Goal: Task Accomplishment & Management: Complete application form

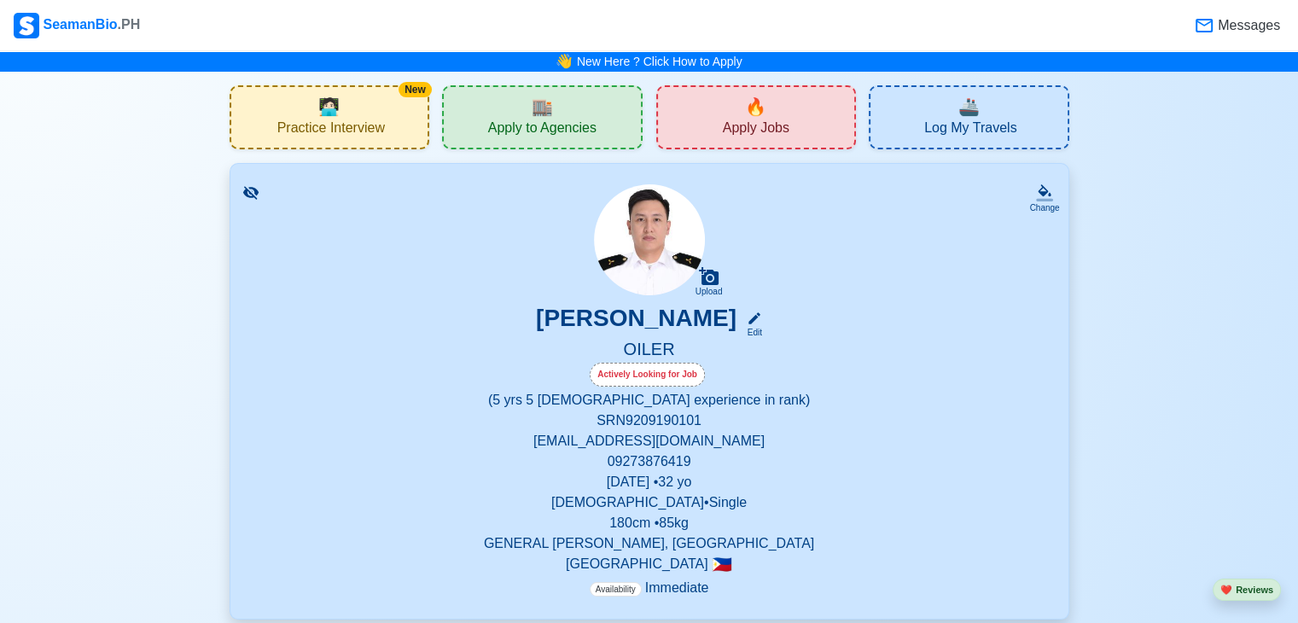
click at [777, 121] on span "Apply Jobs" at bounding box center [756, 130] width 67 height 21
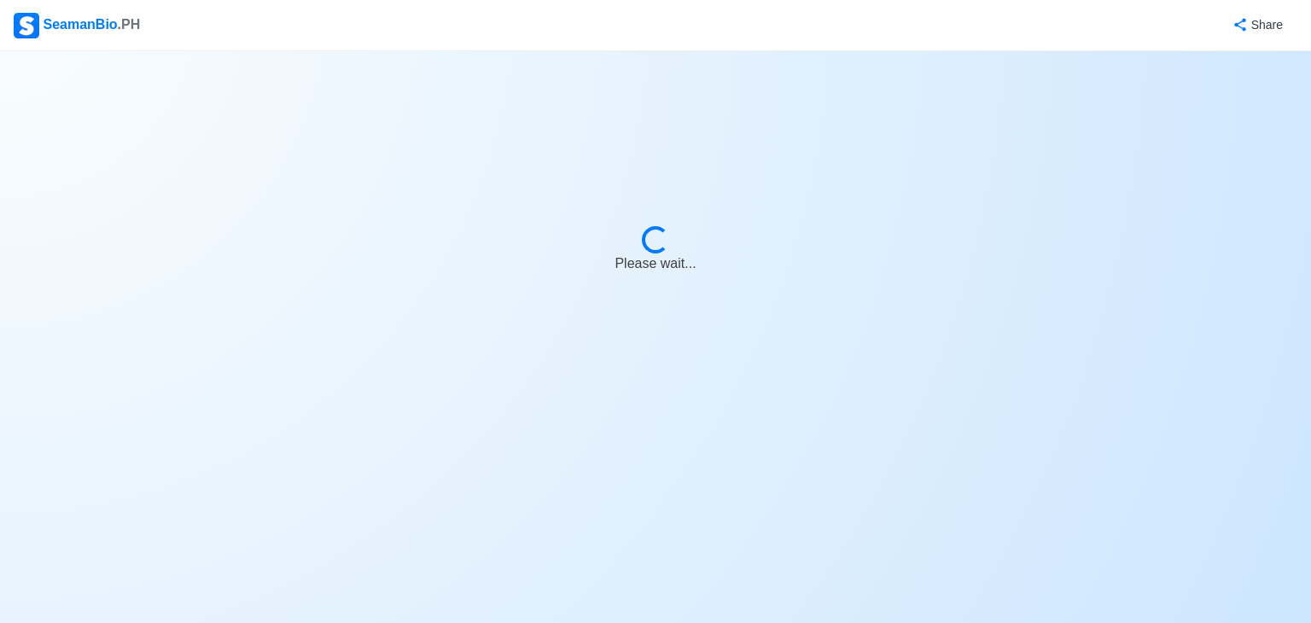
select select "Oiler"
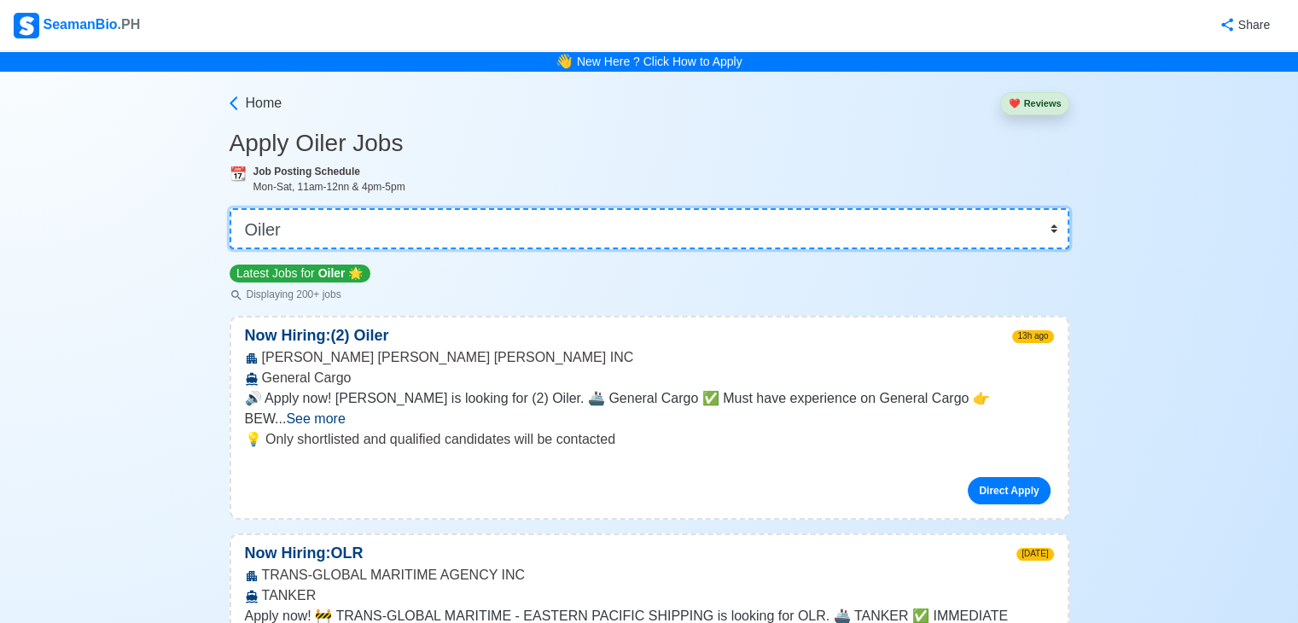
click at [361, 230] on select "👉 Select Rank or Position Master Chief Officer 2nd Officer 3rd Officer Junior O…" at bounding box center [650, 228] width 840 height 41
click at [306, 229] on select "👉 Select Rank or Position Master Chief Officer 2nd Officer 3rd Officer Junior O…" at bounding box center [650, 228] width 840 height 41
click at [300, 225] on select "👉 Select Rank or Position Master Chief Officer 2nd Officer 3rd Officer Junior O…" at bounding box center [650, 228] width 840 height 41
click at [230, 208] on select "👉 Select Rank or Position Master Chief Officer 2nd Officer 3rd Officer Junior O…" at bounding box center [650, 228] width 840 height 41
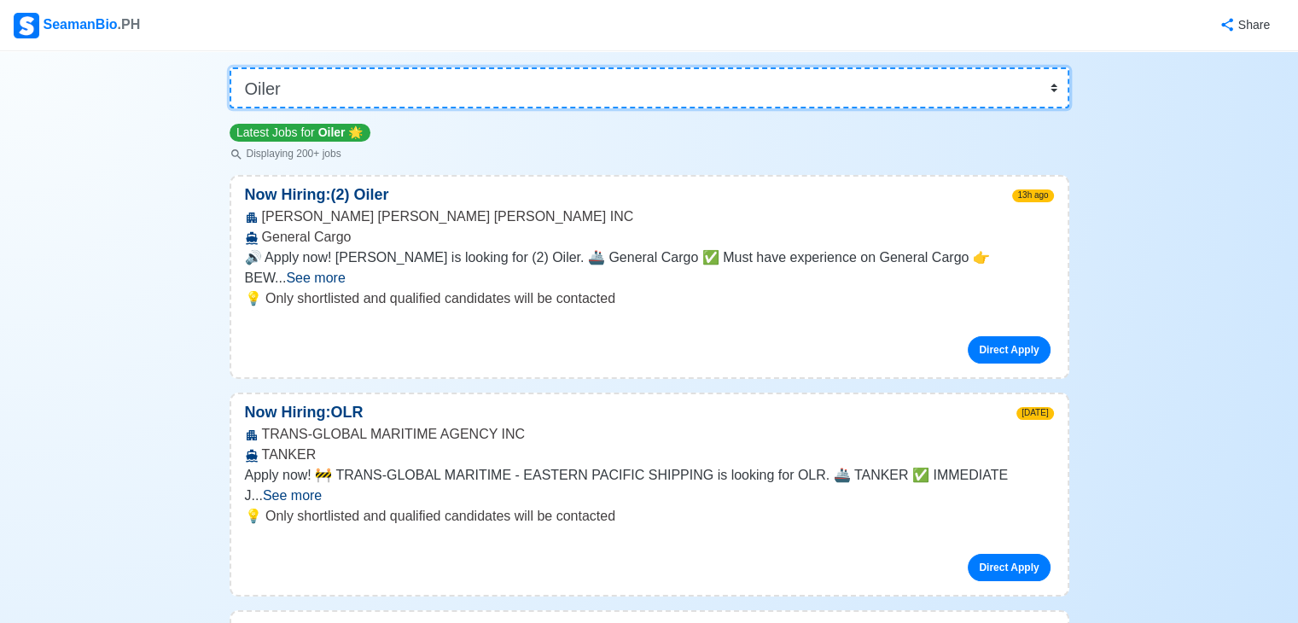
scroll to position [171, 0]
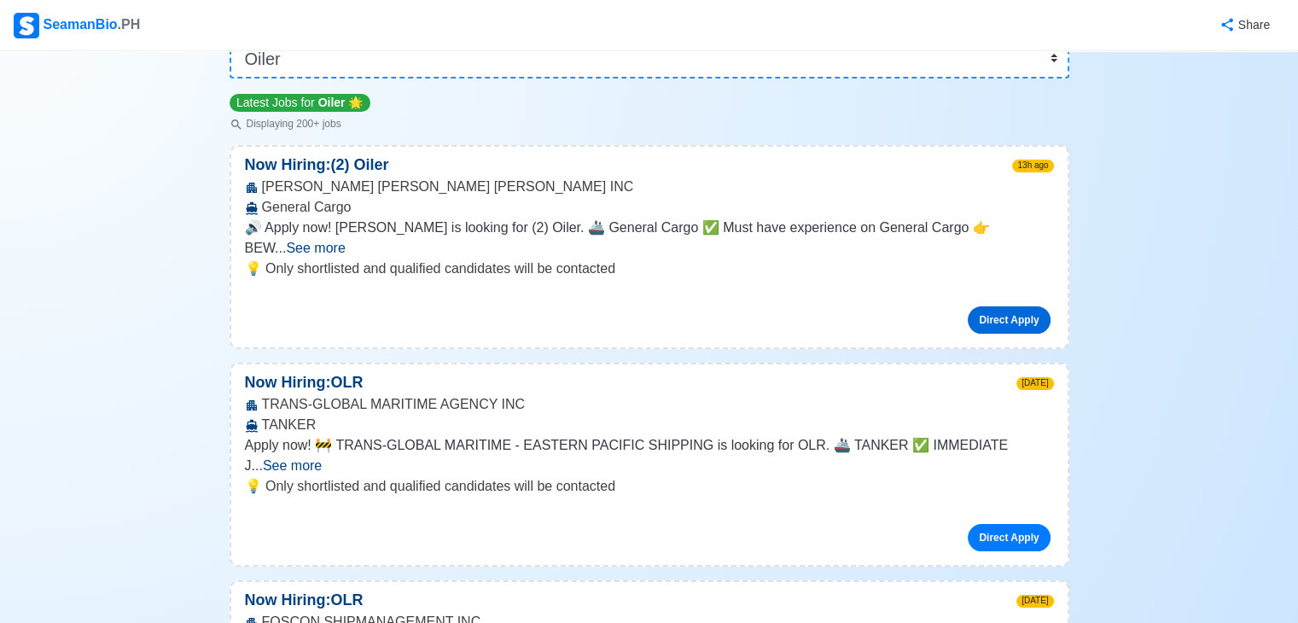
click at [1001, 306] on link "Direct Apply" at bounding box center [1009, 319] width 82 height 27
click at [330, 161] on p "Now Hiring: (2) Oiler" at bounding box center [317, 165] width 172 height 23
click at [345, 241] on span "See more" at bounding box center [315, 248] width 59 height 15
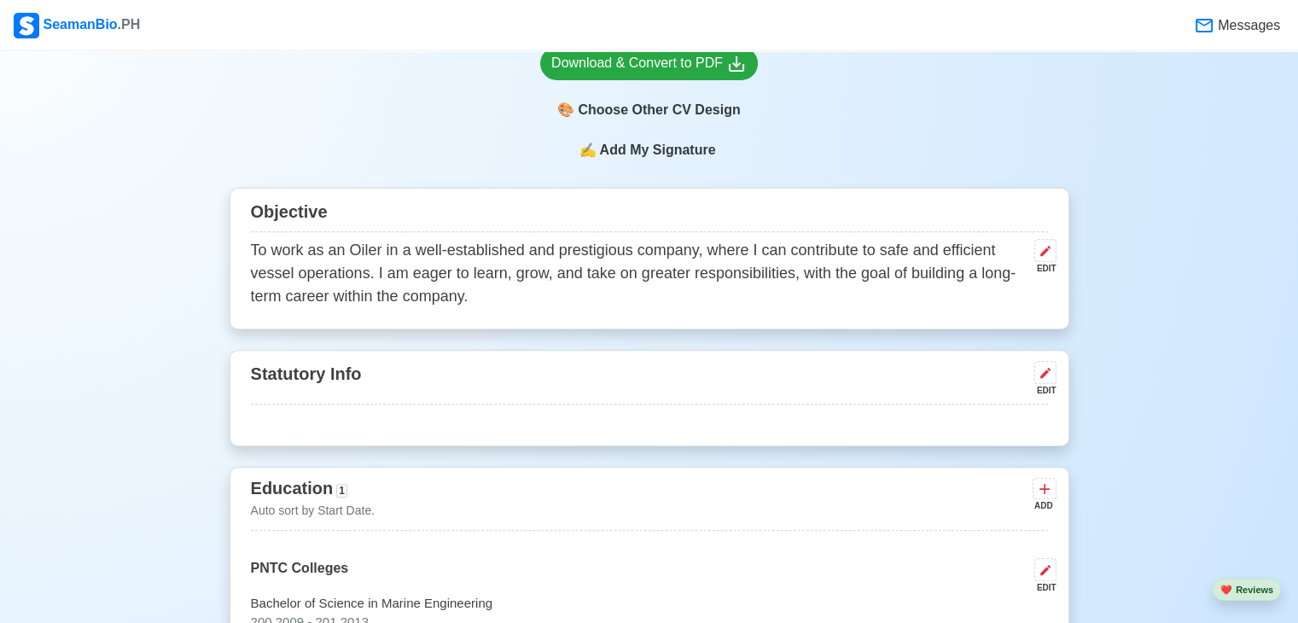
scroll to position [598, 0]
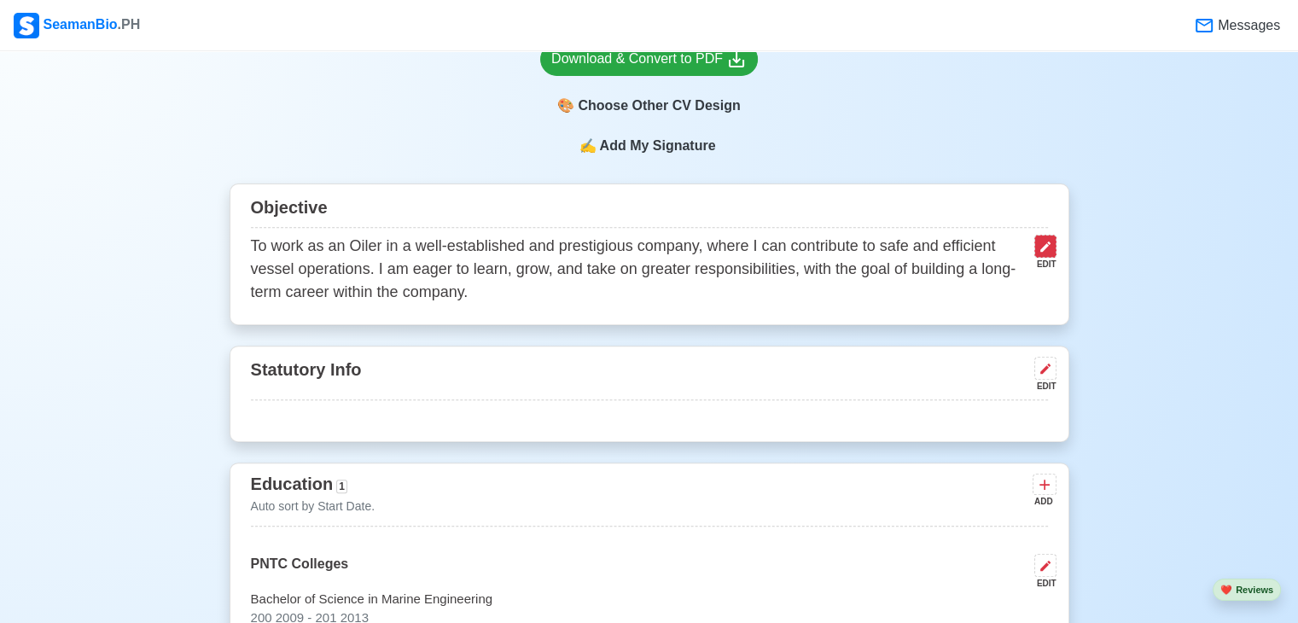
click at [1037, 253] on button at bounding box center [1046, 246] width 22 height 23
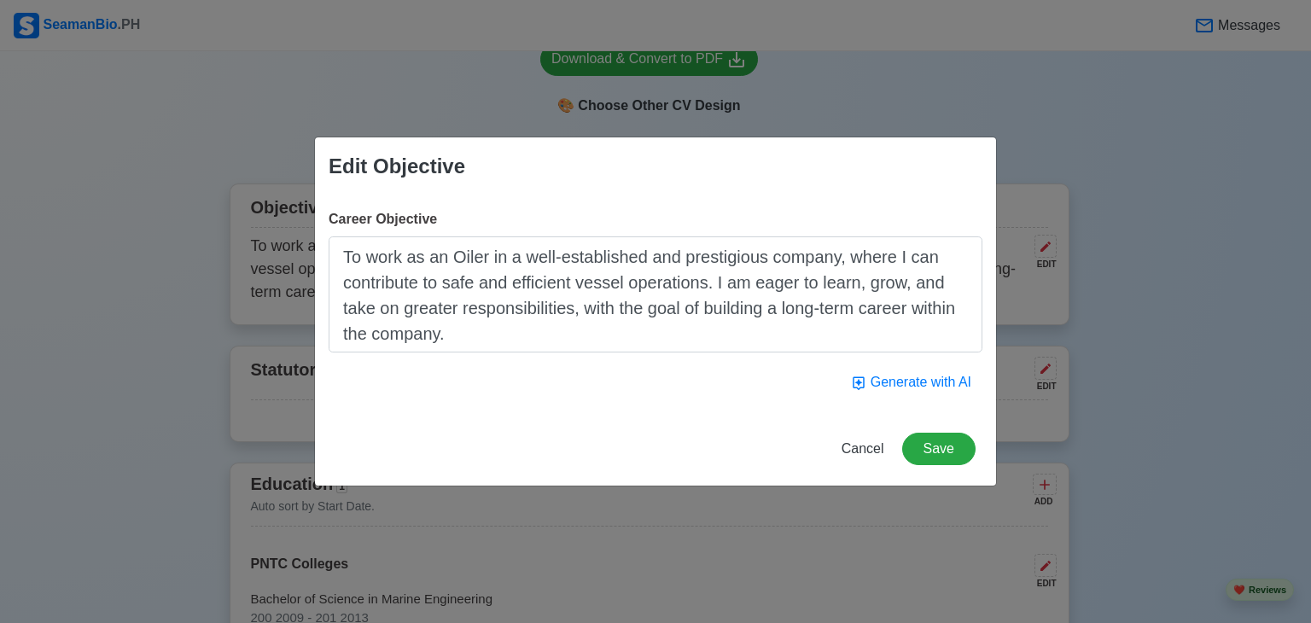
click at [538, 321] on textarea "To work as an Oiler in a well-established and prestigious company, where I can …" at bounding box center [656, 294] width 654 height 116
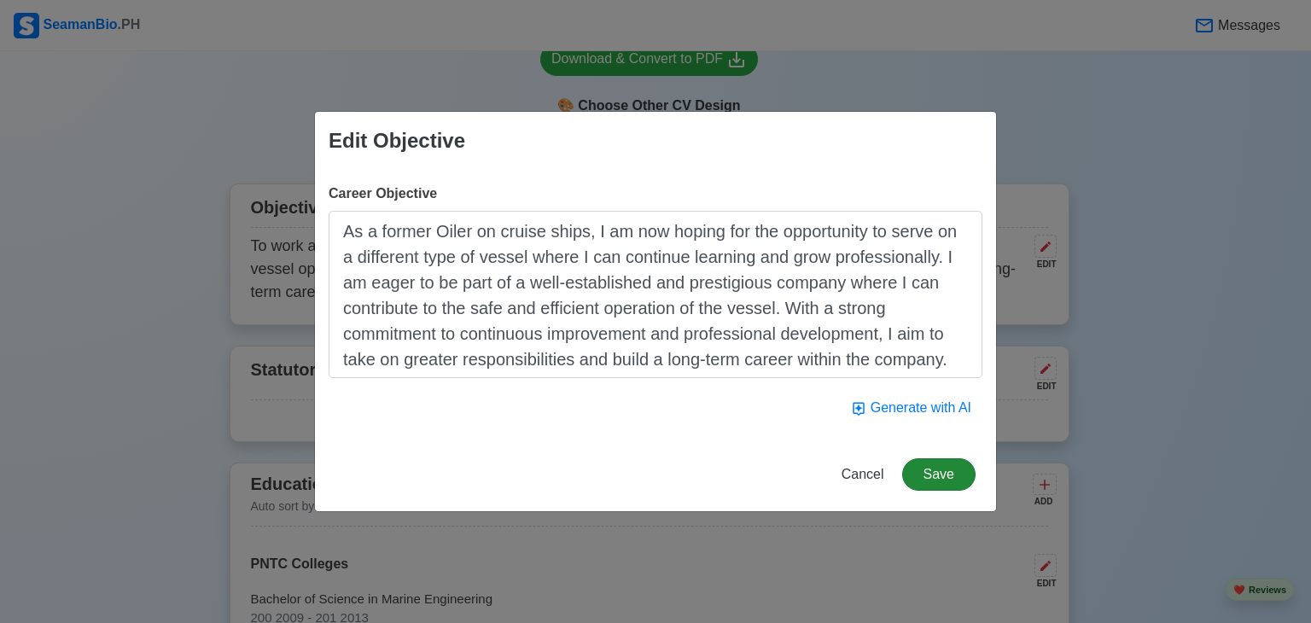
type textarea "As a former Oiler on cruise ships, I am now hoping for the opportunity to serve…"
click at [943, 482] on button "Save" at bounding box center [938, 474] width 73 height 32
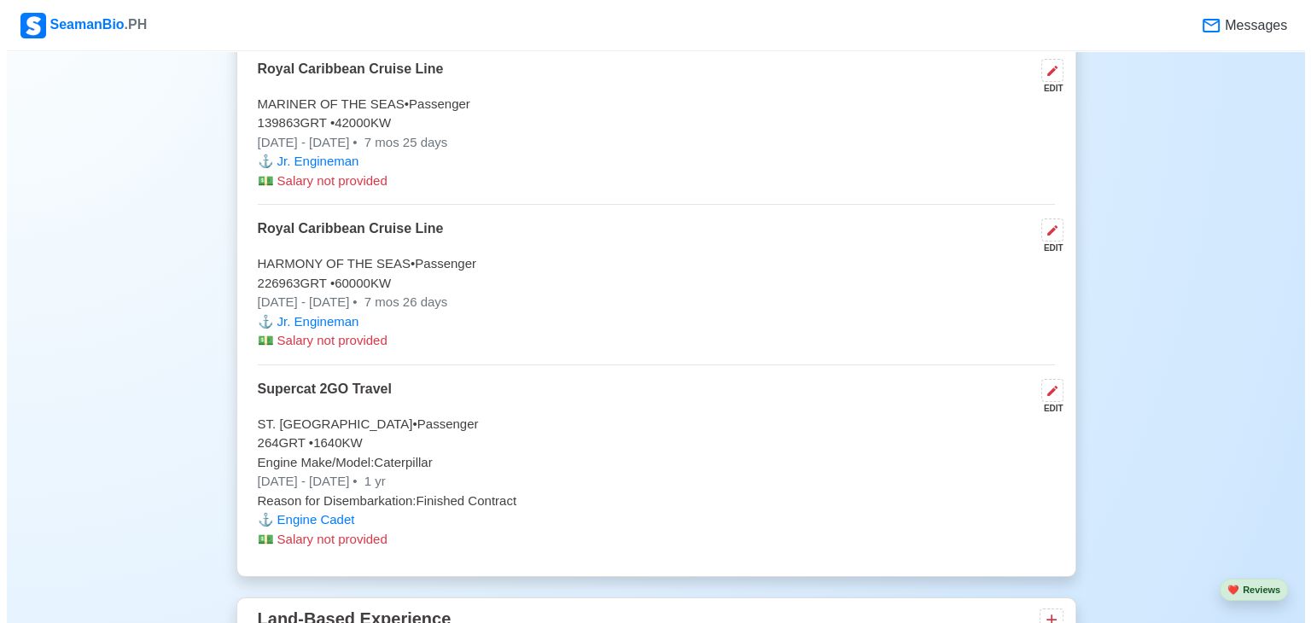
scroll to position [5293, 0]
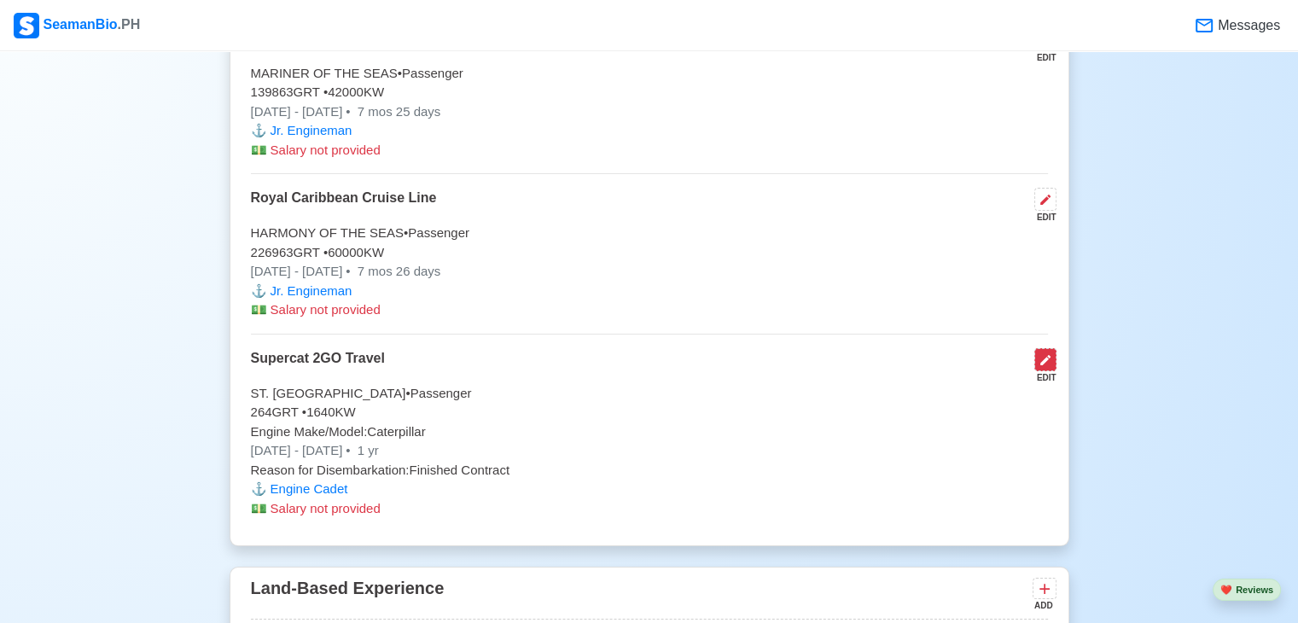
click at [1042, 355] on icon at bounding box center [1046, 360] width 10 height 10
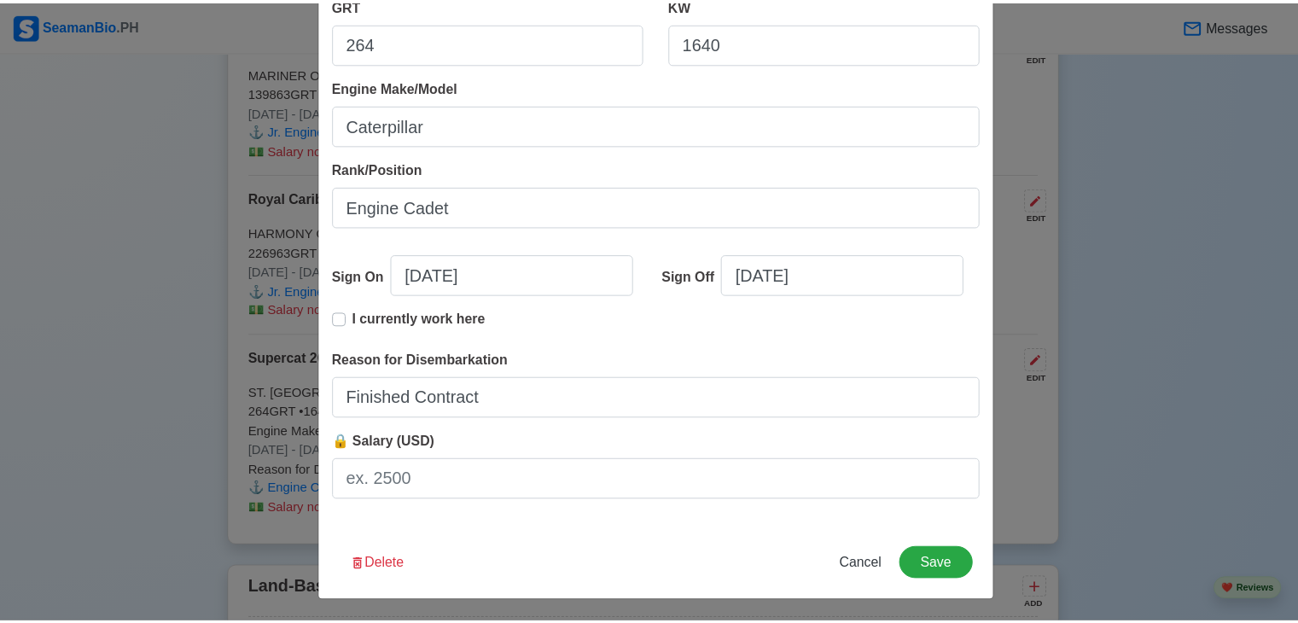
scroll to position [349, 0]
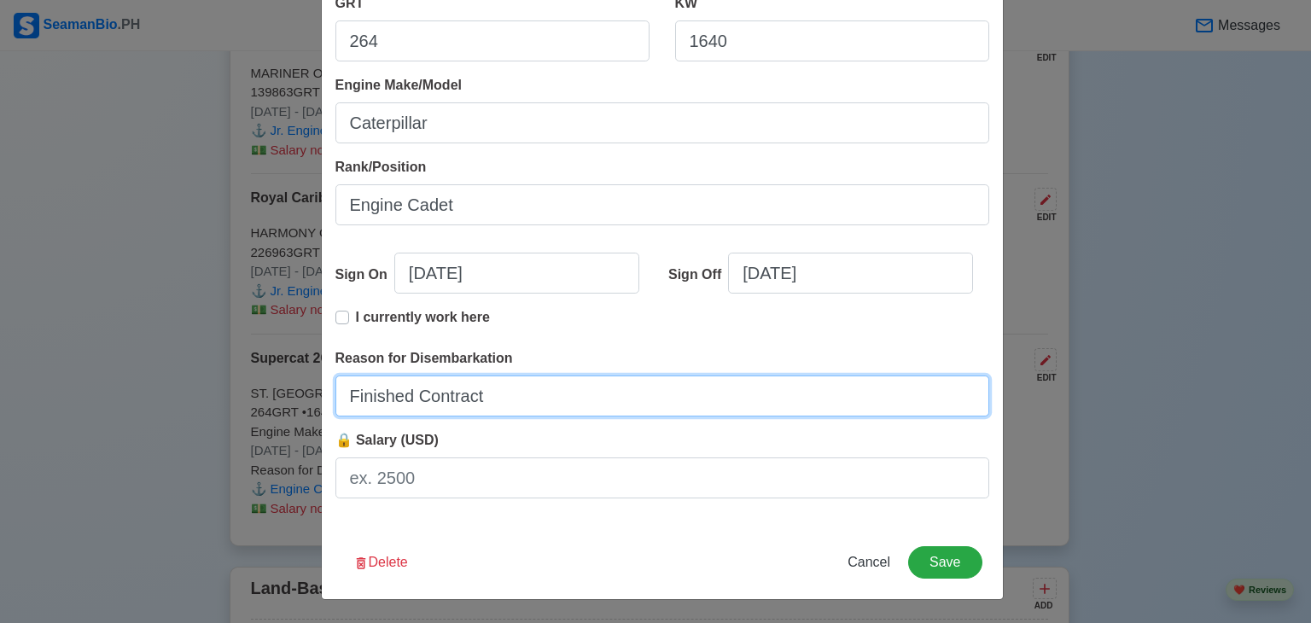
drag, startPoint x: 522, startPoint y: 394, endPoint x: 265, endPoint y: 394, distance: 257.8
click at [265, 394] on div "Edit Experience Shipping Agency Supercat 2GO Travel Vessel Name ST. SEALTHIEL T…" at bounding box center [655, 311] width 1311 height 623
drag, startPoint x: 420, startPoint y: 395, endPoint x: 298, endPoint y: 394, distance: 122.1
click at [298, 394] on div "Edit Experience Shipping Agency Supercat 2GO Travel Vessel Name ST. SEALTHIEL T…" at bounding box center [655, 311] width 1311 height 623
type input "End of Contract"
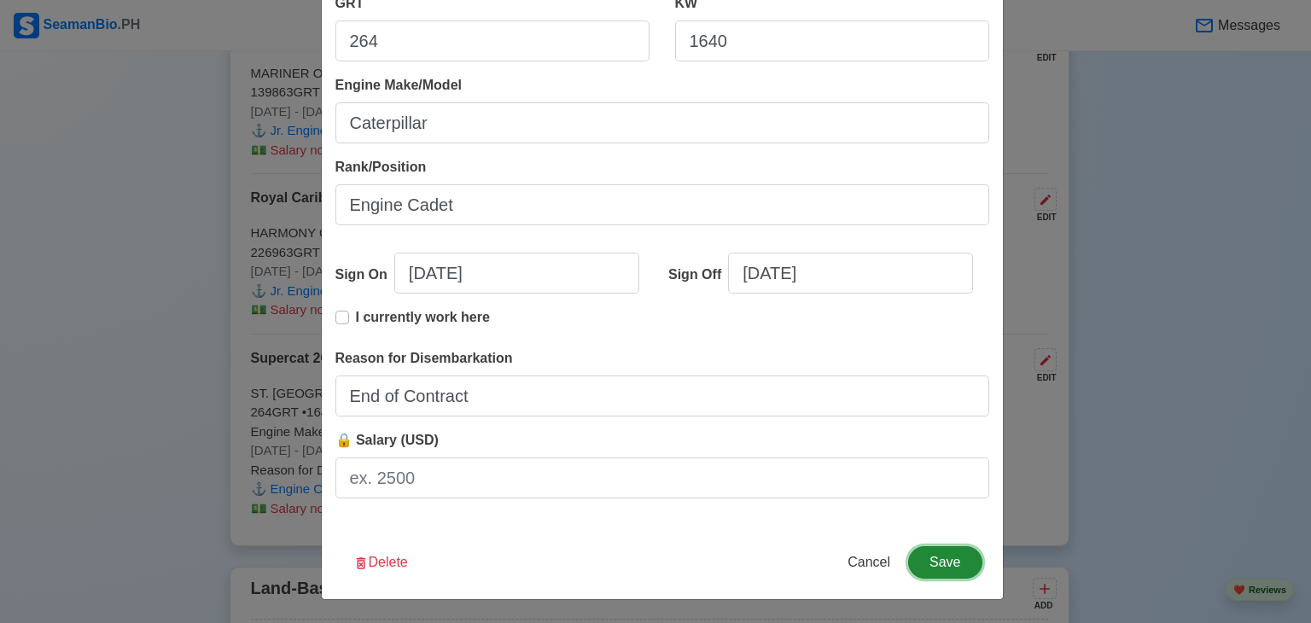
click at [936, 557] on button "Save" at bounding box center [944, 562] width 73 height 32
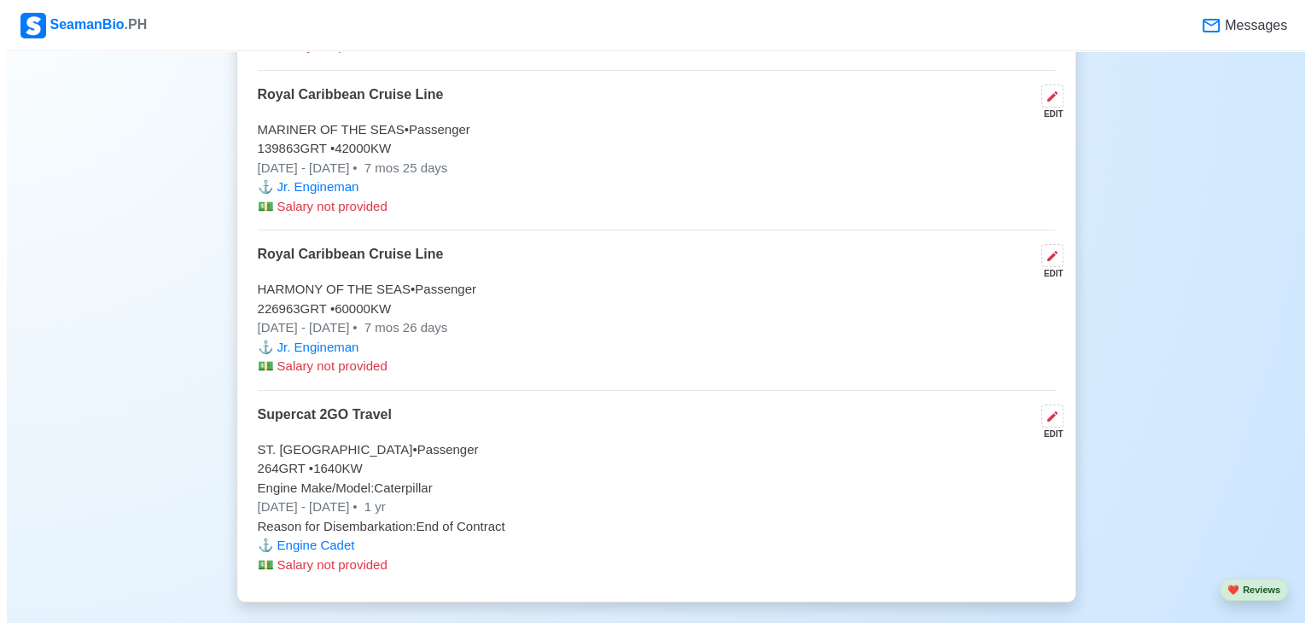
scroll to position [5207, 0]
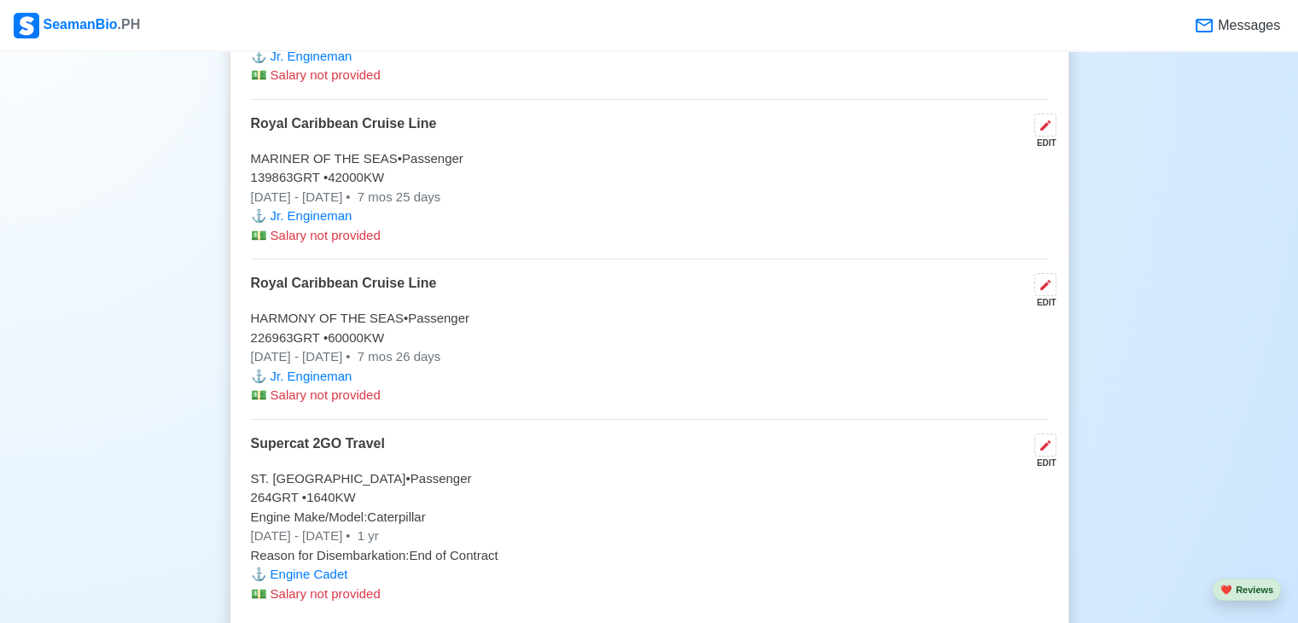
click at [1035, 280] on button at bounding box center [1046, 284] width 22 height 23
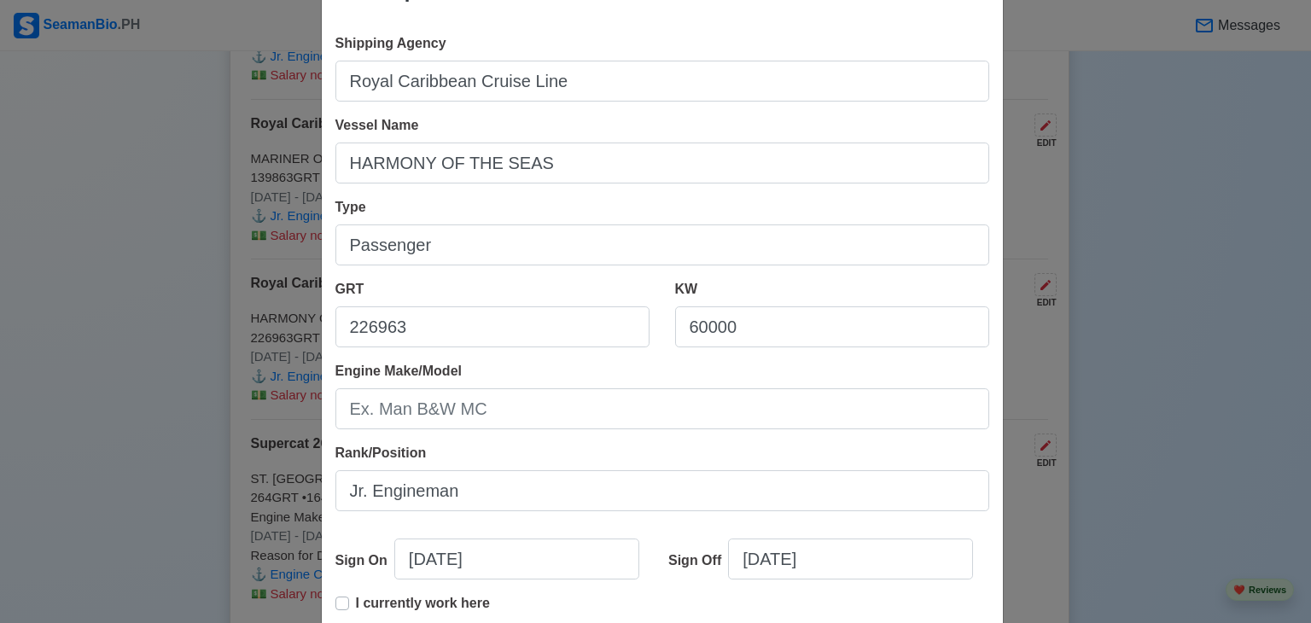
scroll to position [93, 0]
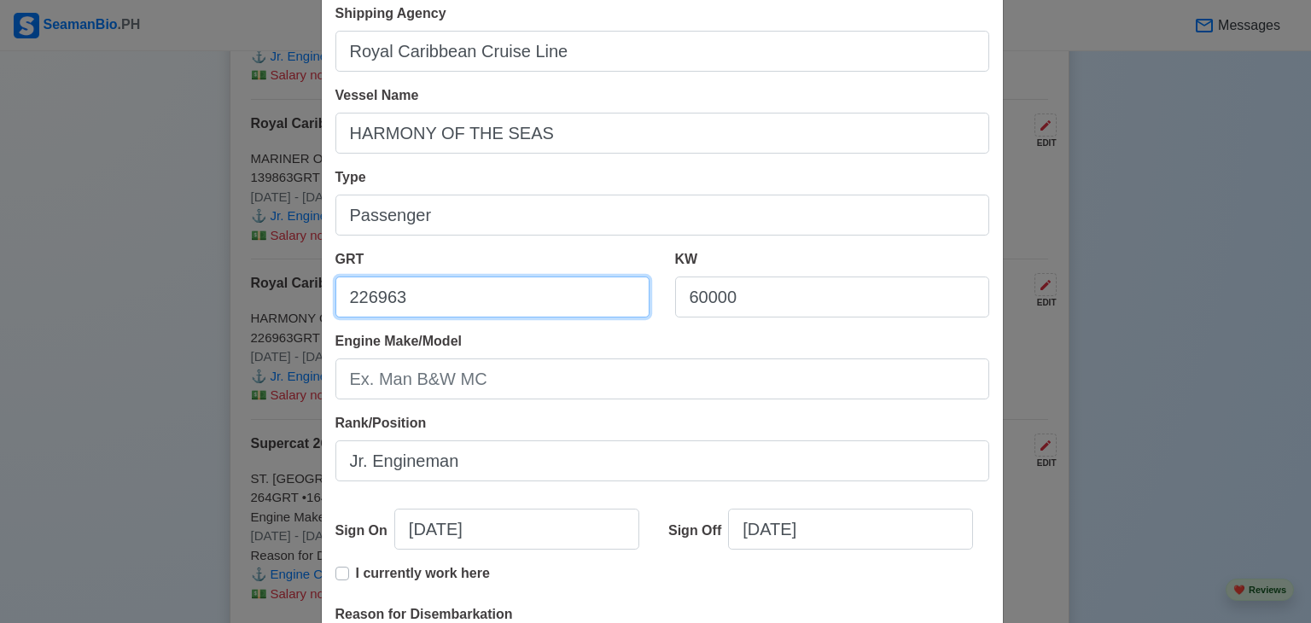
click at [363, 299] on input "226963" at bounding box center [492, 297] width 314 height 41
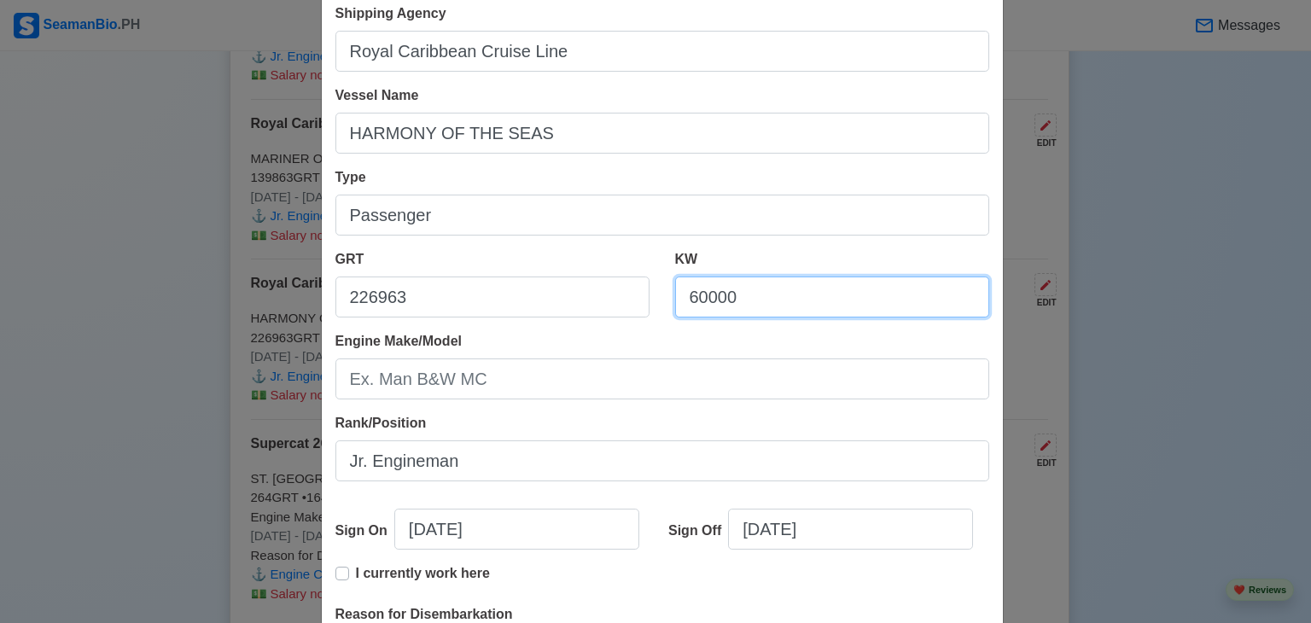
drag, startPoint x: 796, startPoint y: 304, endPoint x: 645, endPoint y: 293, distance: 150.7
click at [645, 293] on div "GRT 226963 KW 60000" at bounding box center [663, 290] width 680 height 82
paste input "95999.9101"
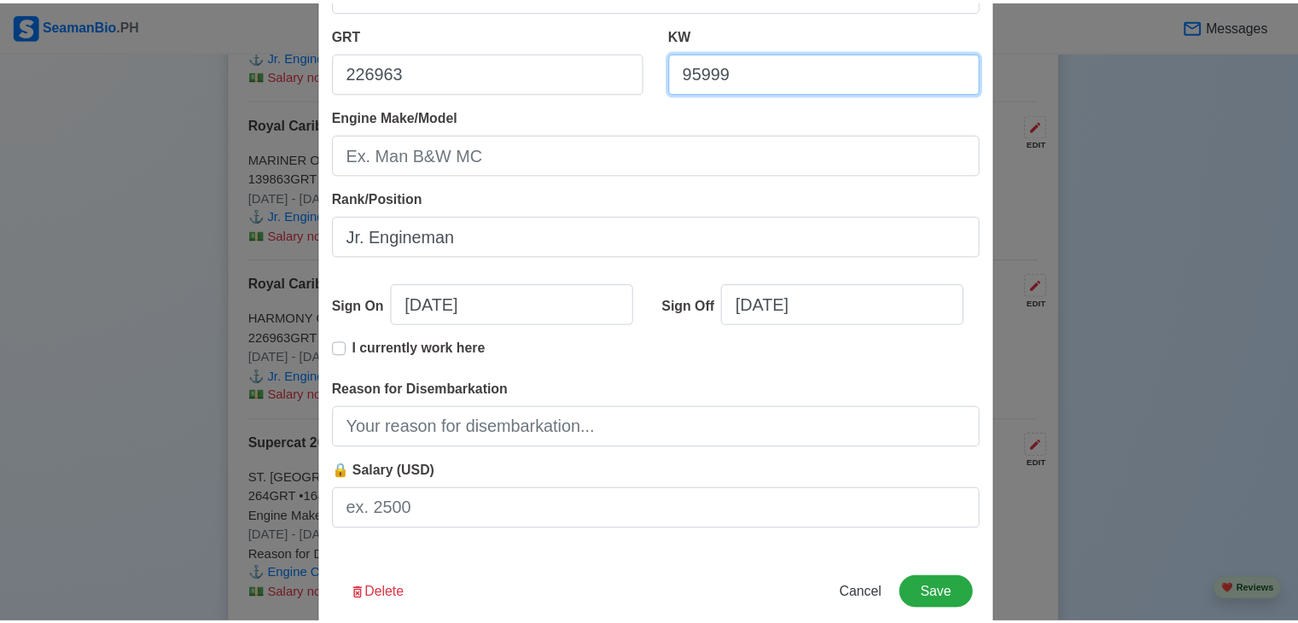
scroll to position [349, 0]
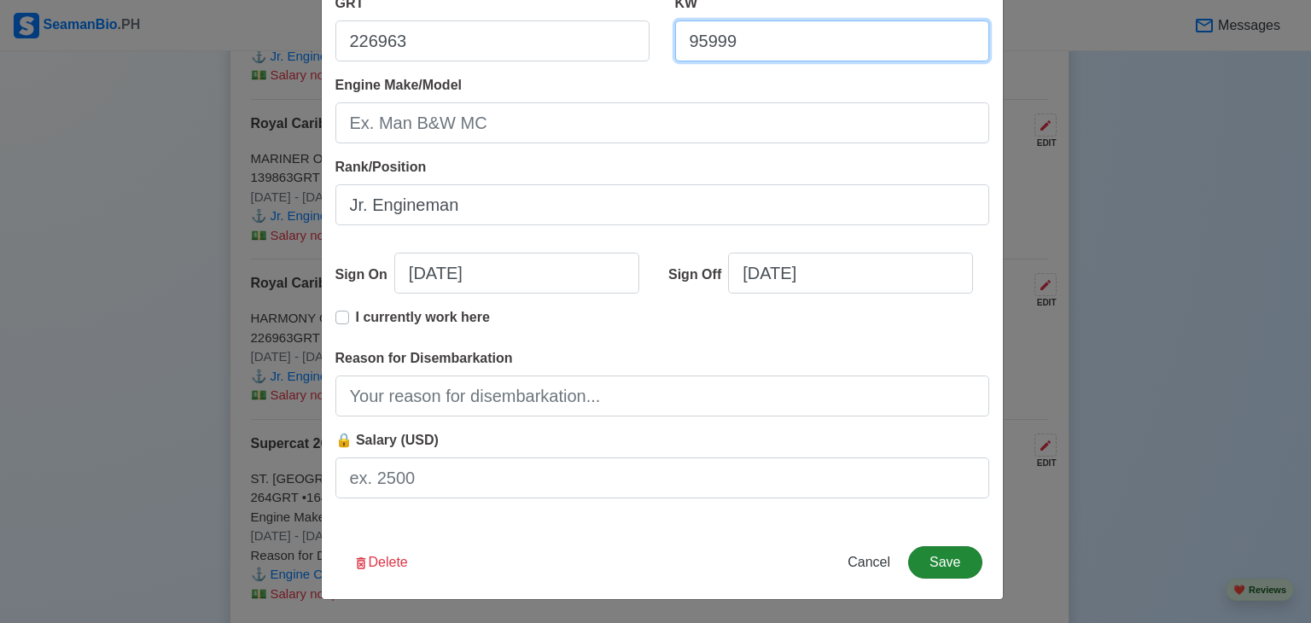
type input "95999"
click at [949, 559] on button "Save" at bounding box center [944, 562] width 73 height 32
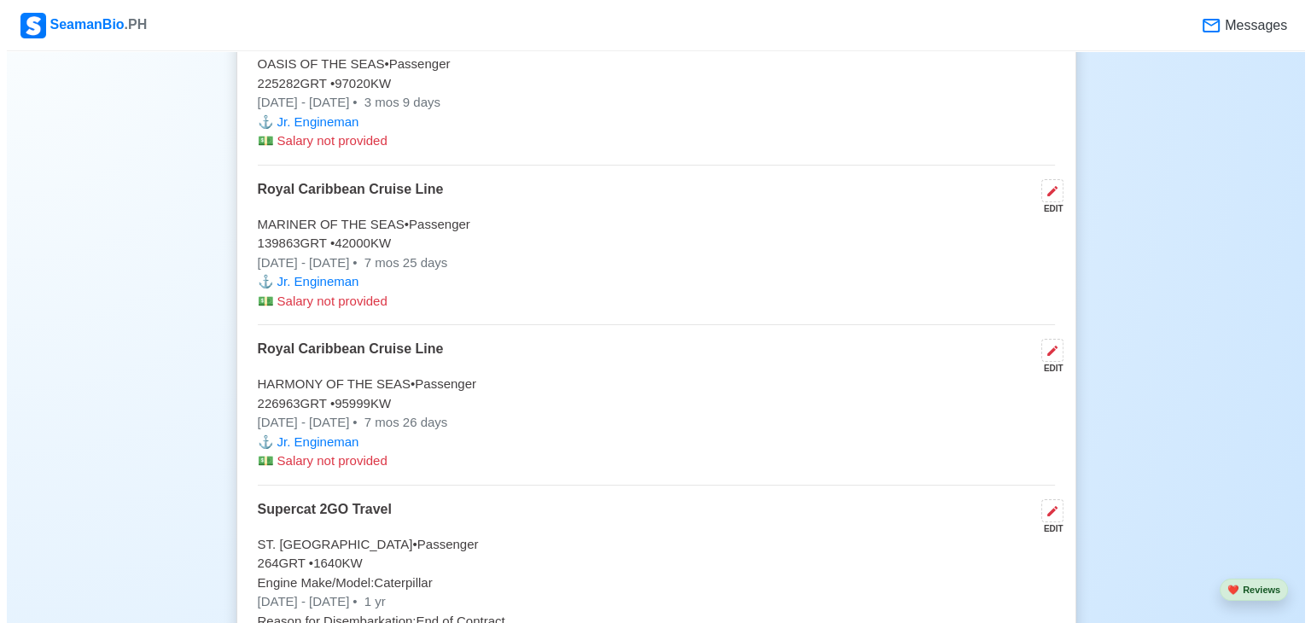
scroll to position [5037, 0]
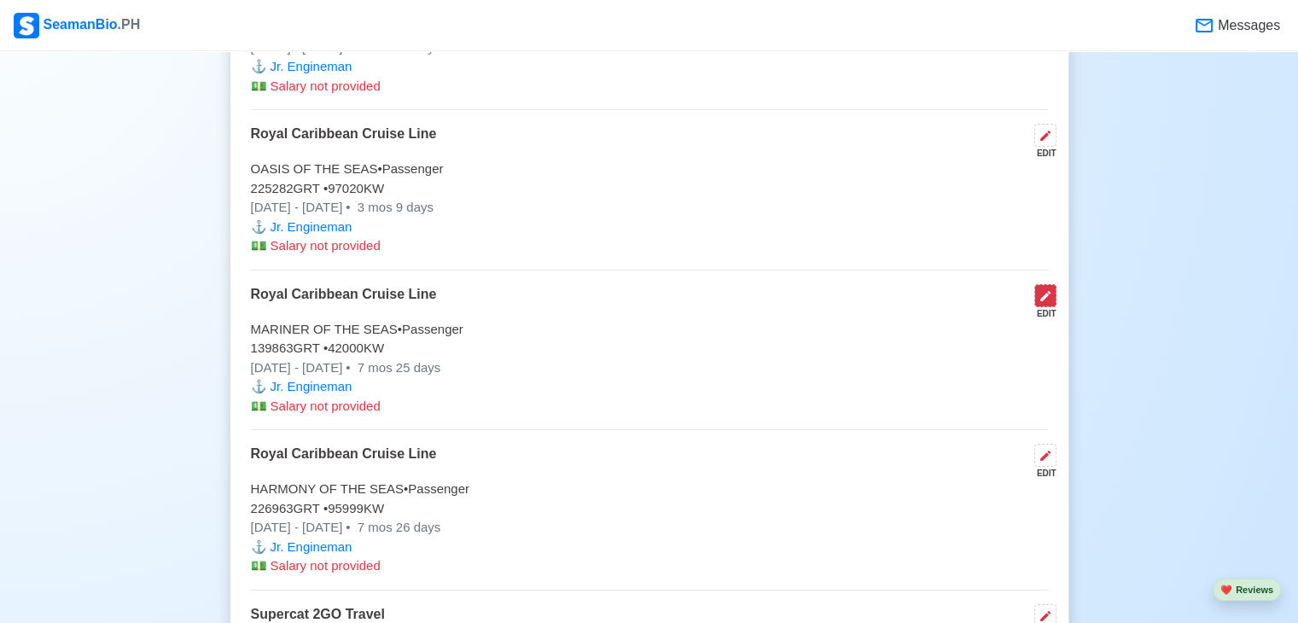
click at [1048, 292] on icon at bounding box center [1046, 296] width 14 height 14
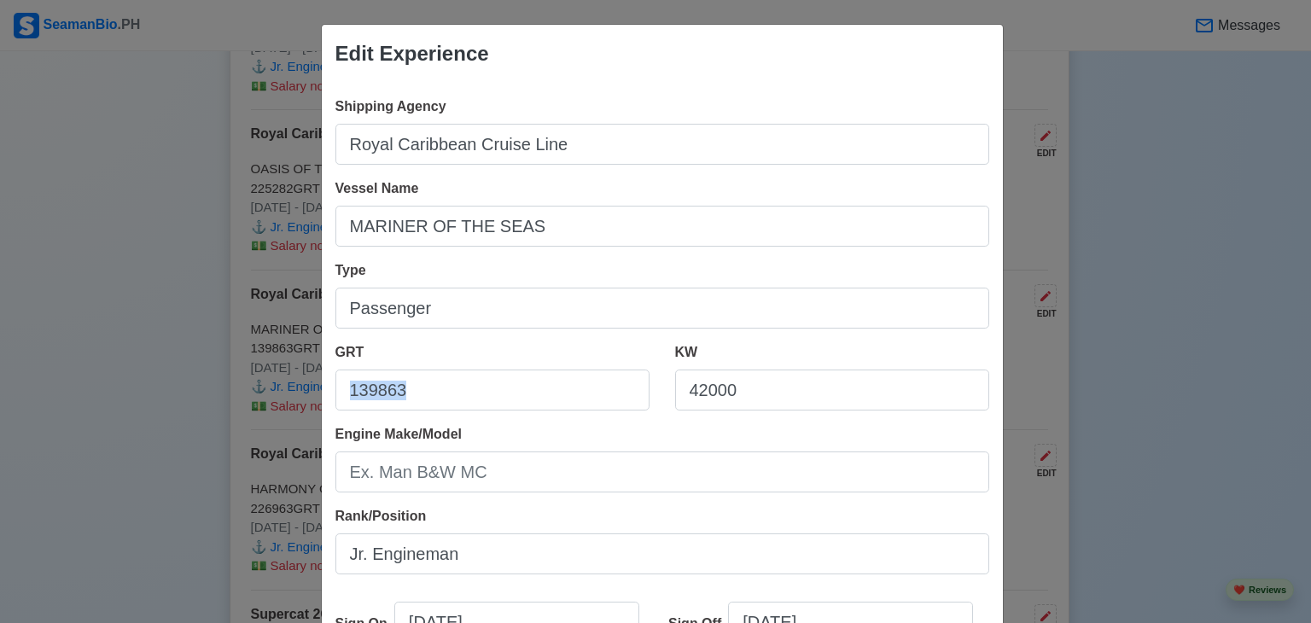
drag, startPoint x: 773, startPoint y: 410, endPoint x: 672, endPoint y: 383, distance: 104.2
click at [653, 387] on div "GRT 139863 KW 42000" at bounding box center [663, 383] width 680 height 82
drag, startPoint x: 713, startPoint y: 390, endPoint x: 656, endPoint y: 383, distance: 57.6
click at [662, 384] on div "KW 42000" at bounding box center [832, 383] width 340 height 82
type input "7666"
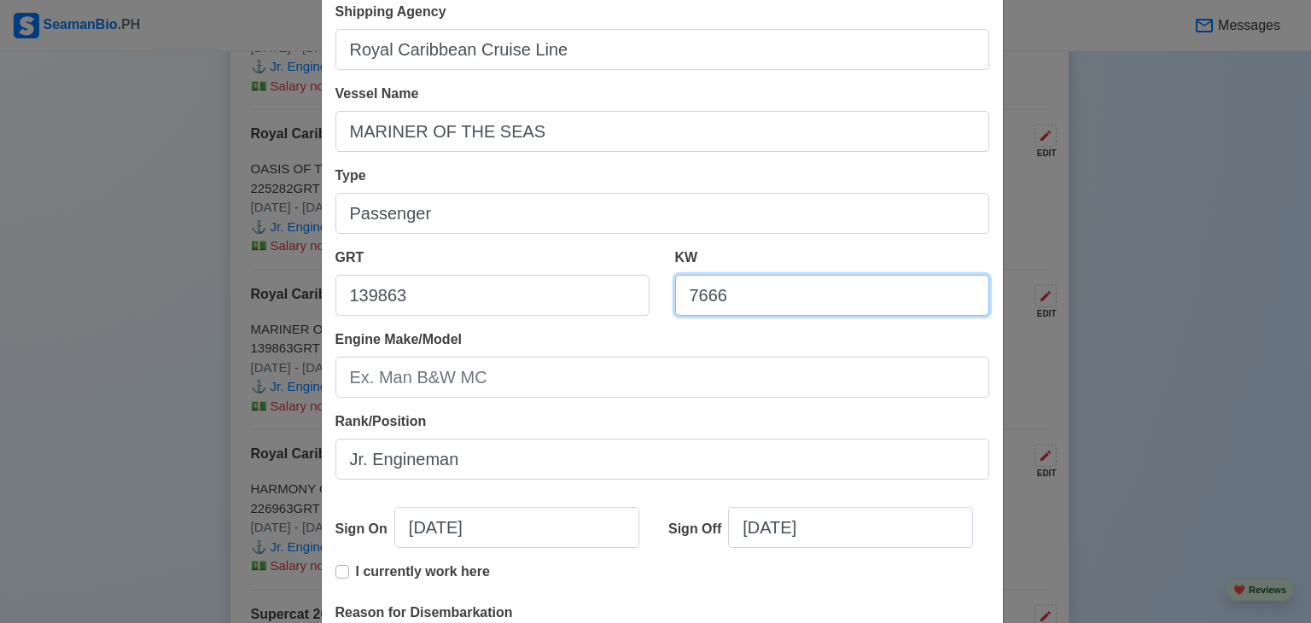
scroll to position [171, 0]
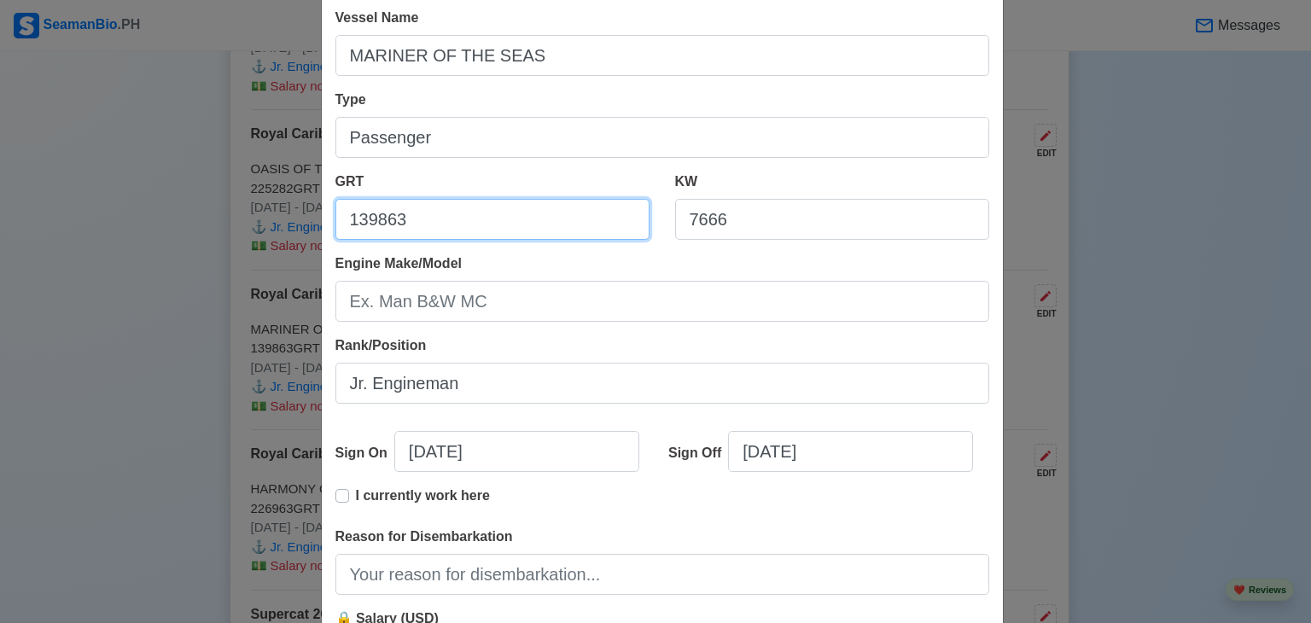
drag, startPoint x: 424, startPoint y: 216, endPoint x: 236, endPoint y: 197, distance: 188.7
click at [238, 199] on div "Edit Experience Shipping Agency Royal Caribbean Cruise Line Vessel Name MARINER…" at bounding box center [655, 311] width 1311 height 623
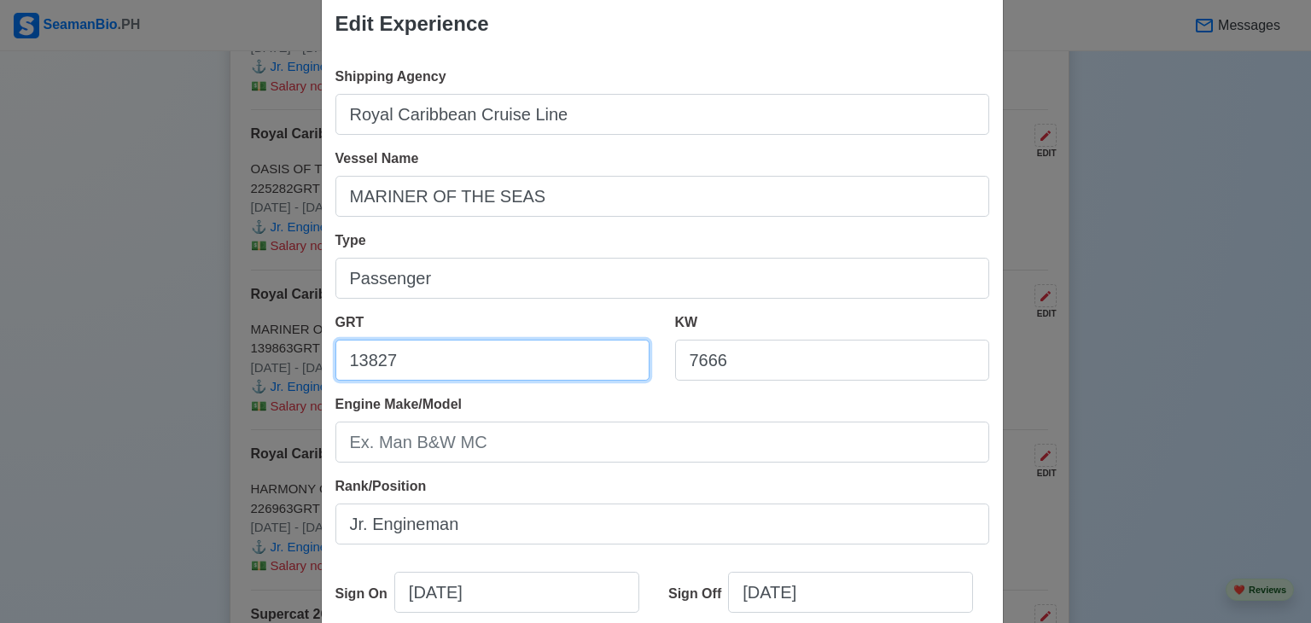
scroll to position [0, 0]
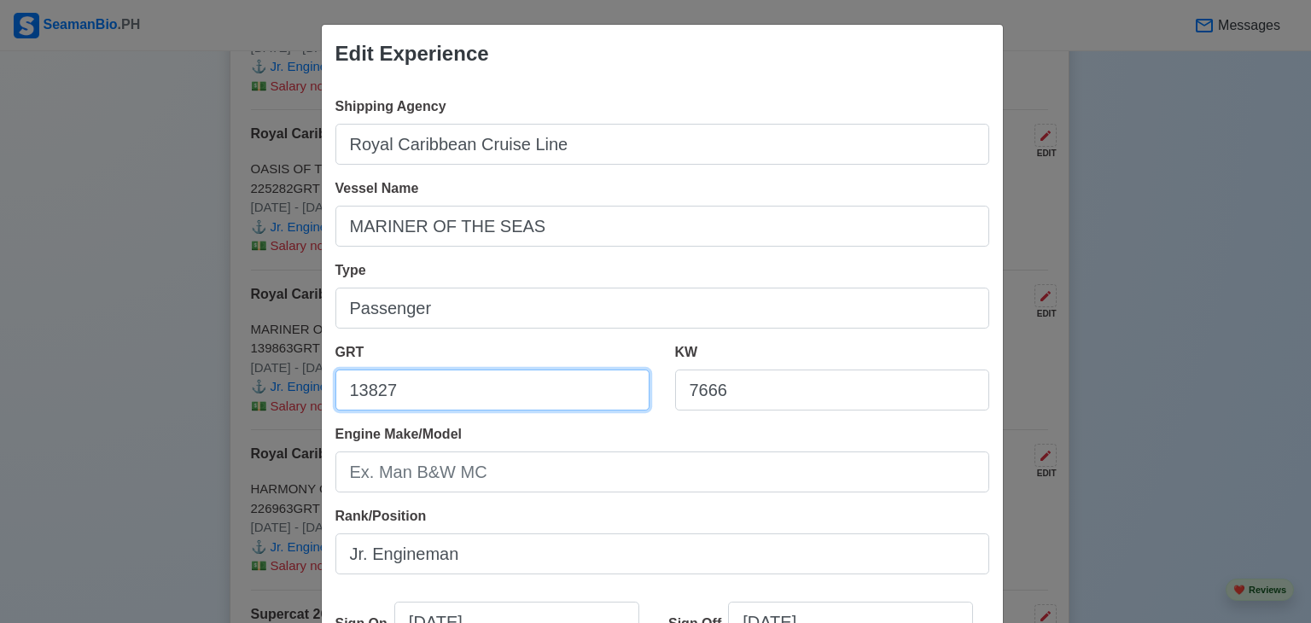
type input "13827"
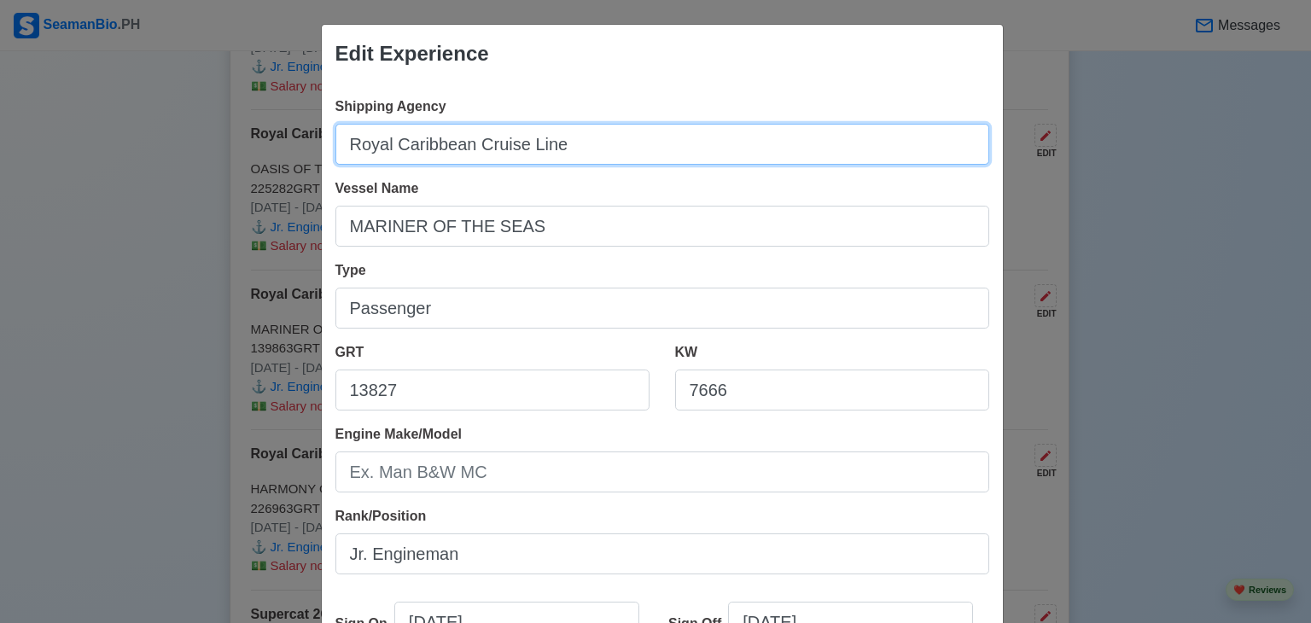
drag, startPoint x: 598, startPoint y: 144, endPoint x: 239, endPoint y: 113, distance: 359.9
click at [243, 121] on div "Edit Experience Shipping Agency Royal Caribbean Cruise Line Vessel Name MARINER…" at bounding box center [655, 311] width 1311 height 623
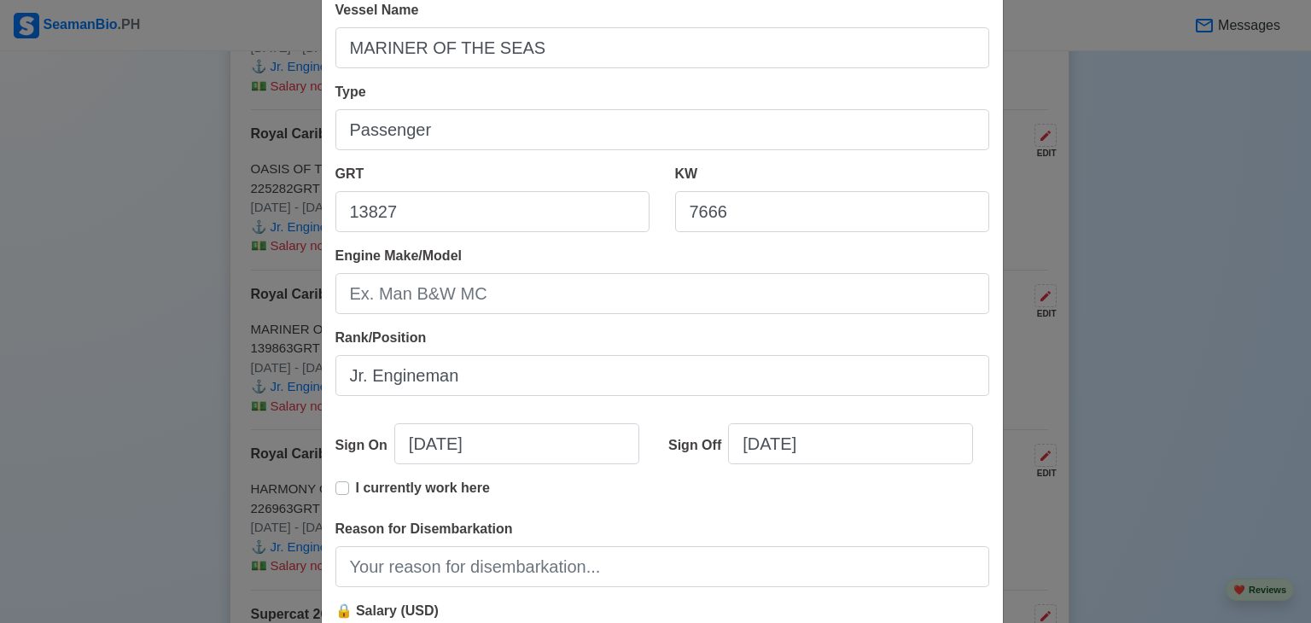
scroll to position [349, 0]
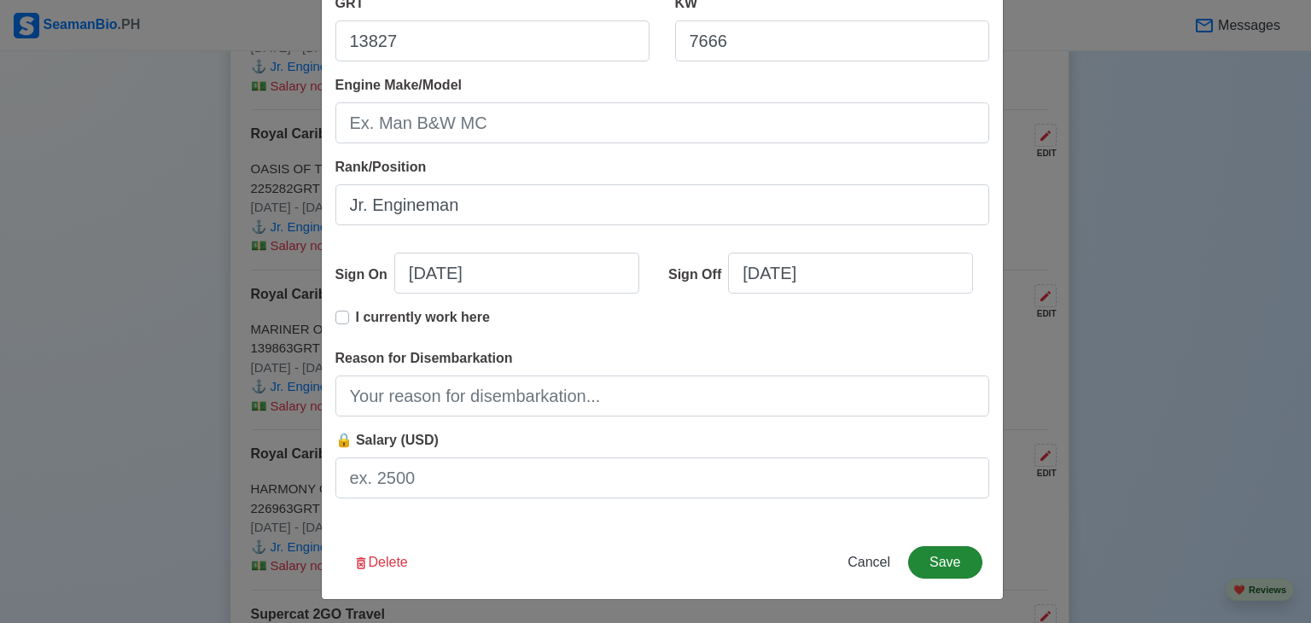
type input "RCCL Crew Management, Ltd."
click at [952, 557] on button "Save" at bounding box center [944, 562] width 73 height 32
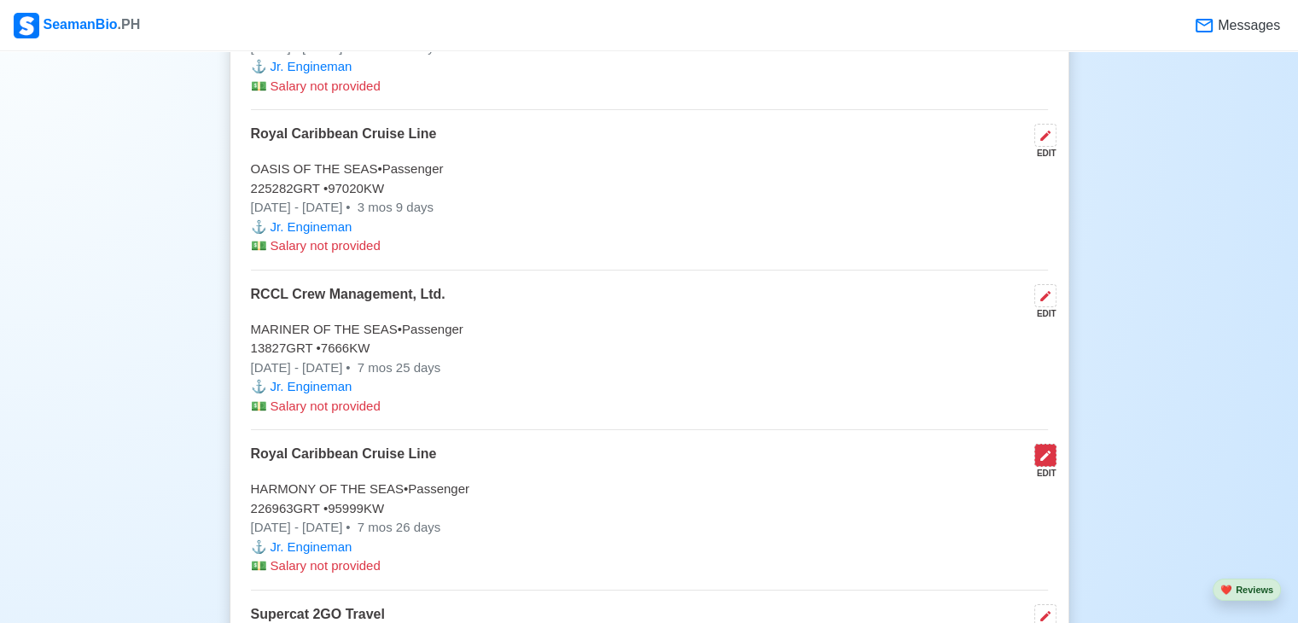
click at [1047, 449] on icon at bounding box center [1046, 456] width 14 height 14
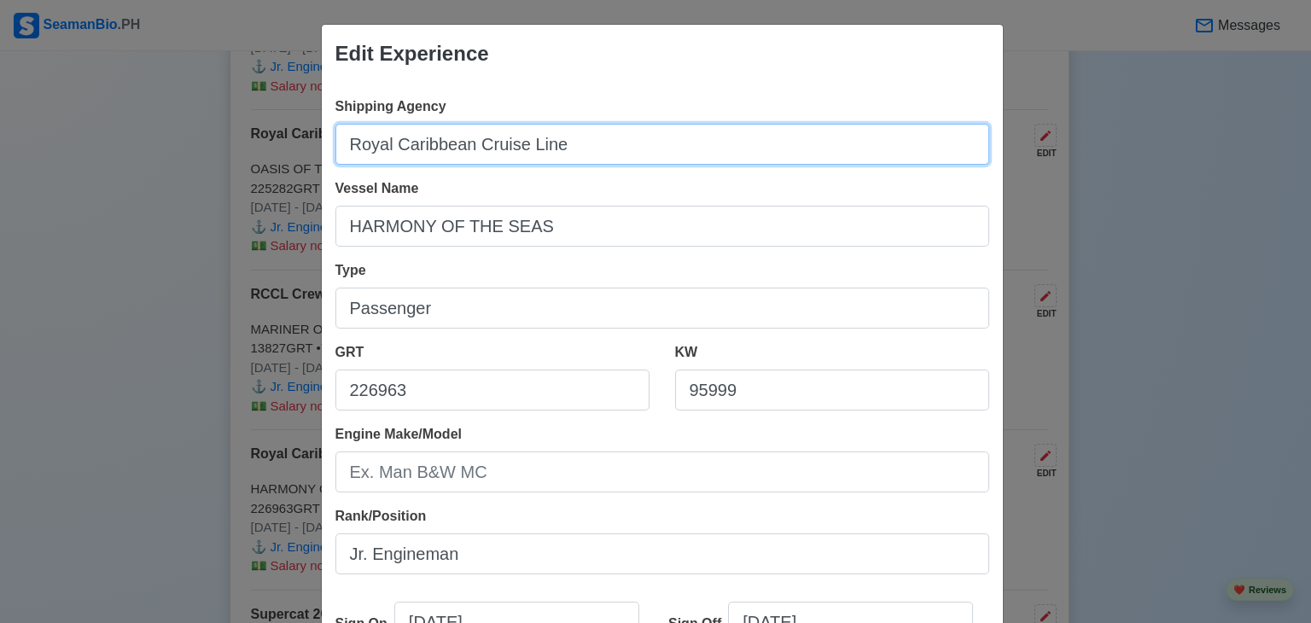
drag, startPoint x: 600, startPoint y: 137, endPoint x: 148, endPoint y: 106, distance: 453.5
click at [150, 107] on div "Edit Experience Shipping Agency Royal Caribbean Cruise Line Vessel Name HARMONY…" at bounding box center [655, 311] width 1311 height 623
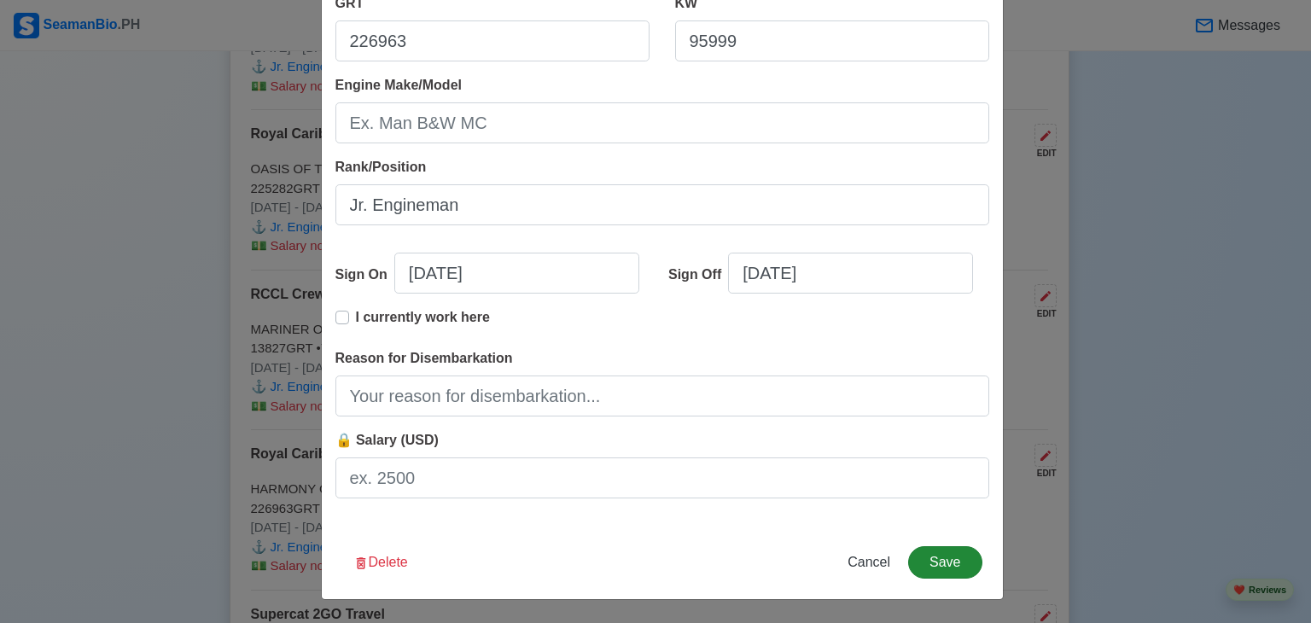
type input "RCCL Crew Management, Inc."
click at [945, 558] on button "Save" at bounding box center [944, 562] width 73 height 32
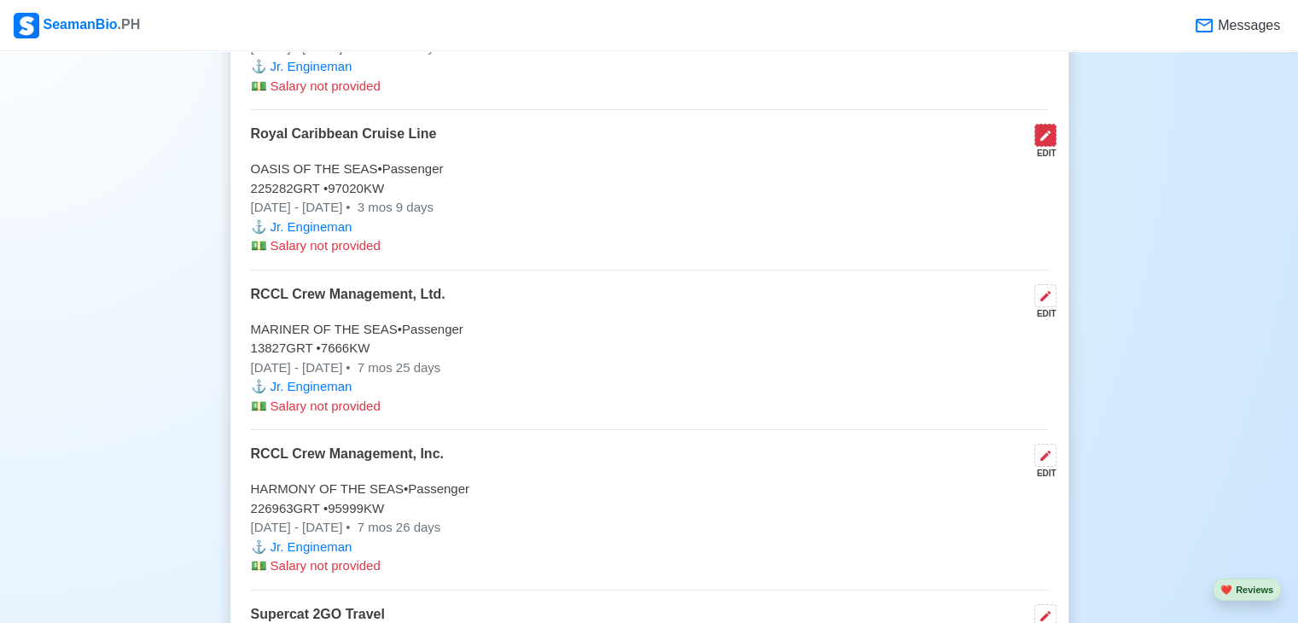
click at [1048, 131] on icon at bounding box center [1046, 136] width 14 height 14
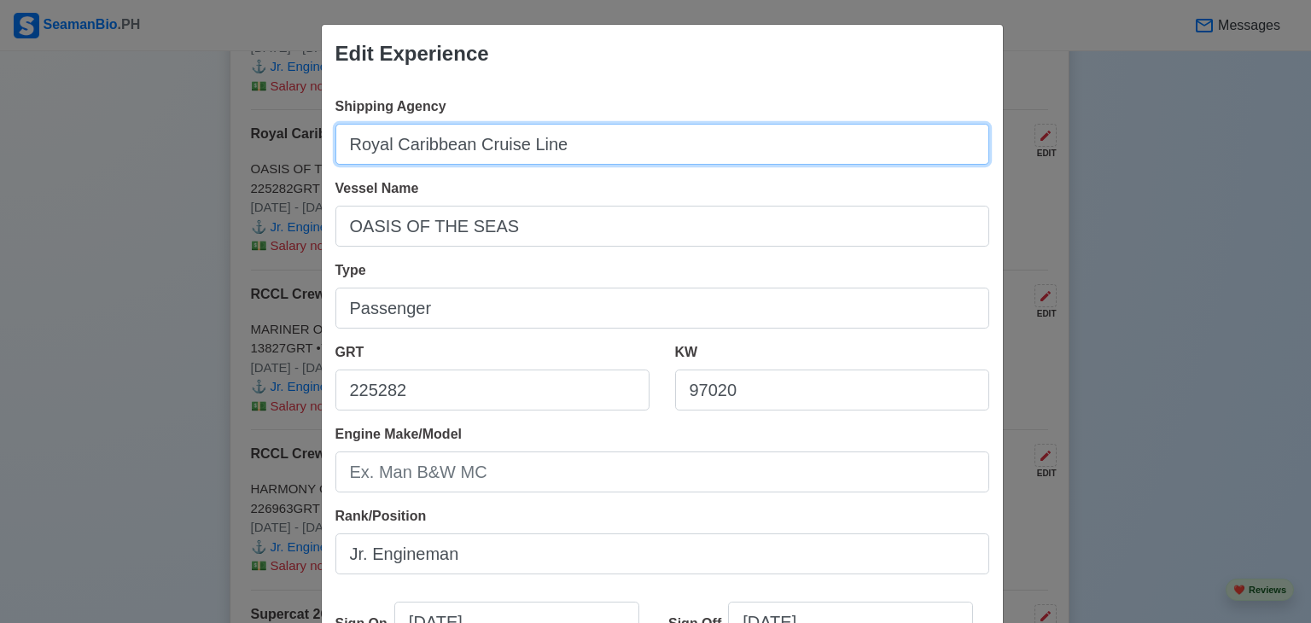
drag, startPoint x: 537, startPoint y: 124, endPoint x: 280, endPoint y: 127, distance: 257.0
click at [280, 127] on div "Edit Experience Shipping Agency Royal Caribbean Cruise Line Vessel Name OASIS O…" at bounding box center [655, 311] width 1311 height 623
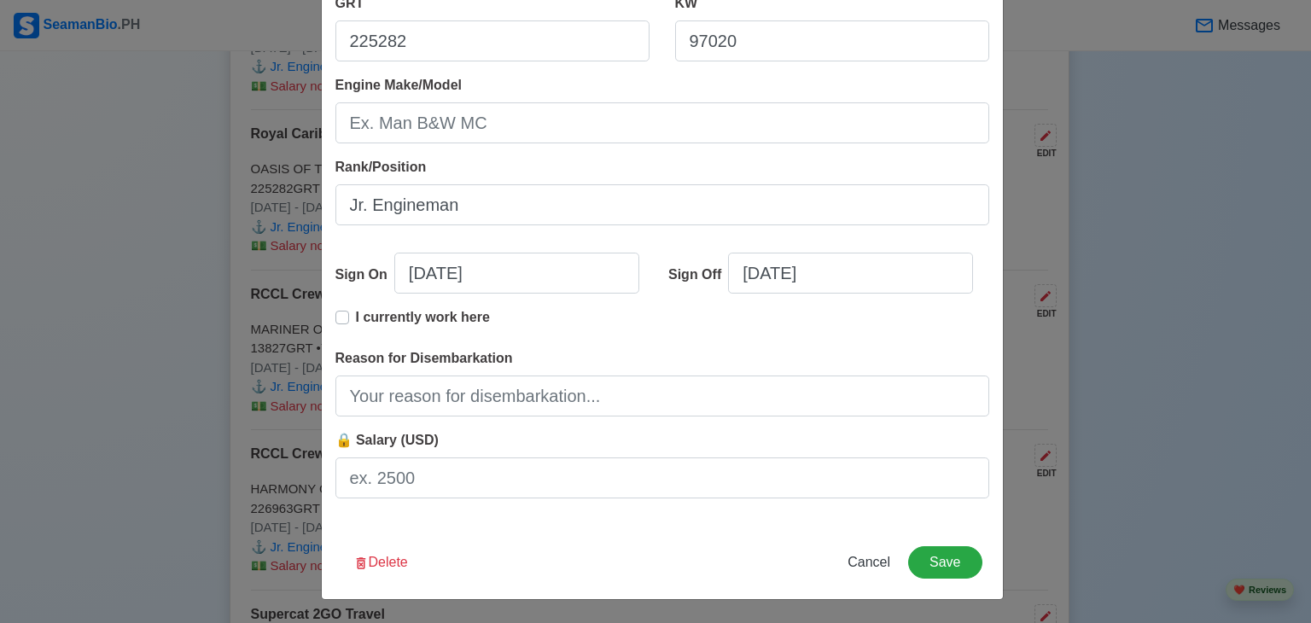
type input "RCCL Crew Management, Inc."
select select "****"
select select "*****"
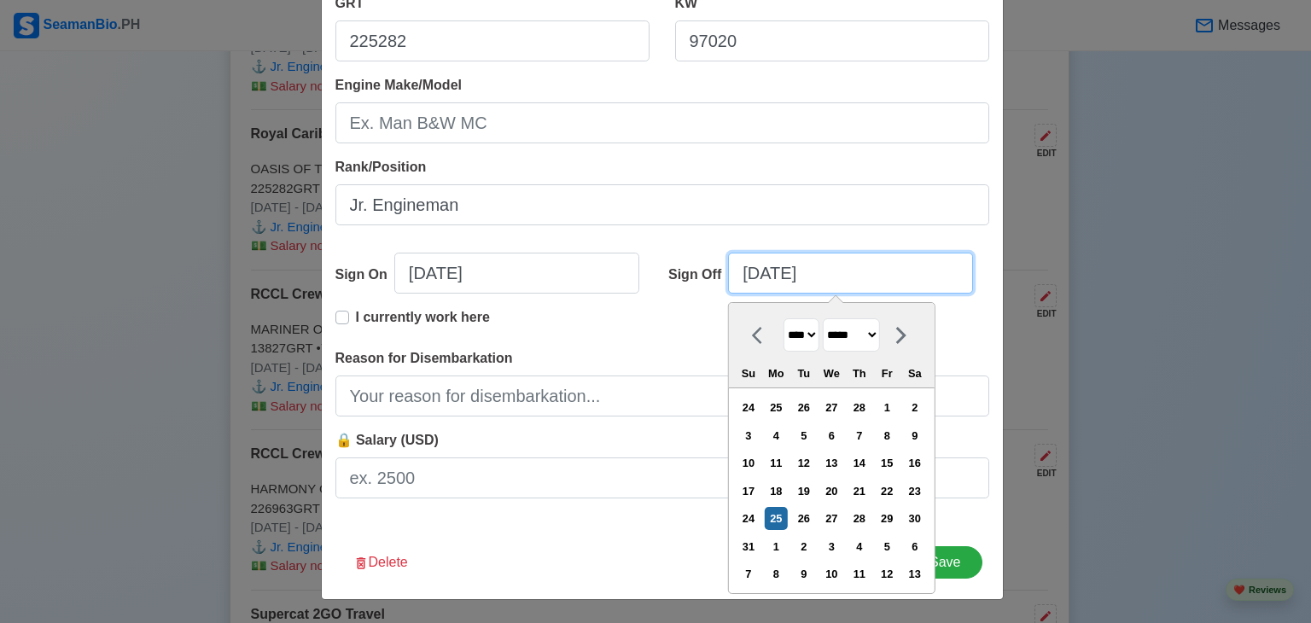
click at [779, 277] on input "03/25/2019" at bounding box center [850, 273] width 245 height 41
type input "03/24/2019"
click at [744, 516] on div "24" at bounding box center [748, 518] width 23 height 23
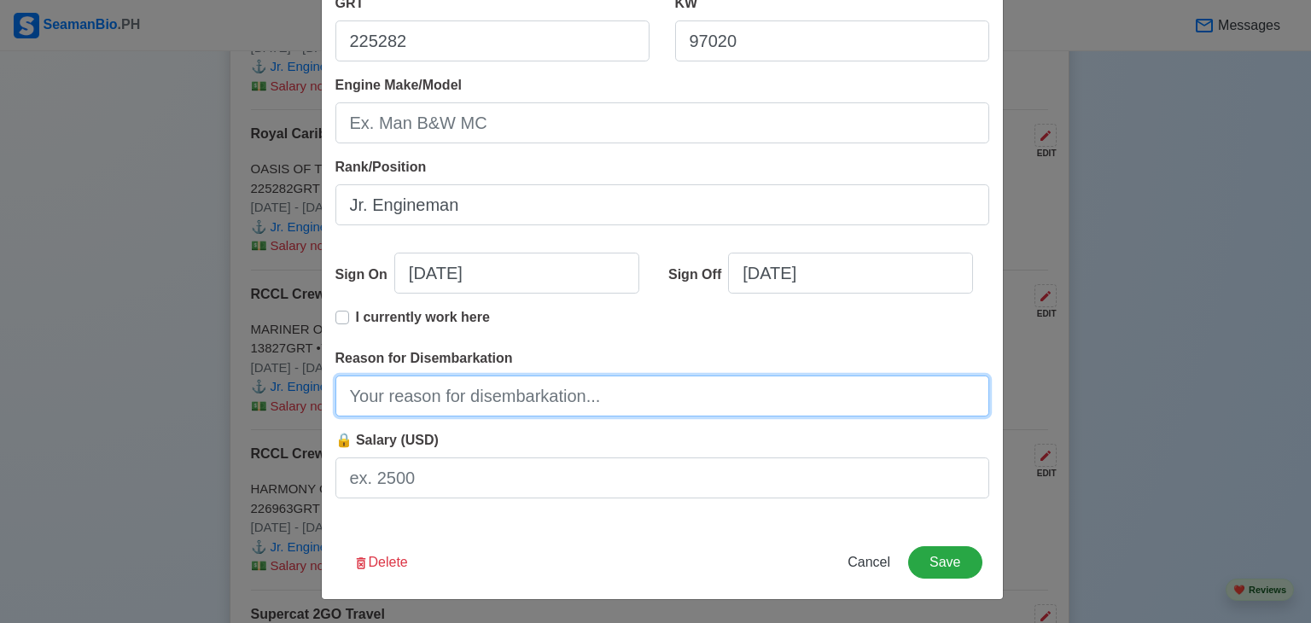
drag, startPoint x: 499, startPoint y: 390, endPoint x: 505, endPoint y: 382, distance: 10.4
click at [502, 388] on input "Reason for Disembarkation" at bounding box center [662, 396] width 654 height 41
type input "End of Contract"
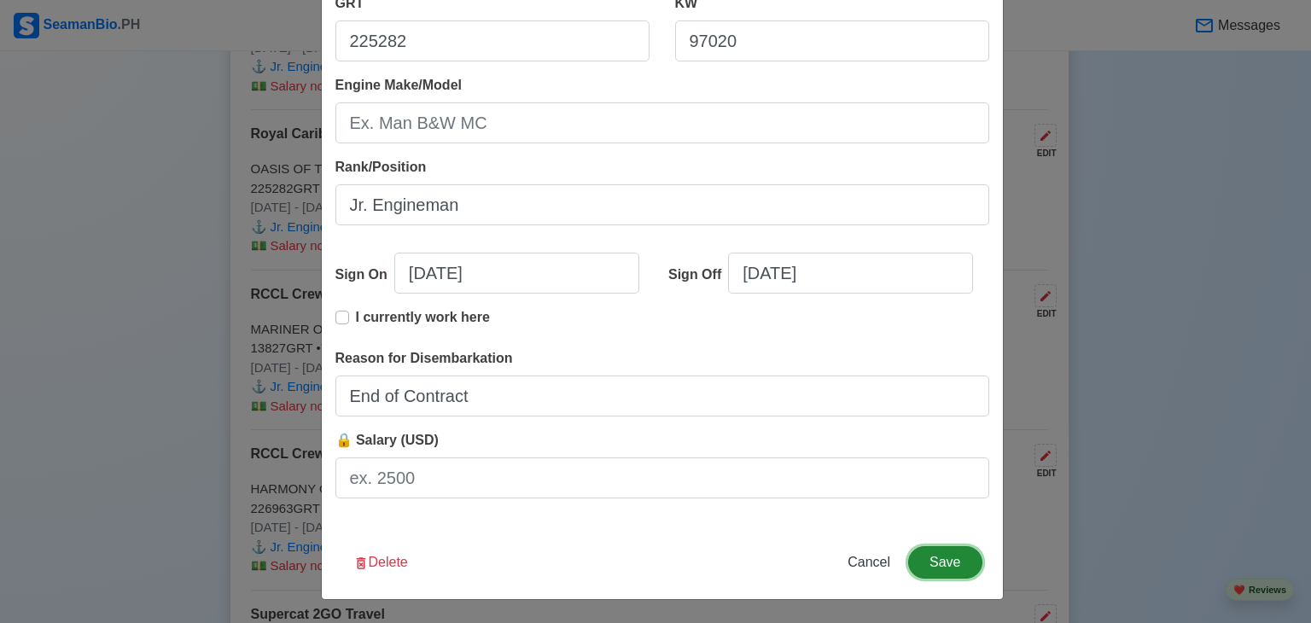
click at [939, 563] on button "Save" at bounding box center [944, 562] width 73 height 32
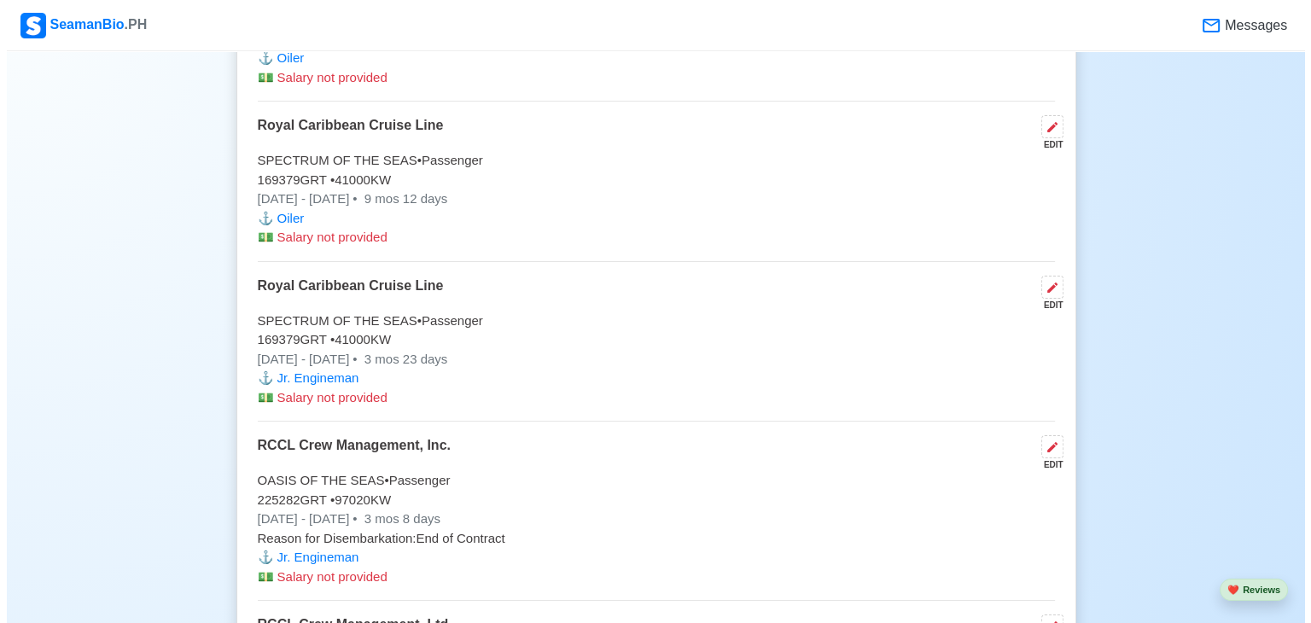
scroll to position [4695, 0]
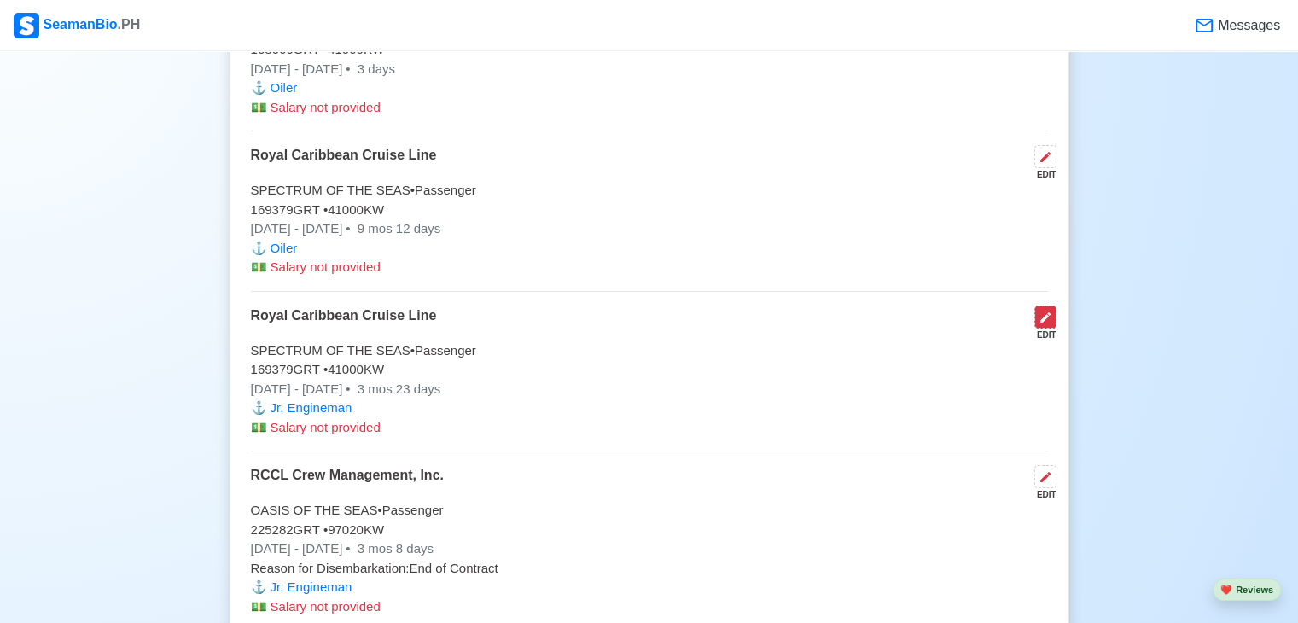
click at [1046, 311] on icon at bounding box center [1046, 318] width 14 height 14
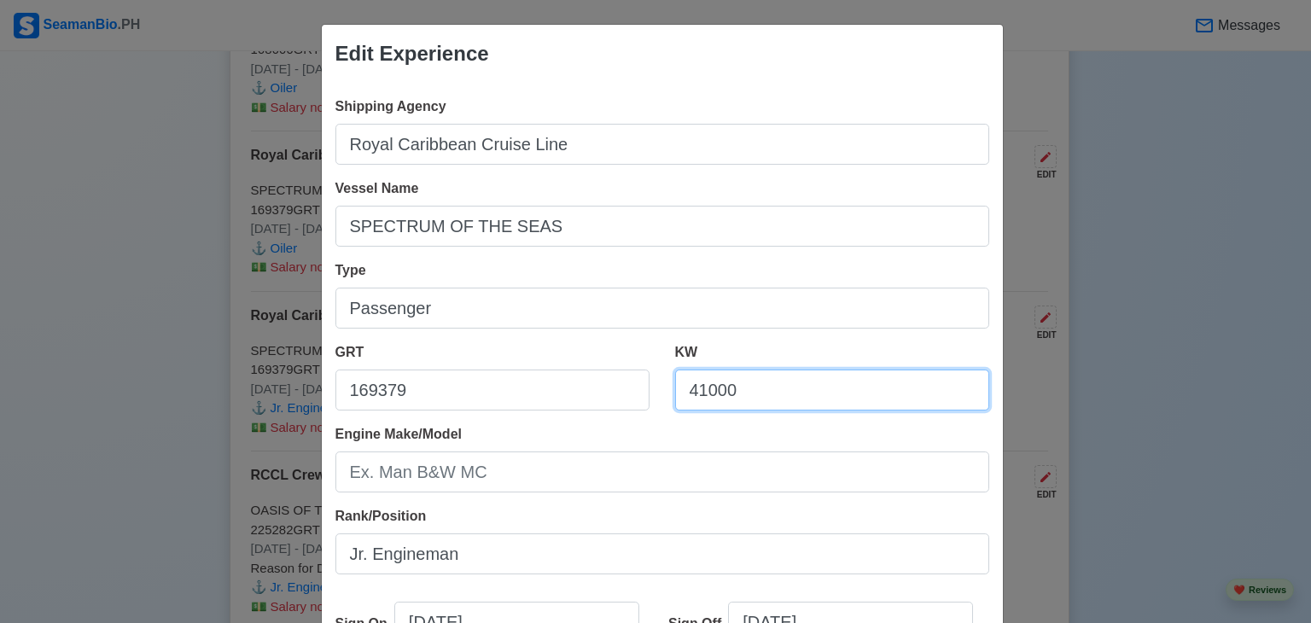
drag, startPoint x: 772, startPoint y: 406, endPoint x: 637, endPoint y: 396, distance: 135.3
click at [637, 396] on div "GRT 169379 KW 41000" at bounding box center [663, 383] width 680 height 82
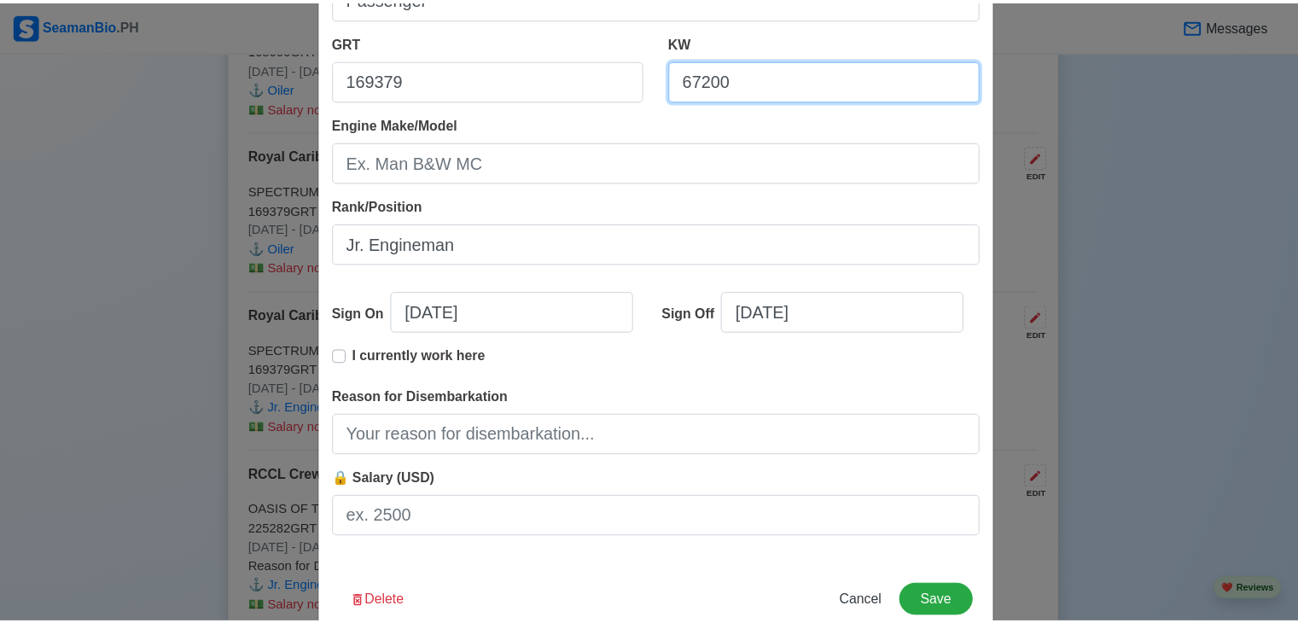
scroll to position [341, 0]
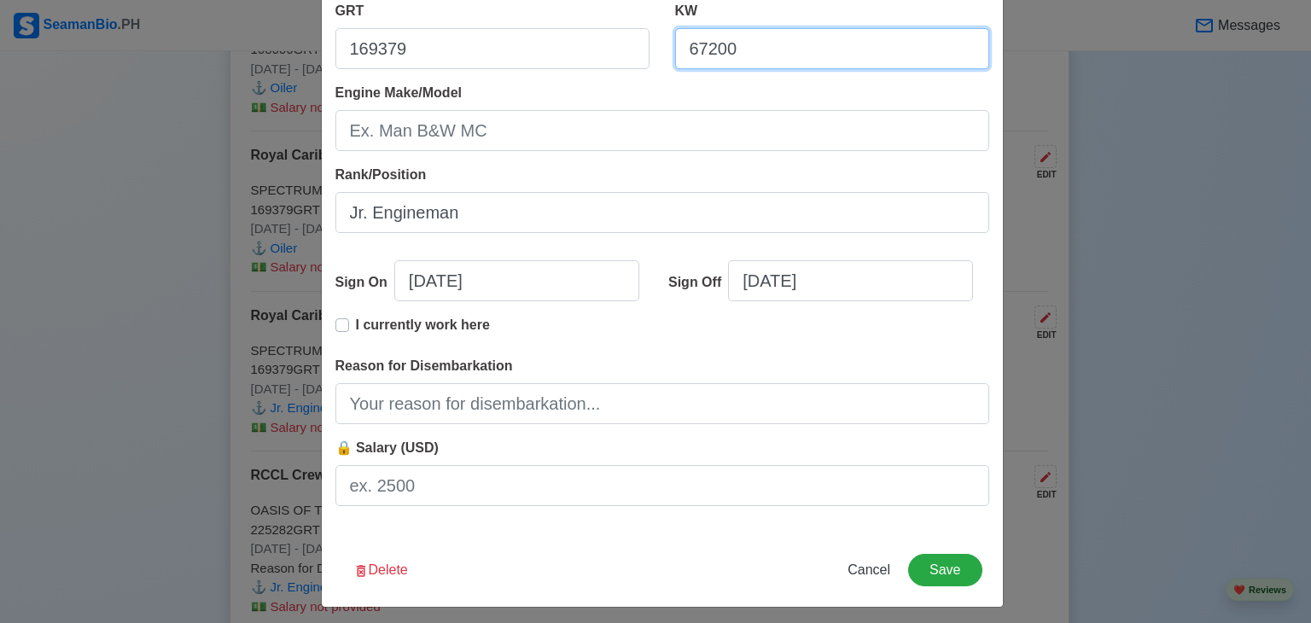
type input "67200"
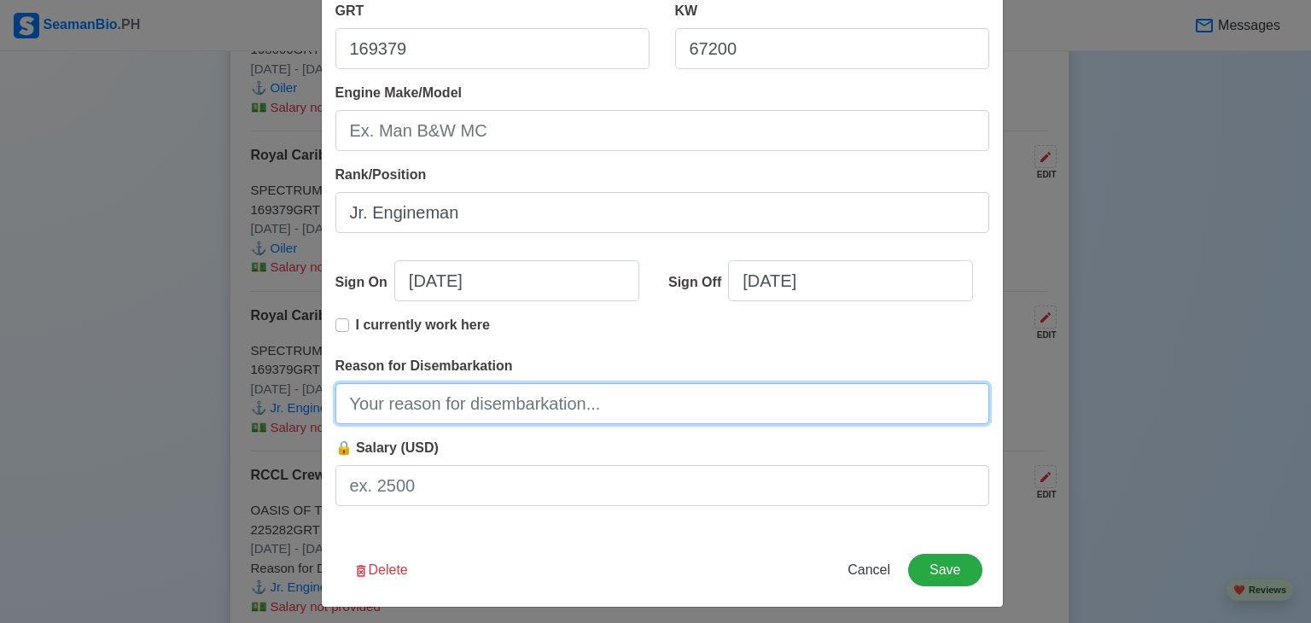
click at [499, 398] on input "Reason for Disembarkation" at bounding box center [662, 403] width 654 height 41
type input "End of Contract"
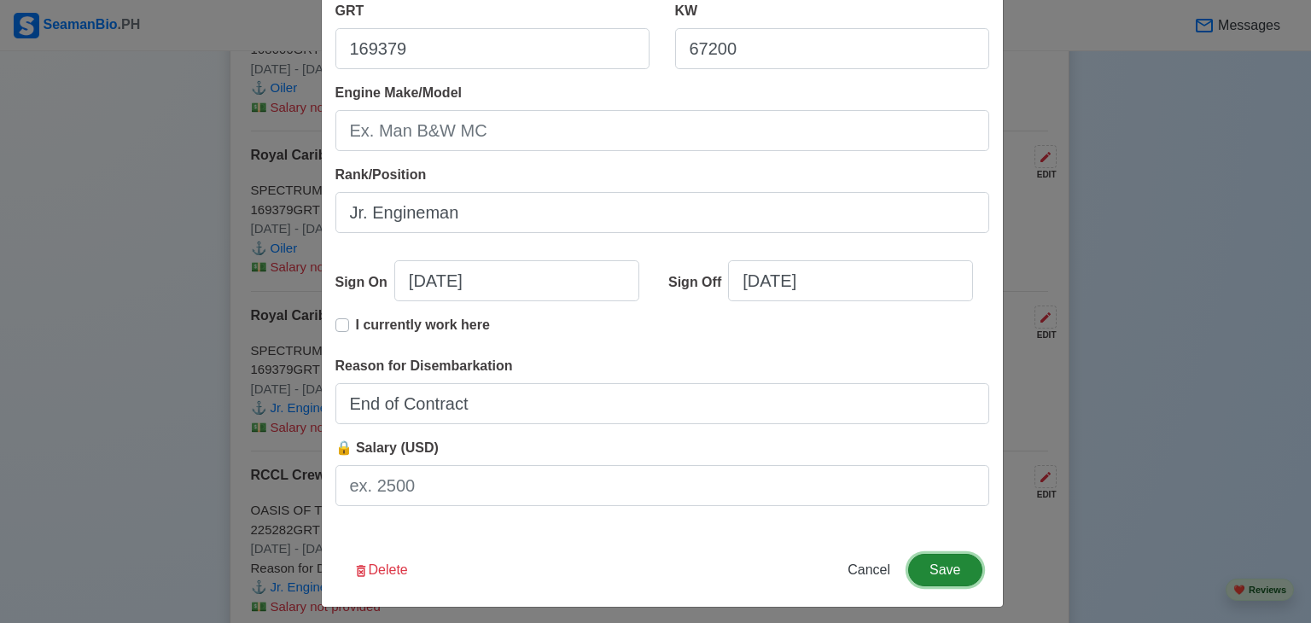
click at [948, 570] on button "Save" at bounding box center [944, 570] width 73 height 32
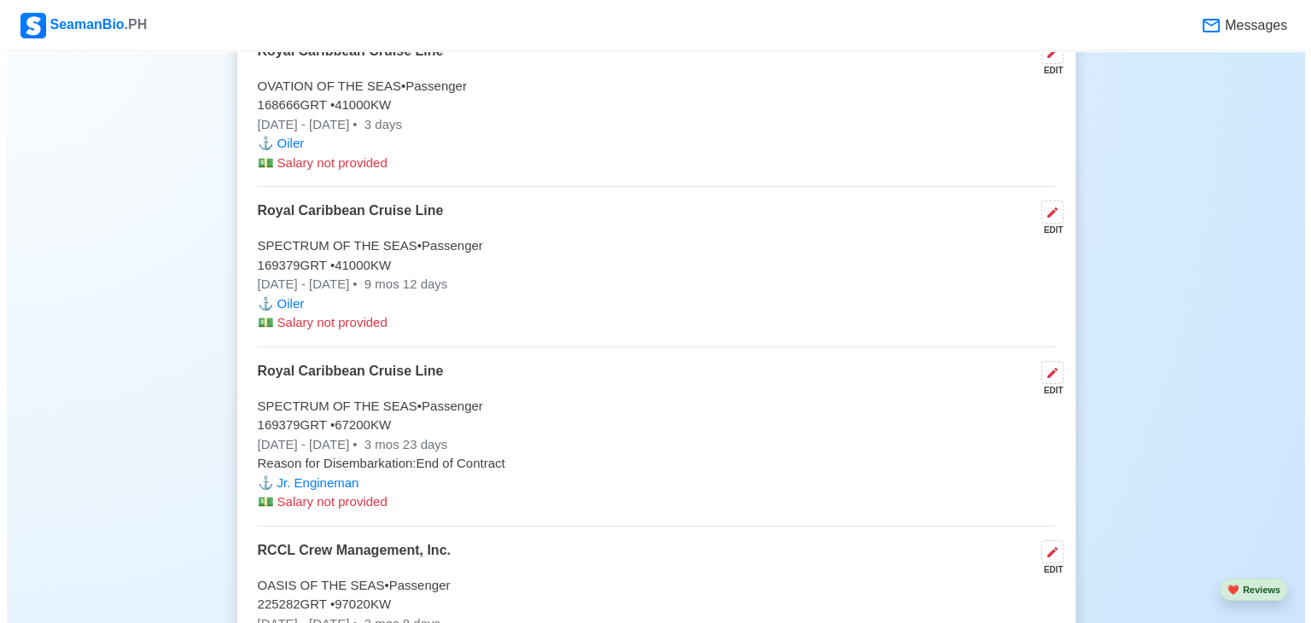
scroll to position [4610, 0]
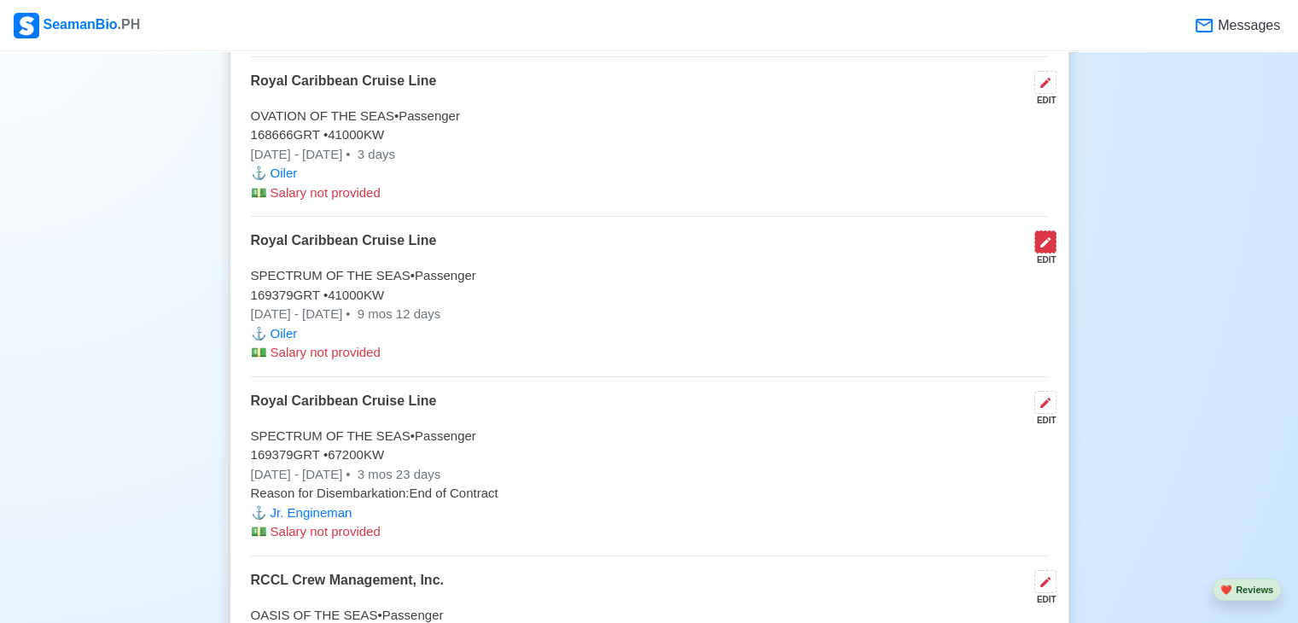
click at [1045, 237] on icon at bounding box center [1046, 242] width 10 height 10
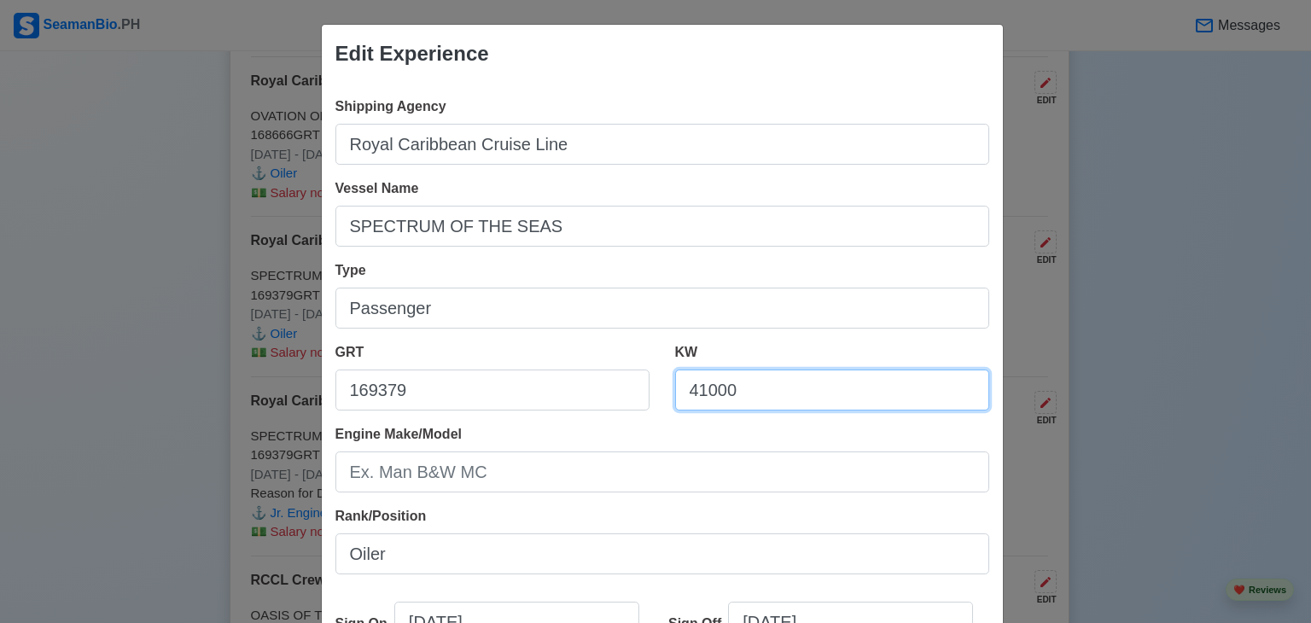
drag, startPoint x: 744, startPoint y: 390, endPoint x: 650, endPoint y: 381, distance: 95.2
click at [557, 383] on div "GRT 169379 KW 41000" at bounding box center [663, 383] width 680 height 82
paste input "95999.9101"
drag, startPoint x: 777, startPoint y: 387, endPoint x: 586, endPoint y: 386, distance: 190.4
click at [586, 386] on div "GRT 169379 KW 95999.9101" at bounding box center [663, 383] width 680 height 82
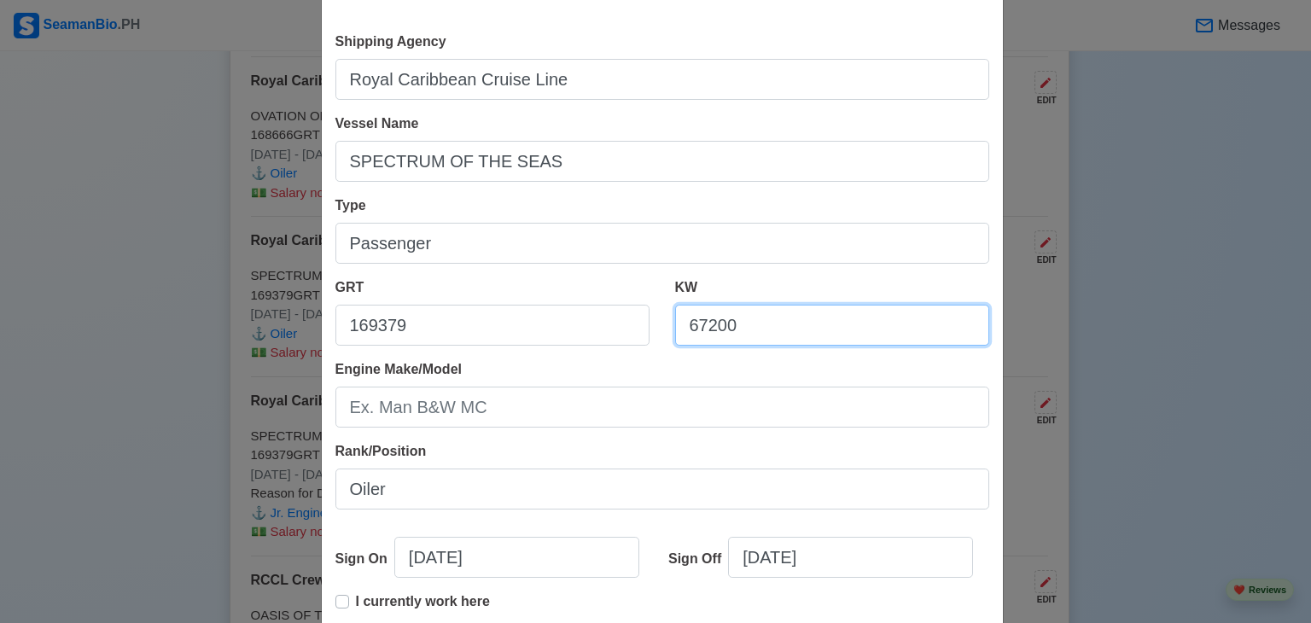
scroll to position [171, 0]
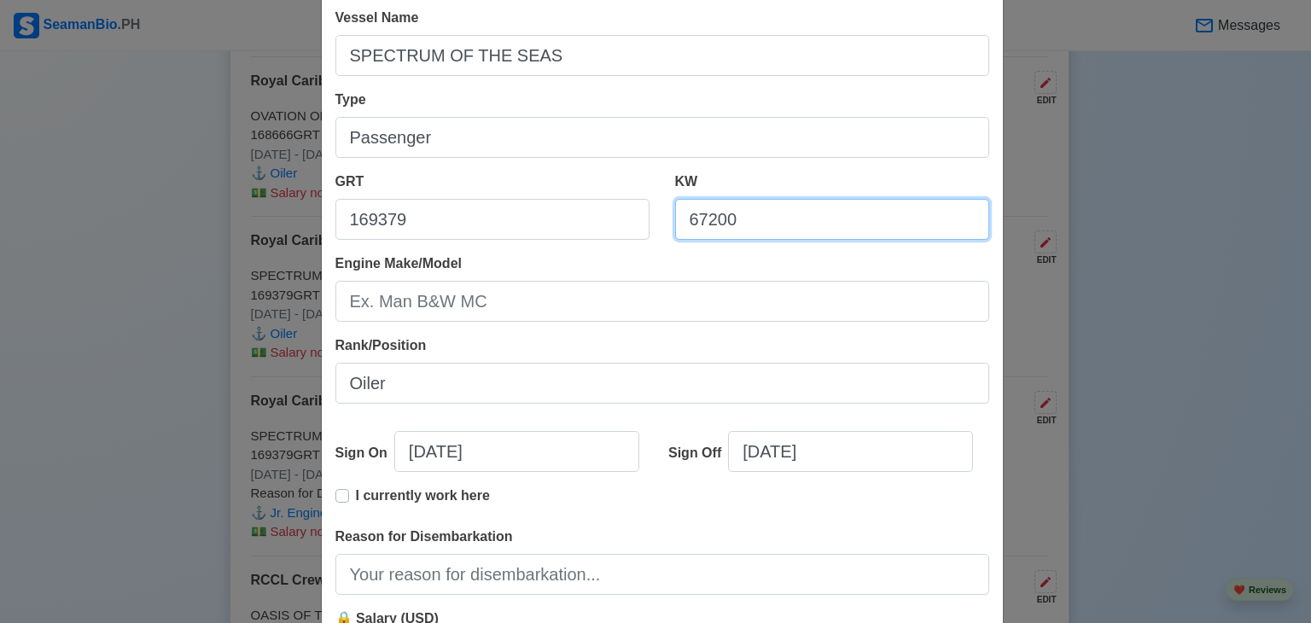
type input "67200"
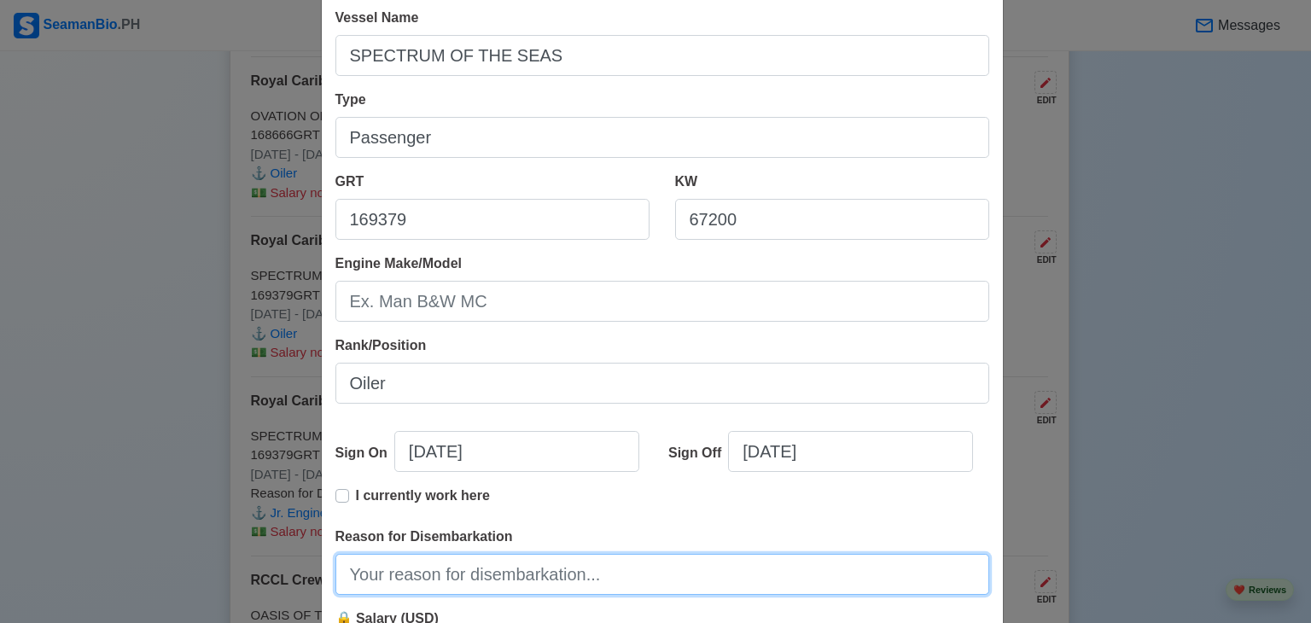
click at [486, 566] on input "Reason for Disembarkation" at bounding box center [662, 574] width 654 height 41
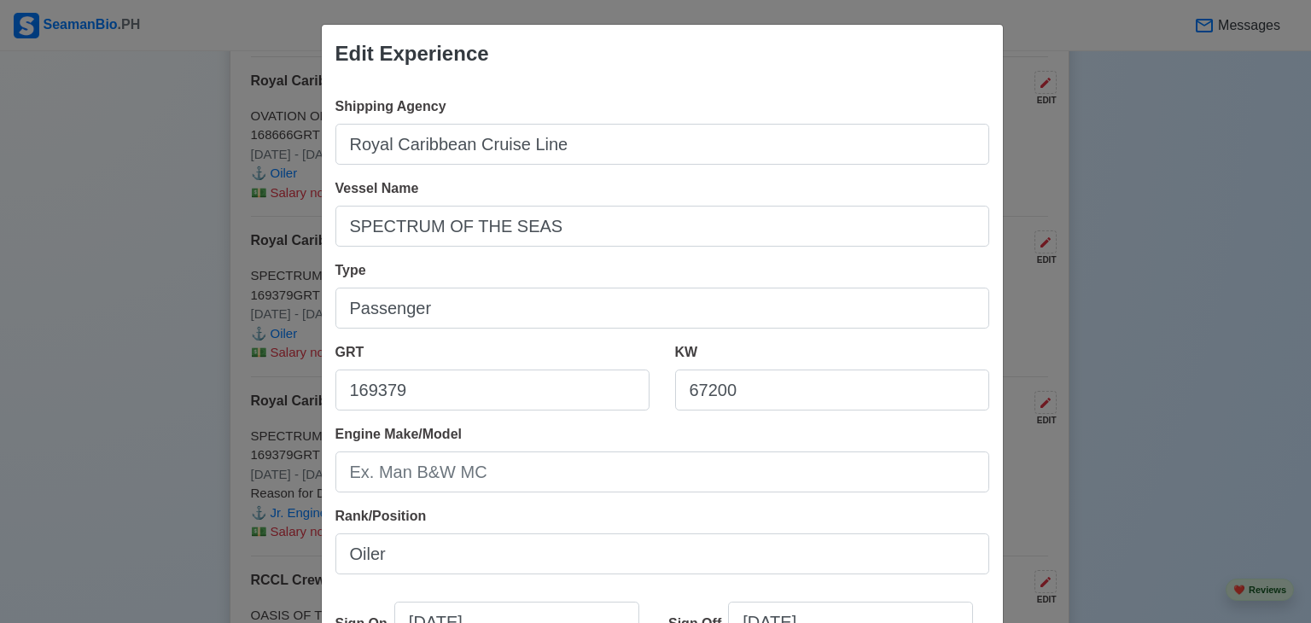
type input "End of Contract"
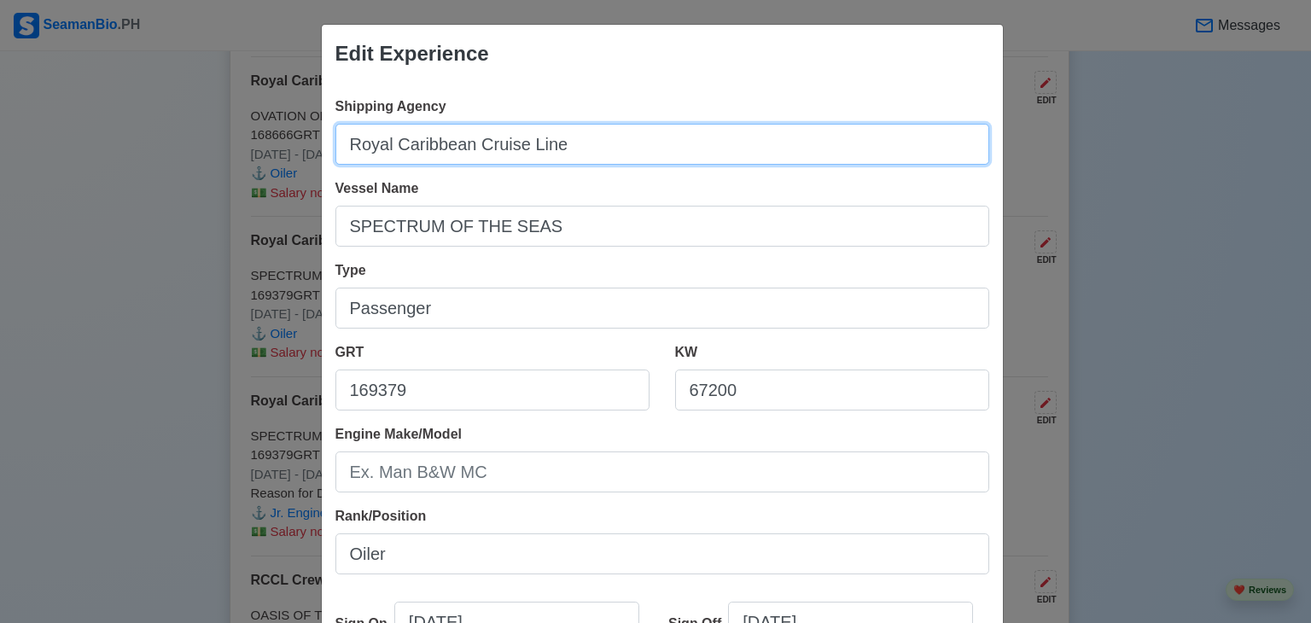
drag, startPoint x: 591, startPoint y: 141, endPoint x: 38, endPoint y: 117, distance: 552.8
click at [44, 125] on div "Edit Experience Shipping Agency Royal Caribbean Cruise Line Vessel Name SPECTRU…" at bounding box center [655, 311] width 1311 height 623
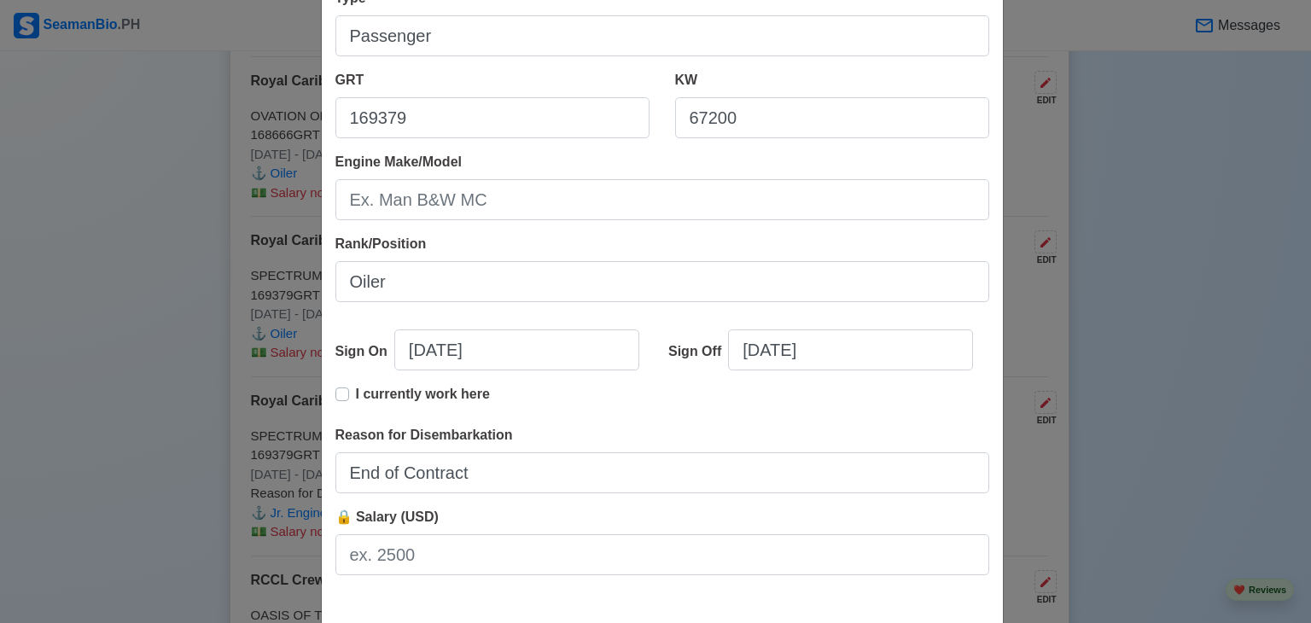
scroll to position [341, 0]
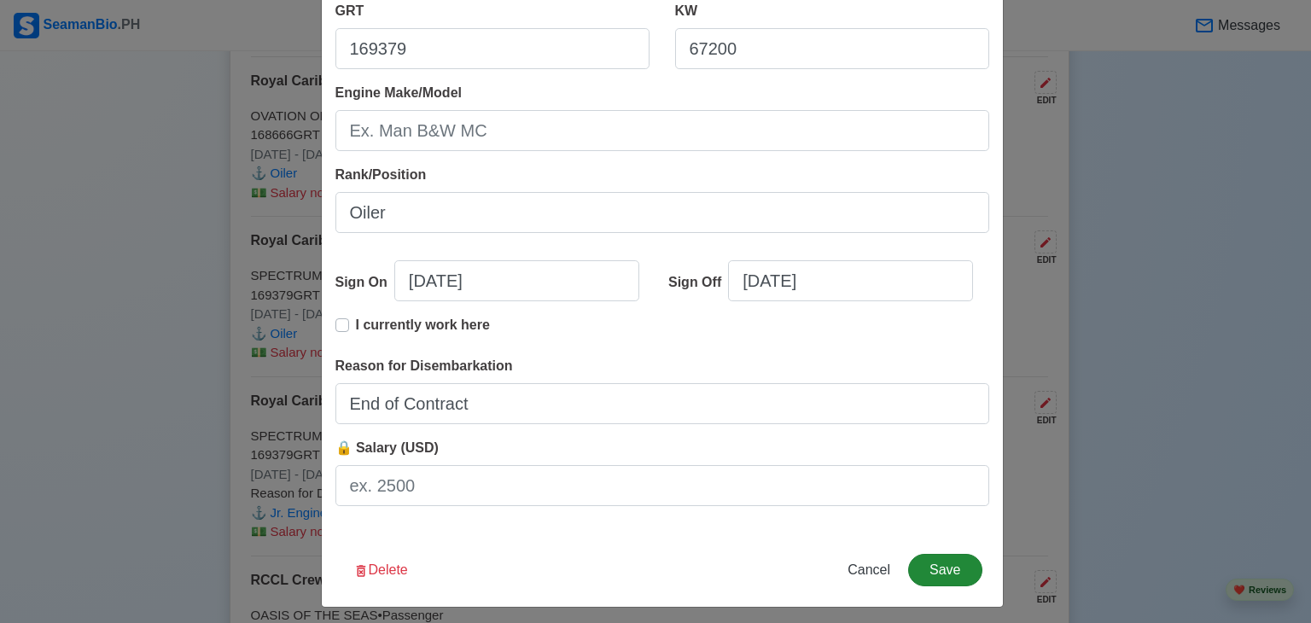
type input "RCCL Crew Management, Inc."
click at [957, 568] on button "Save" at bounding box center [944, 570] width 73 height 32
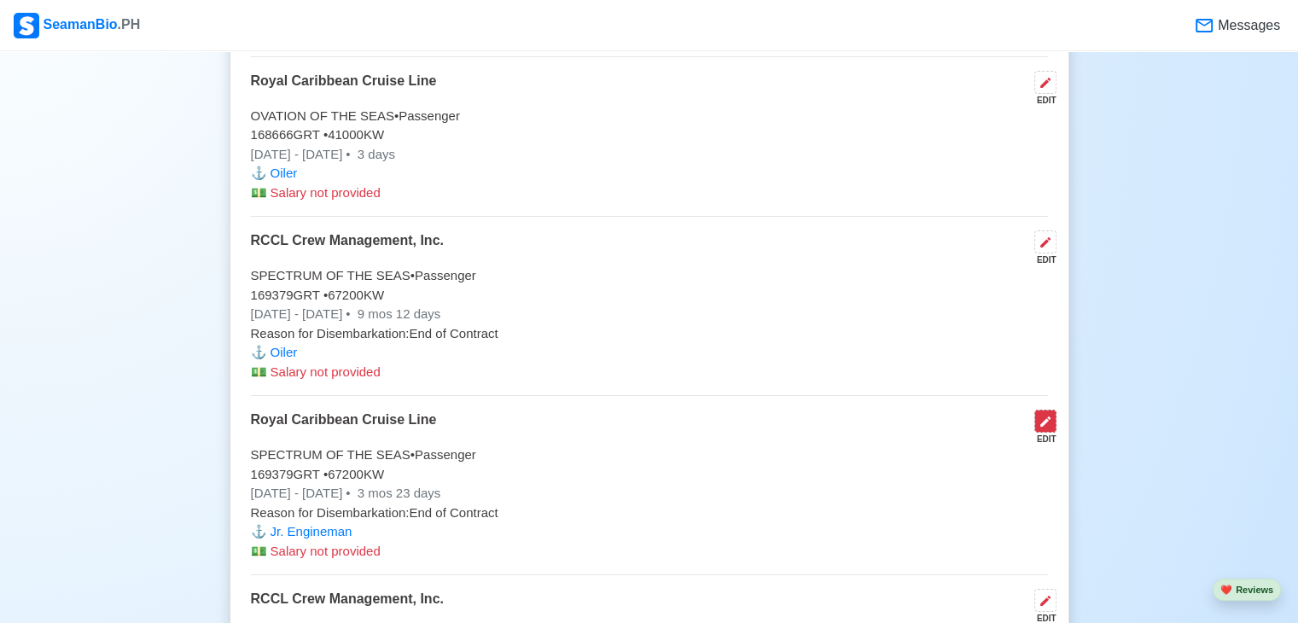
click at [1044, 417] on icon at bounding box center [1046, 422] width 10 height 10
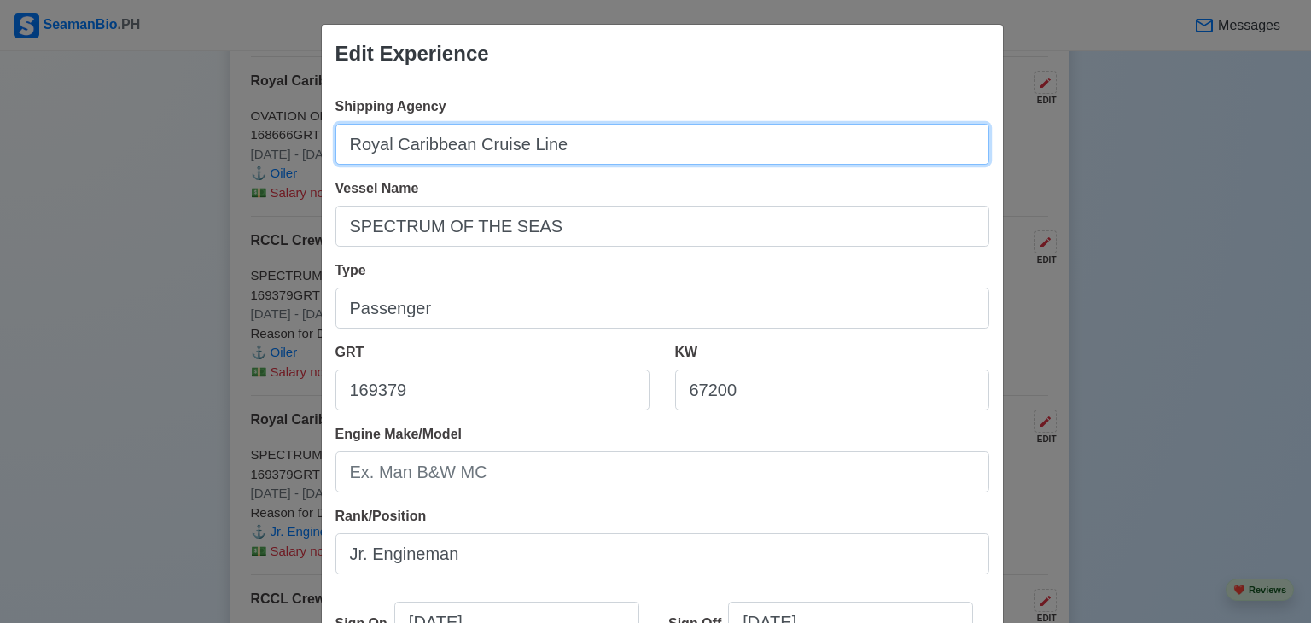
drag, startPoint x: 610, startPoint y: 138, endPoint x: 94, endPoint y: 120, distance: 516.8
click at [110, 141] on div "Edit Experience Shipping Agency Royal Caribbean Cruise Line Vessel Name SPECTRU…" at bounding box center [655, 311] width 1311 height 623
type input "RCCL Crew Management, INc."
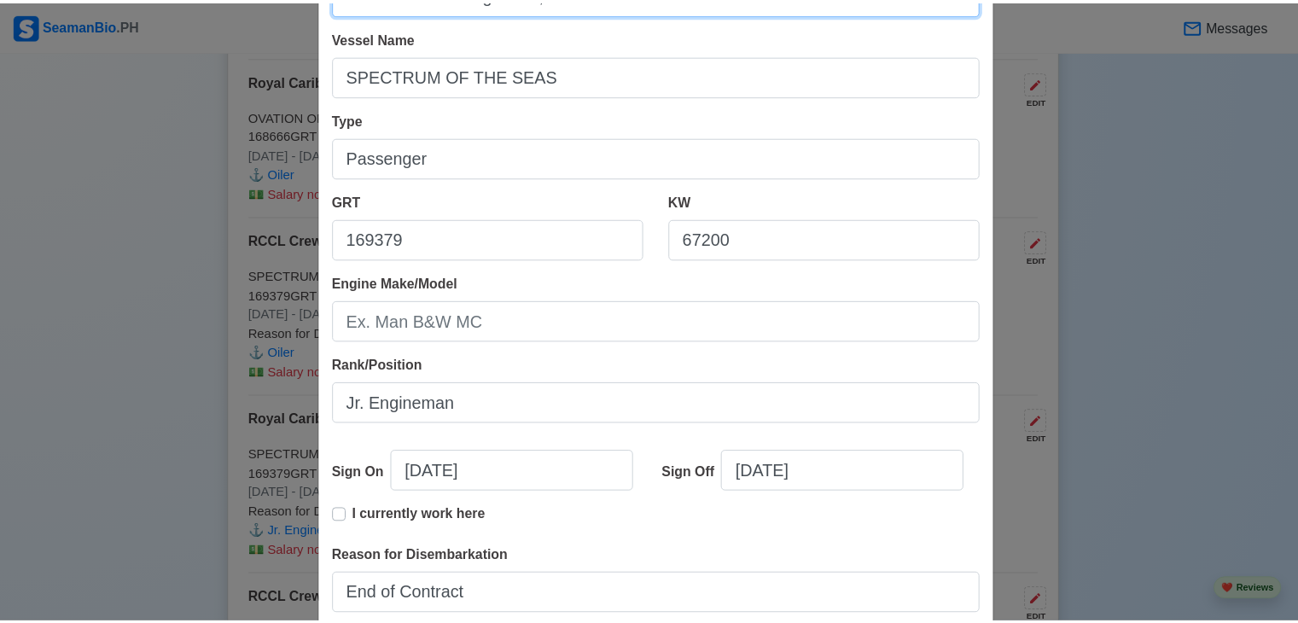
scroll to position [349, 0]
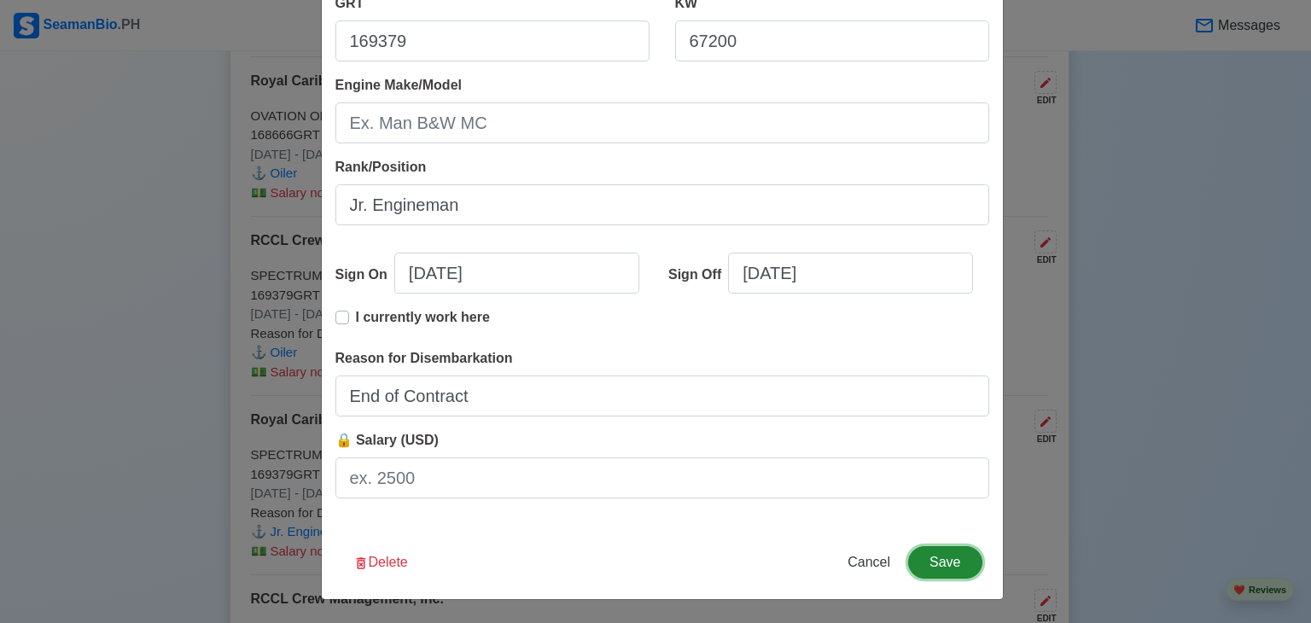
click at [942, 557] on button "Save" at bounding box center [944, 562] width 73 height 32
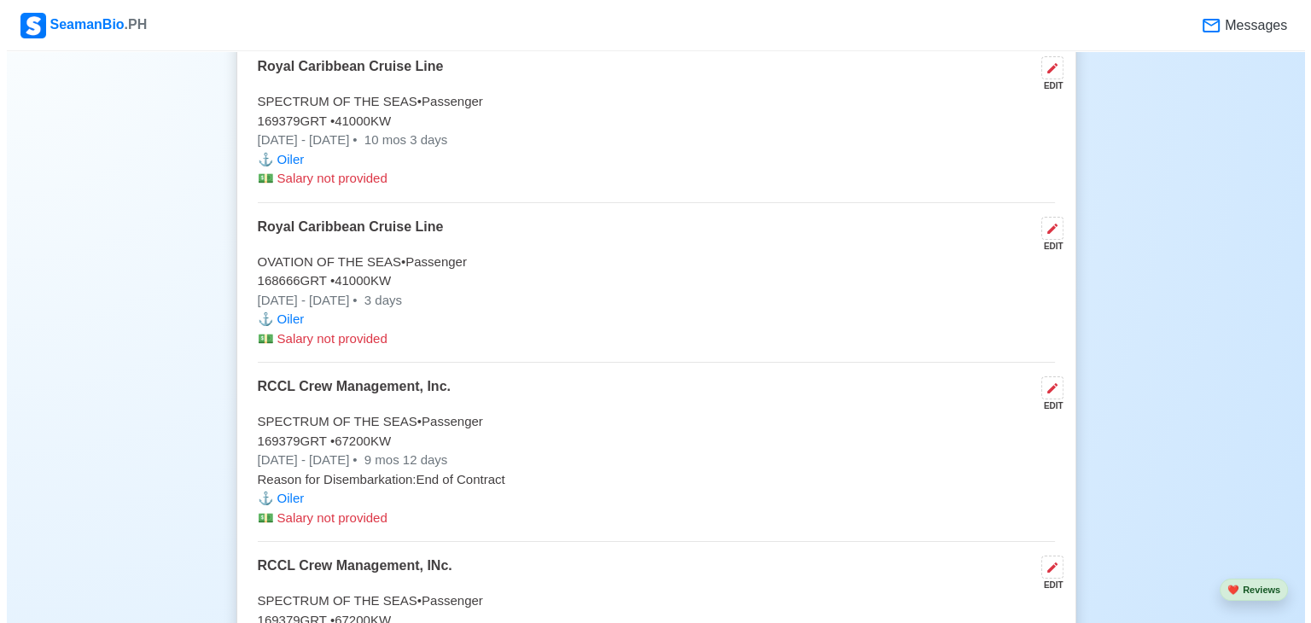
scroll to position [4439, 0]
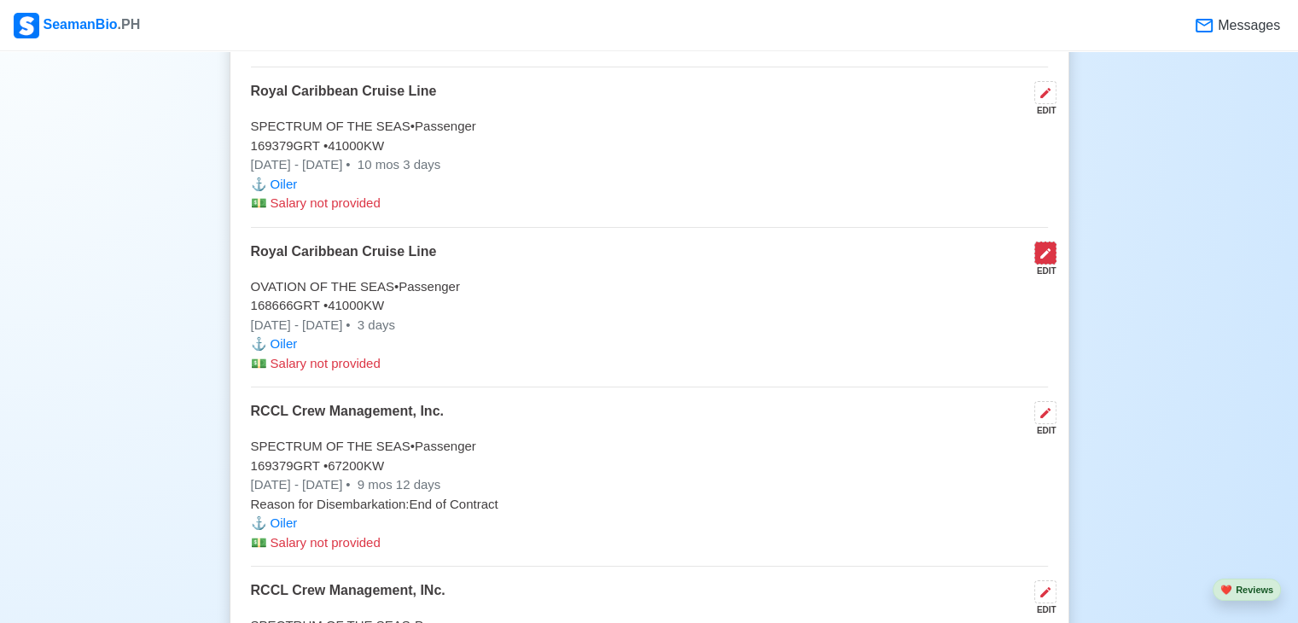
click at [1047, 250] on icon at bounding box center [1046, 254] width 14 height 14
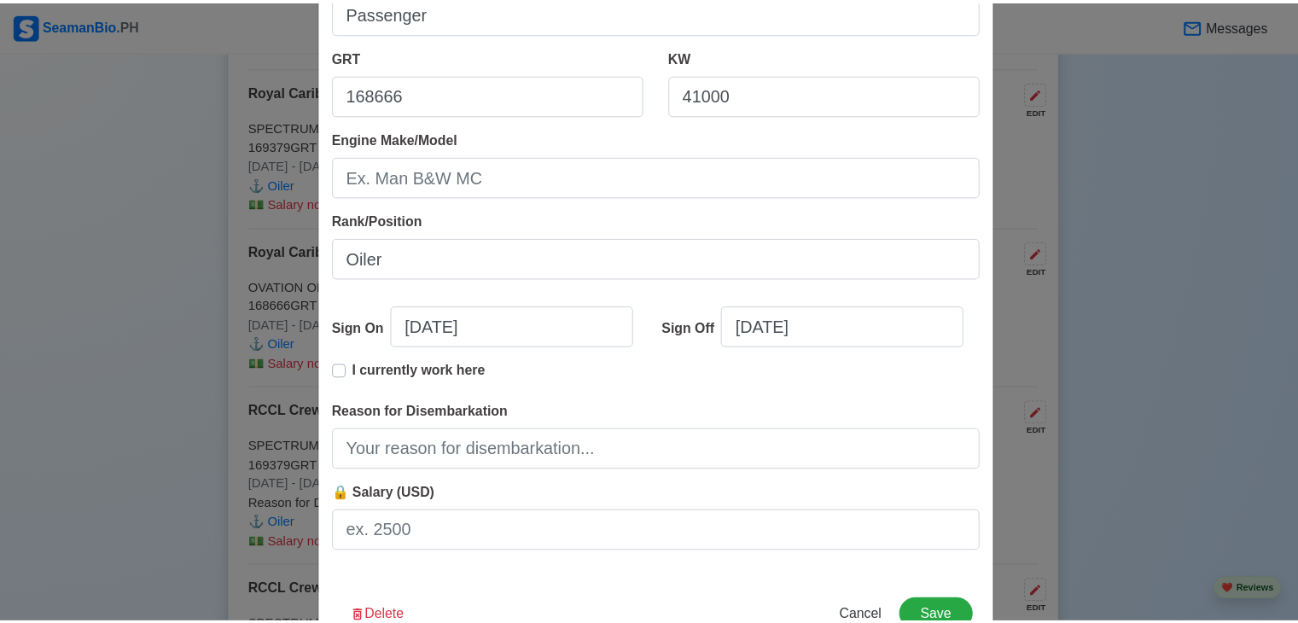
scroll to position [349, 0]
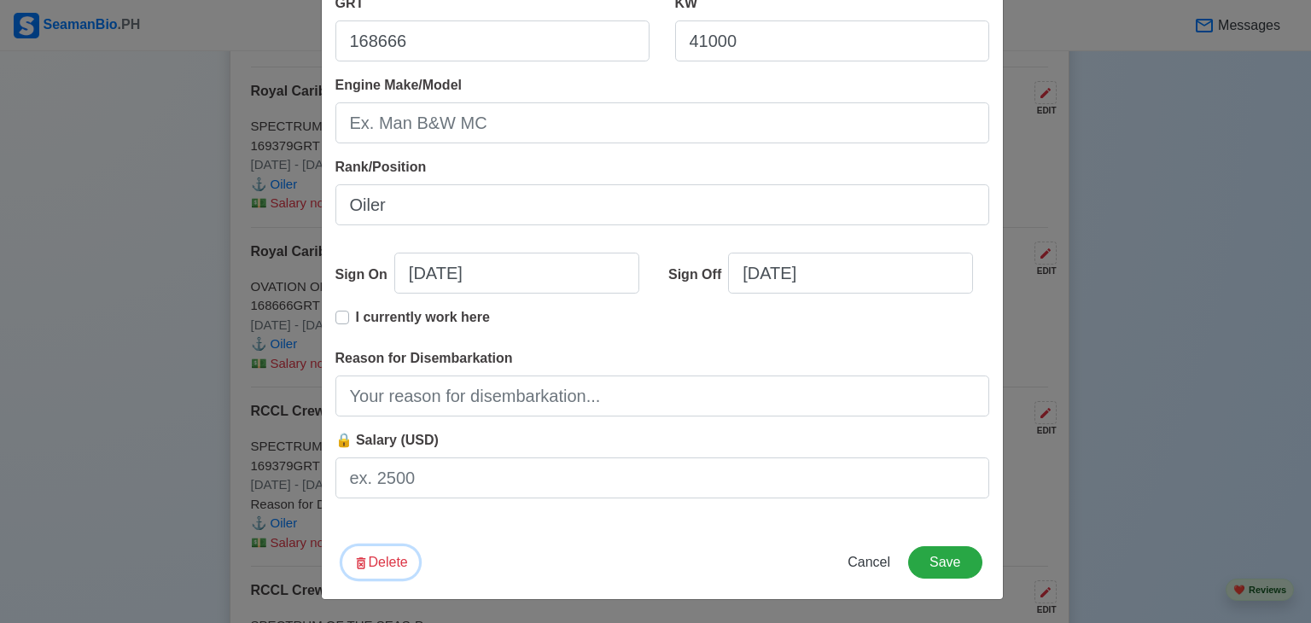
click at [372, 554] on button "Delete" at bounding box center [380, 562] width 77 height 32
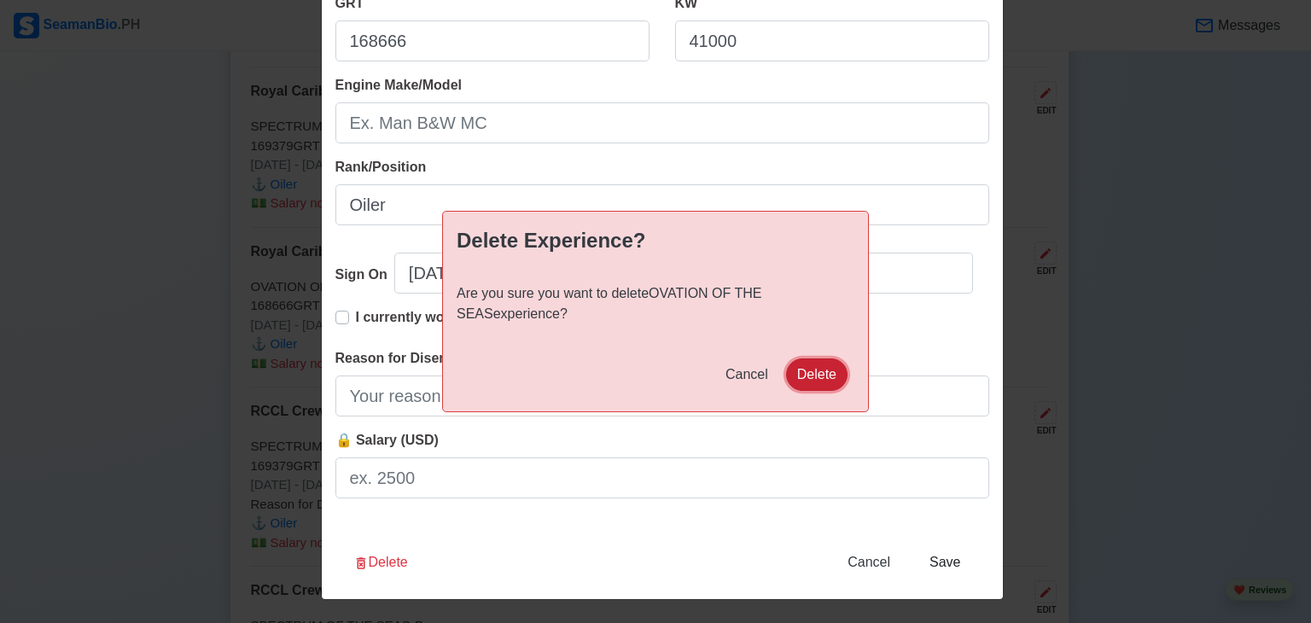
click at [820, 366] on button "Delete" at bounding box center [816, 375] width 61 height 32
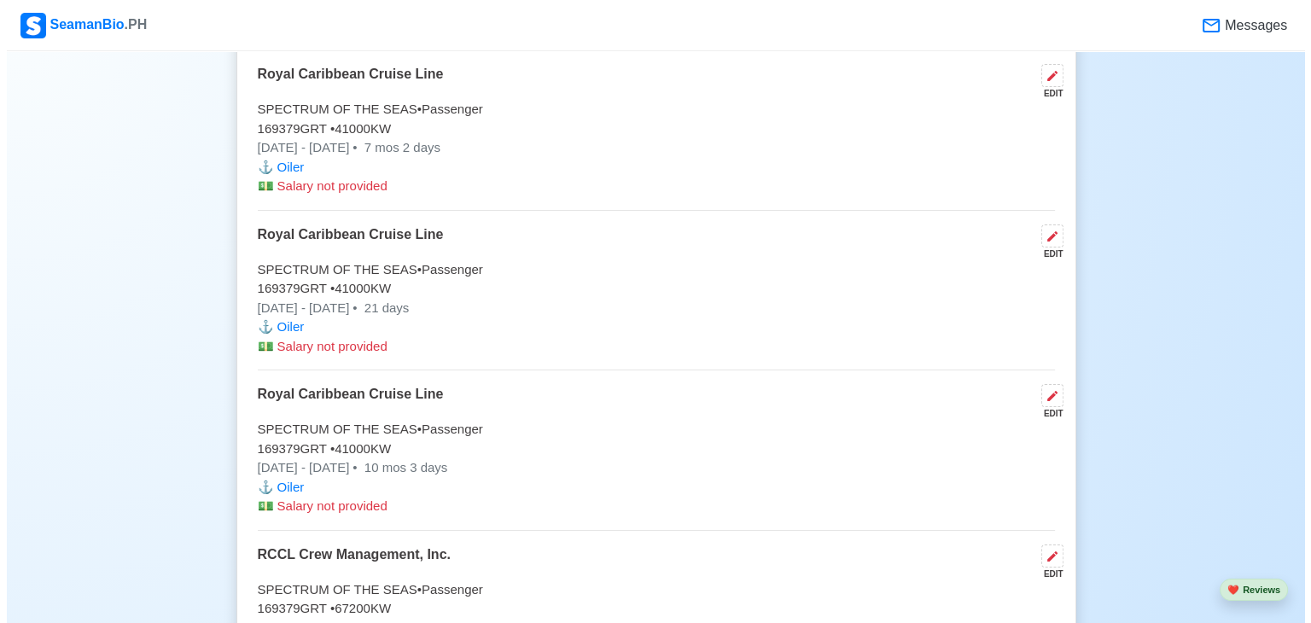
scroll to position [4098, 0]
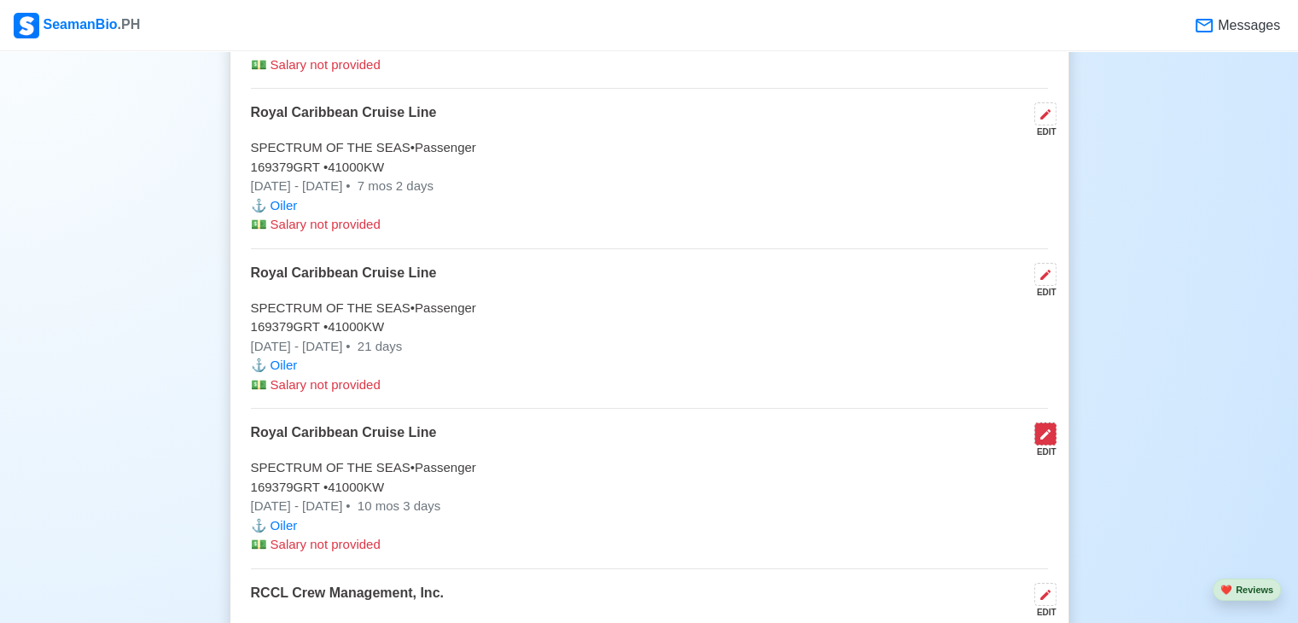
click at [1047, 430] on icon at bounding box center [1046, 435] width 14 height 14
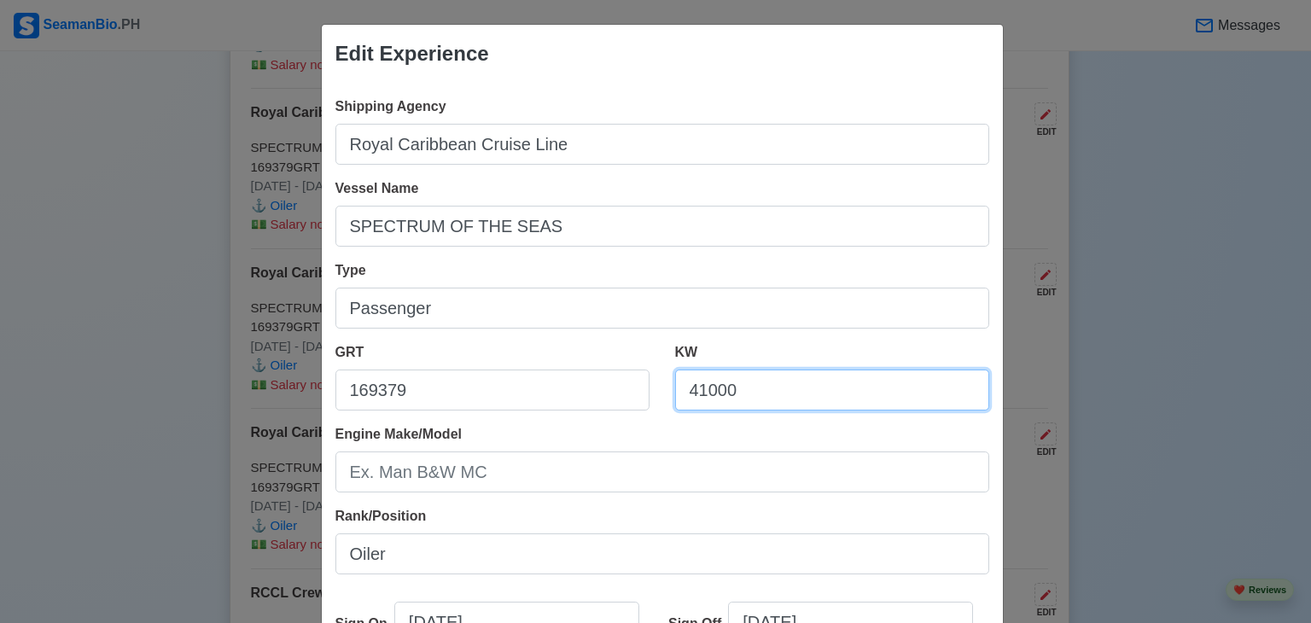
drag, startPoint x: 681, startPoint y: 399, endPoint x: 541, endPoint y: 394, distance: 140.1
click at [547, 396] on div "GRT 169379 KW 41000" at bounding box center [663, 383] width 680 height 82
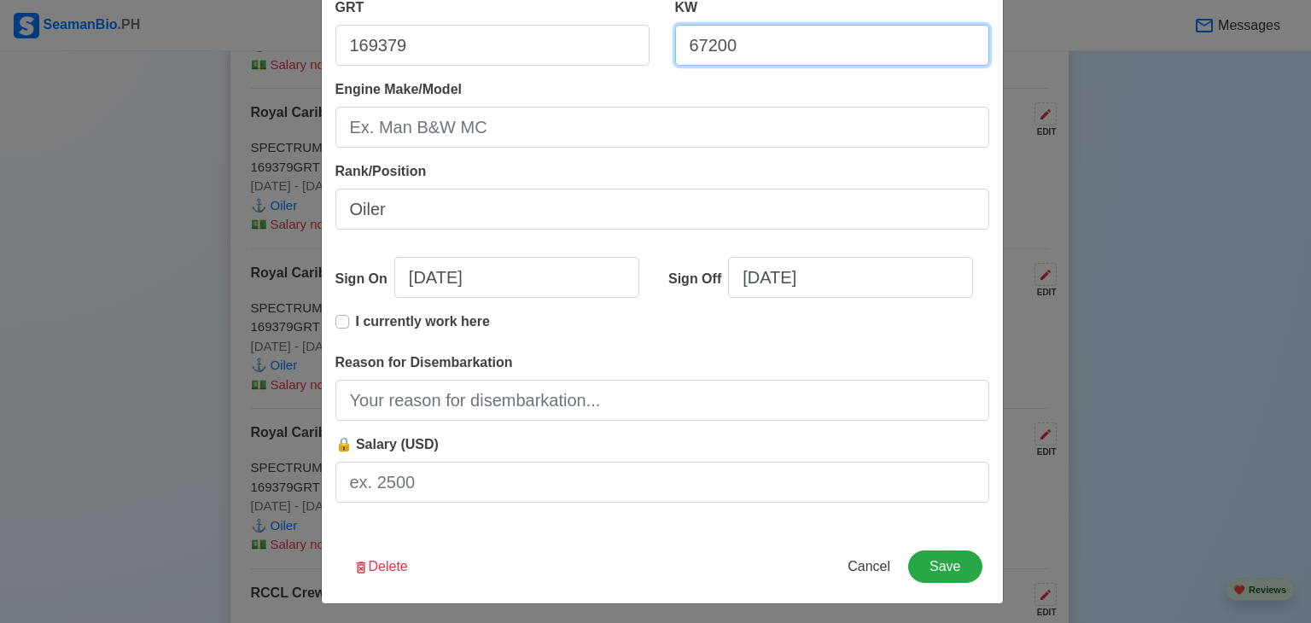
scroll to position [349, 0]
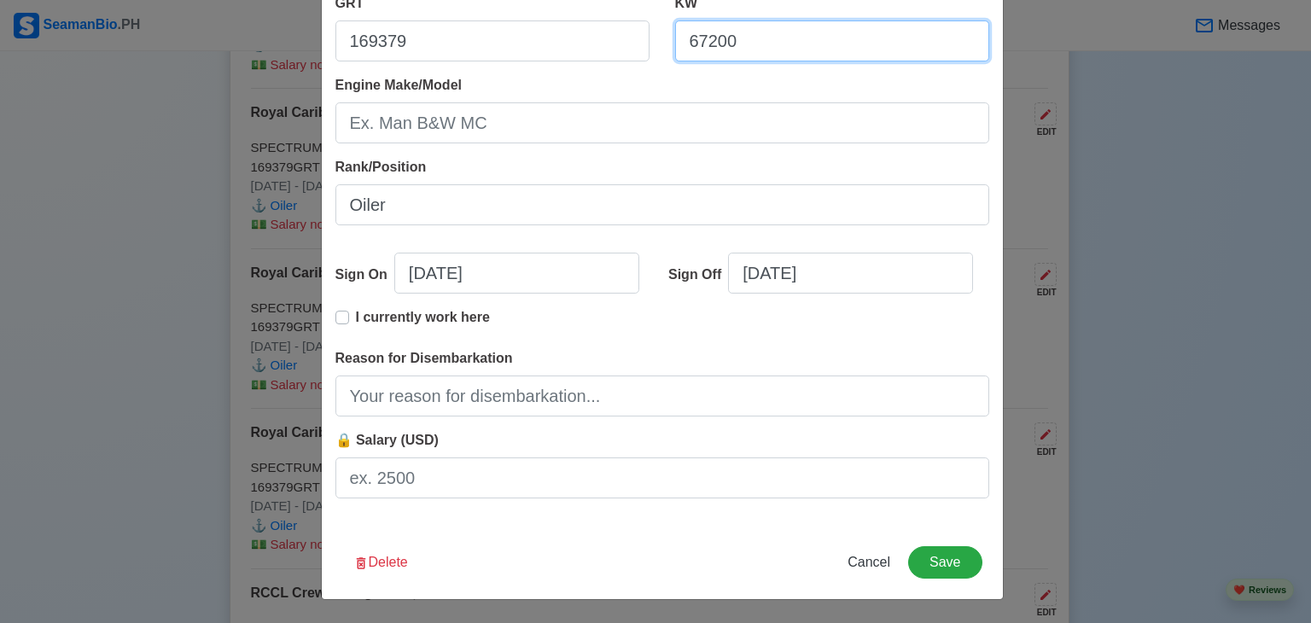
type input "67200"
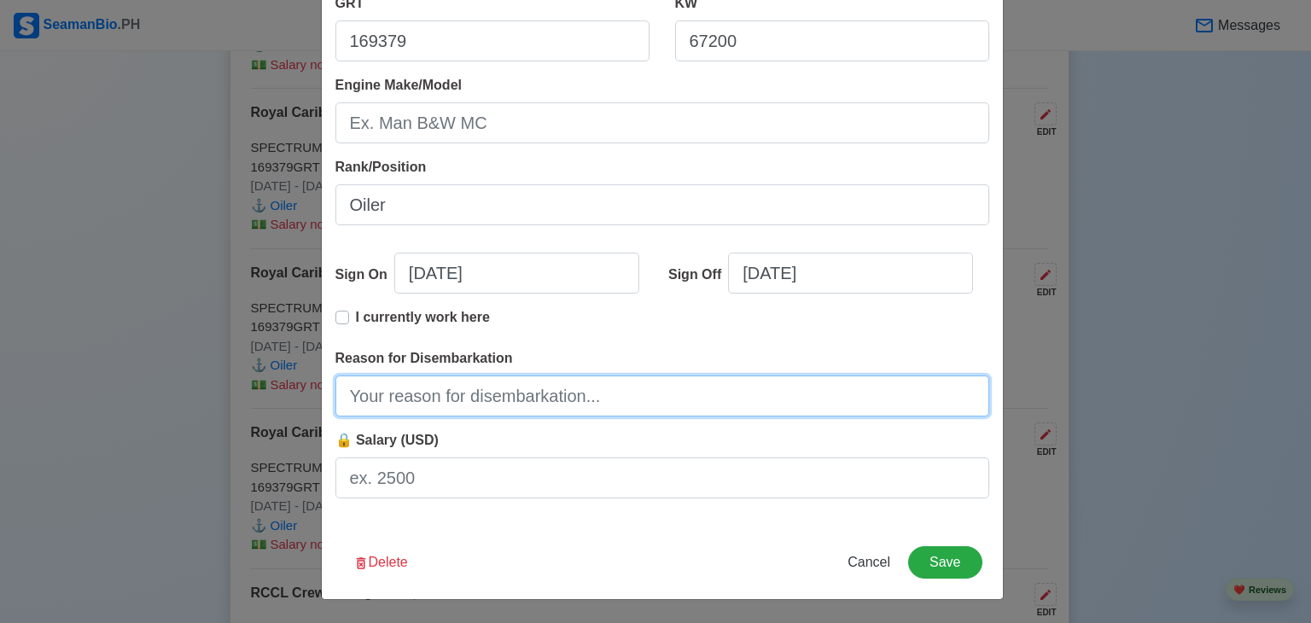
click at [527, 390] on input "Reason for Disembarkation" at bounding box center [662, 396] width 654 height 41
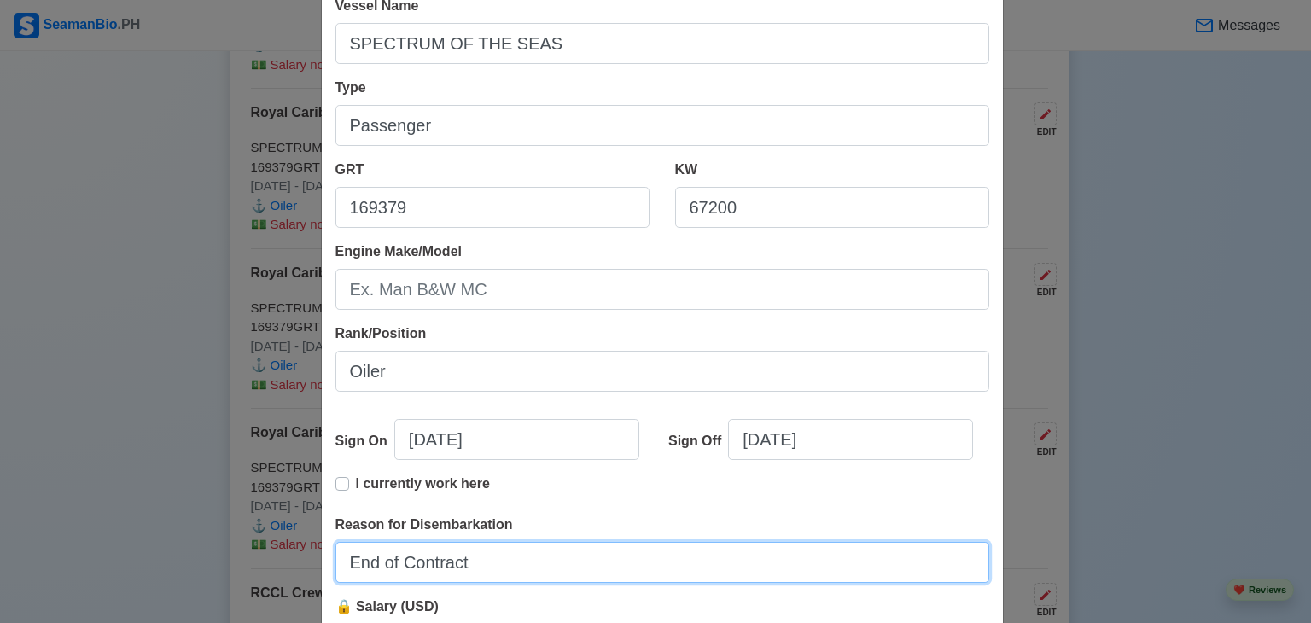
scroll to position [0, 0]
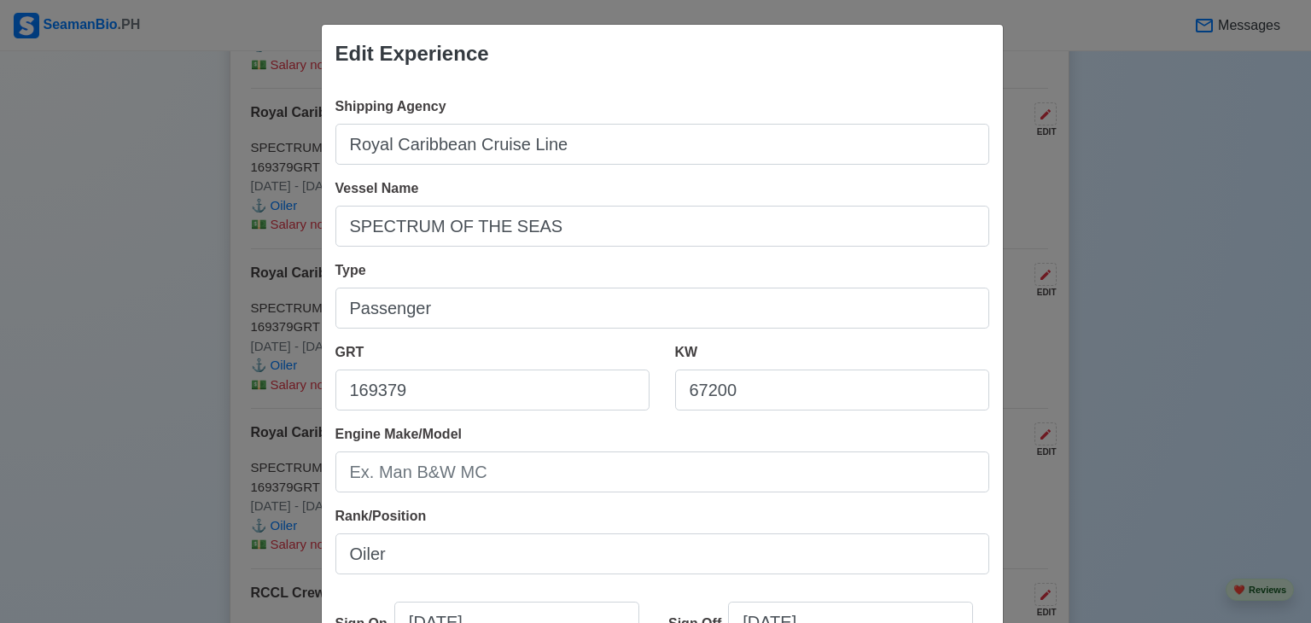
type input "End of Contract"
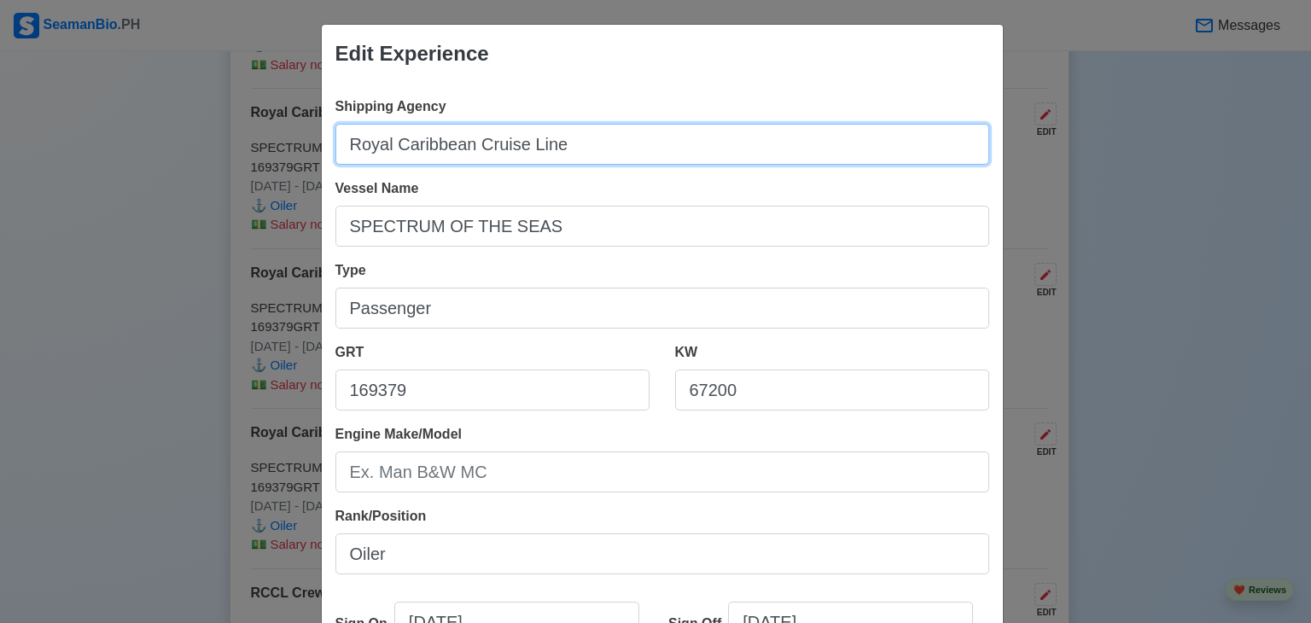
drag, startPoint x: 555, startPoint y: 134, endPoint x: 148, endPoint y: 120, distance: 407.4
click at [148, 120] on div "Edit Experience Shipping Agency Royal Caribbean Cruise Line Vessel Name SPECTRU…" at bounding box center [655, 311] width 1311 height 623
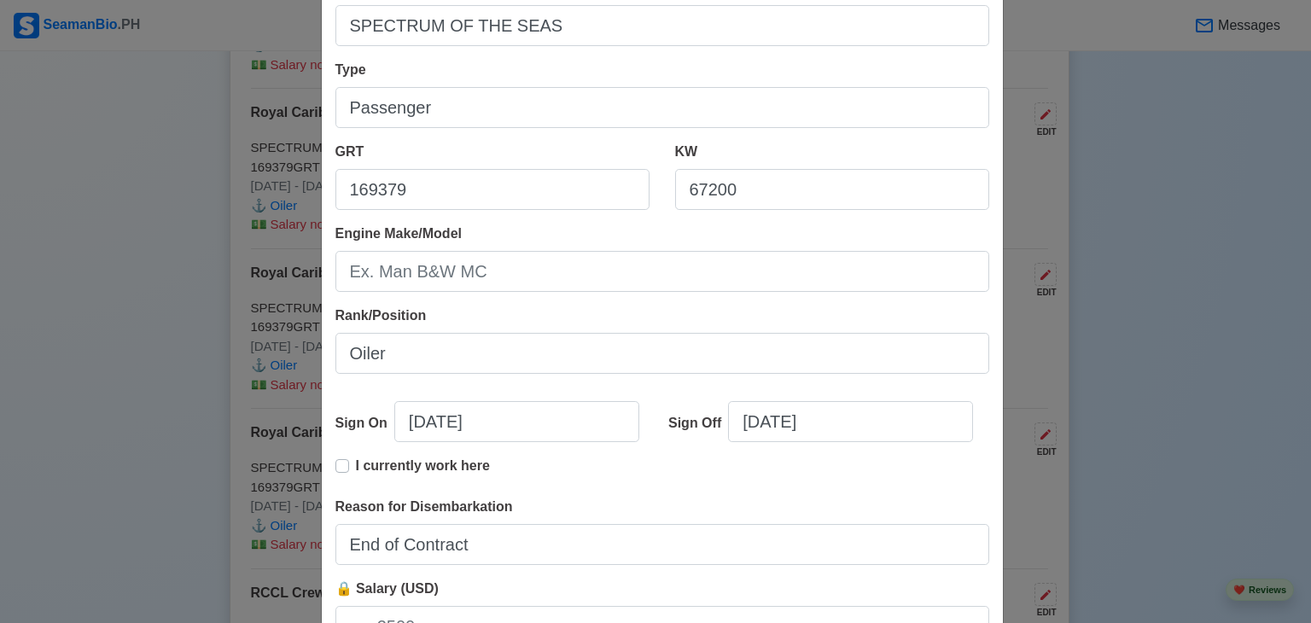
scroll to position [349, 0]
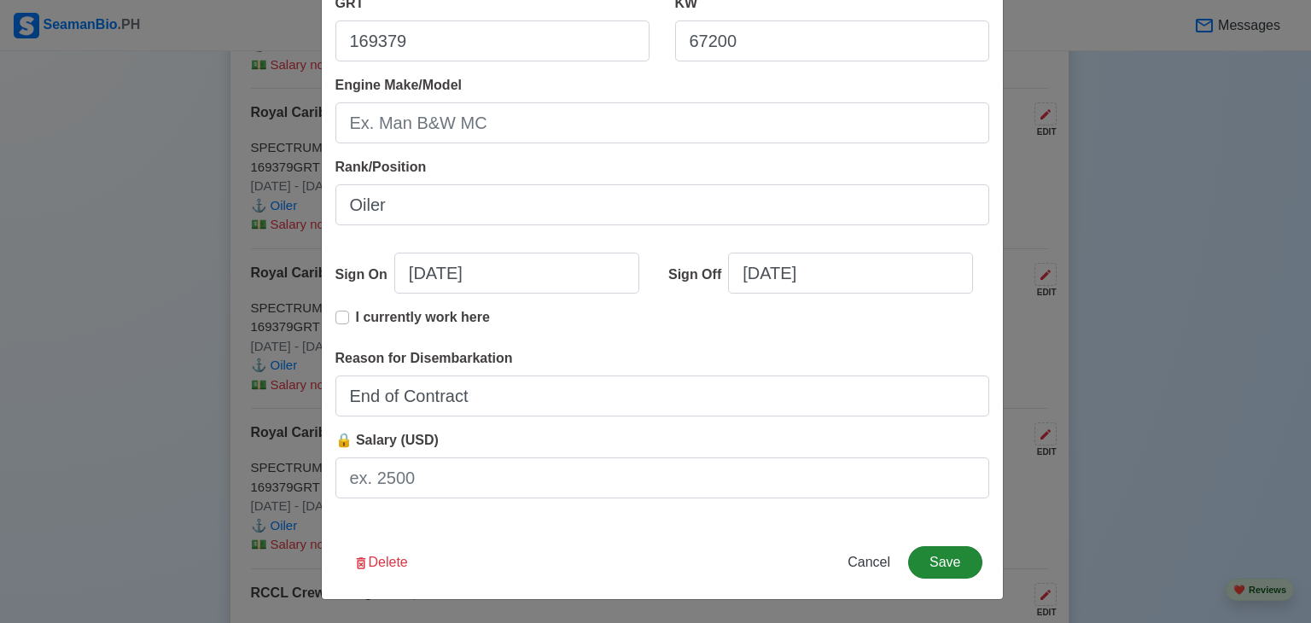
type input "RCCL Crew Management, Inc."
click at [952, 552] on button "Save" at bounding box center [944, 562] width 73 height 32
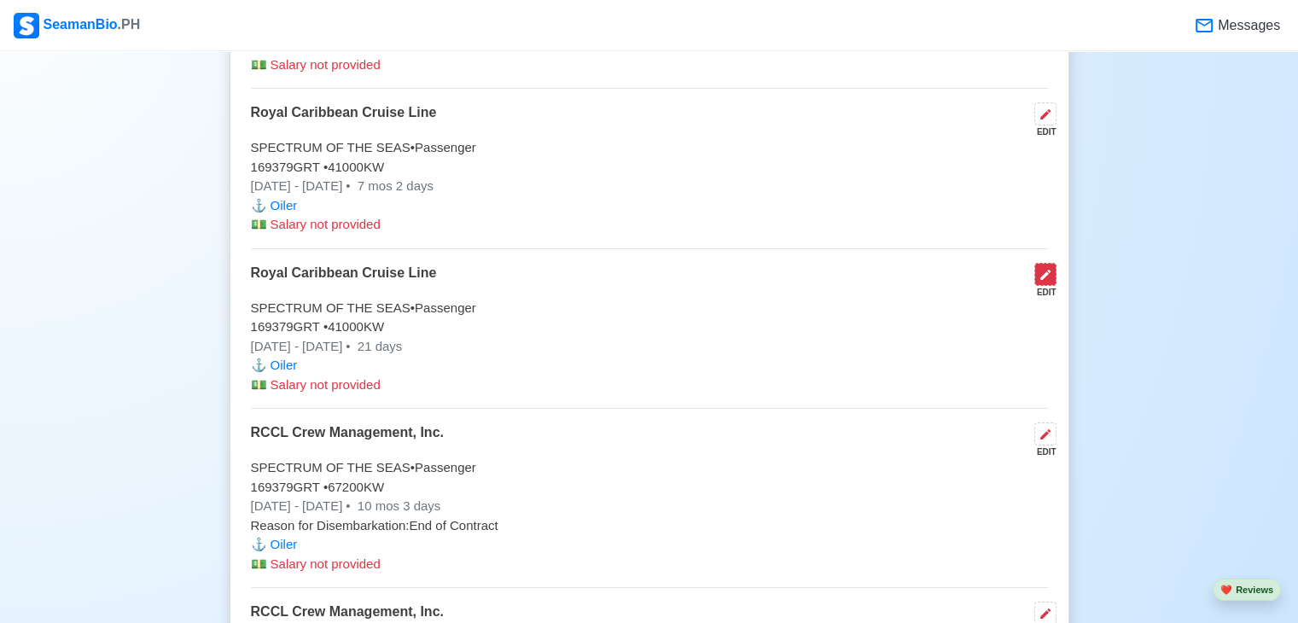
click at [1036, 277] on button at bounding box center [1046, 274] width 22 height 23
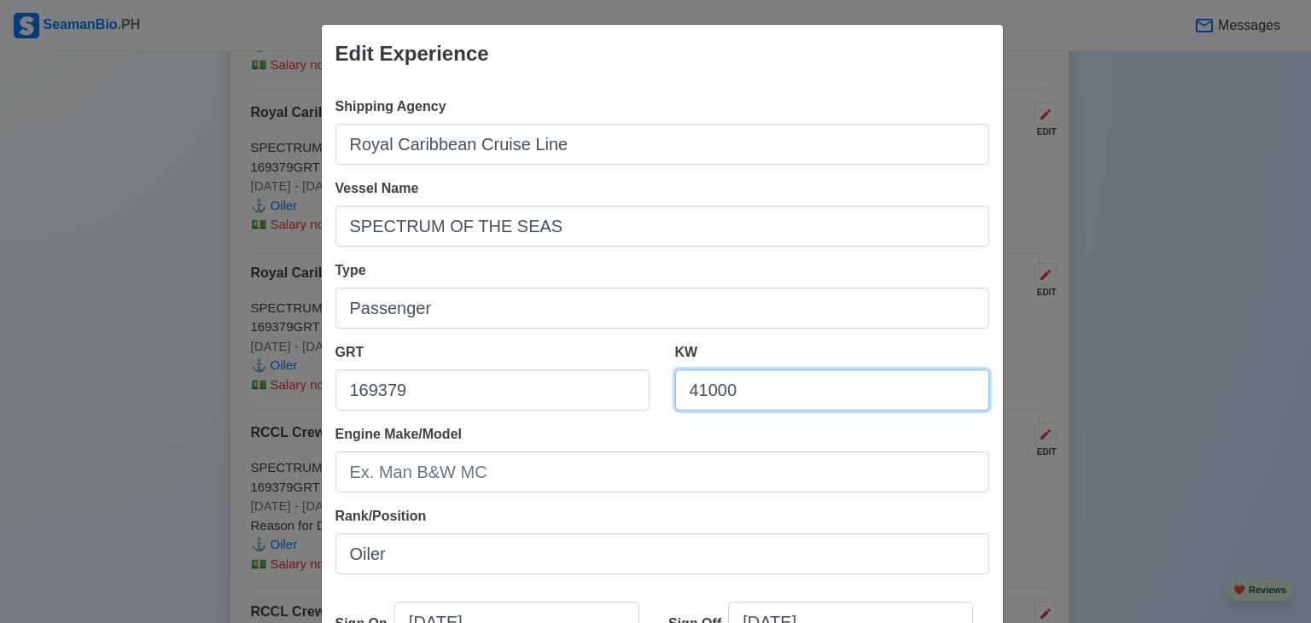
click at [424, 356] on div "GRT 169379 KW 41000" at bounding box center [663, 383] width 680 height 82
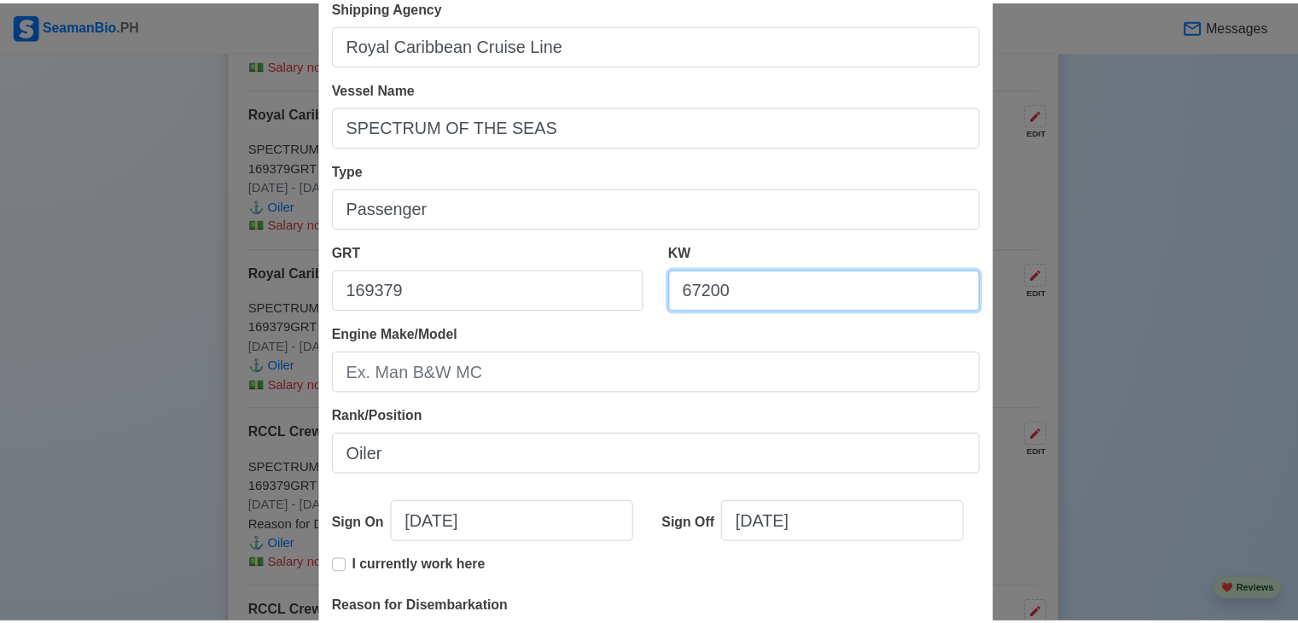
scroll to position [341, 0]
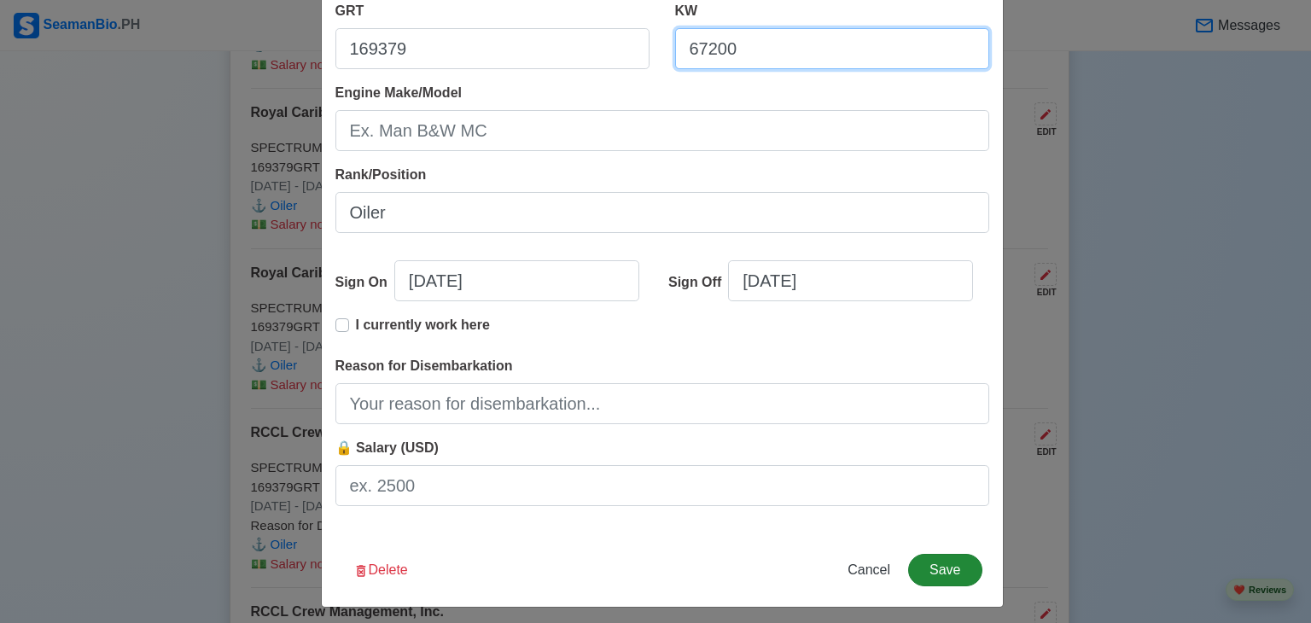
type input "67200"
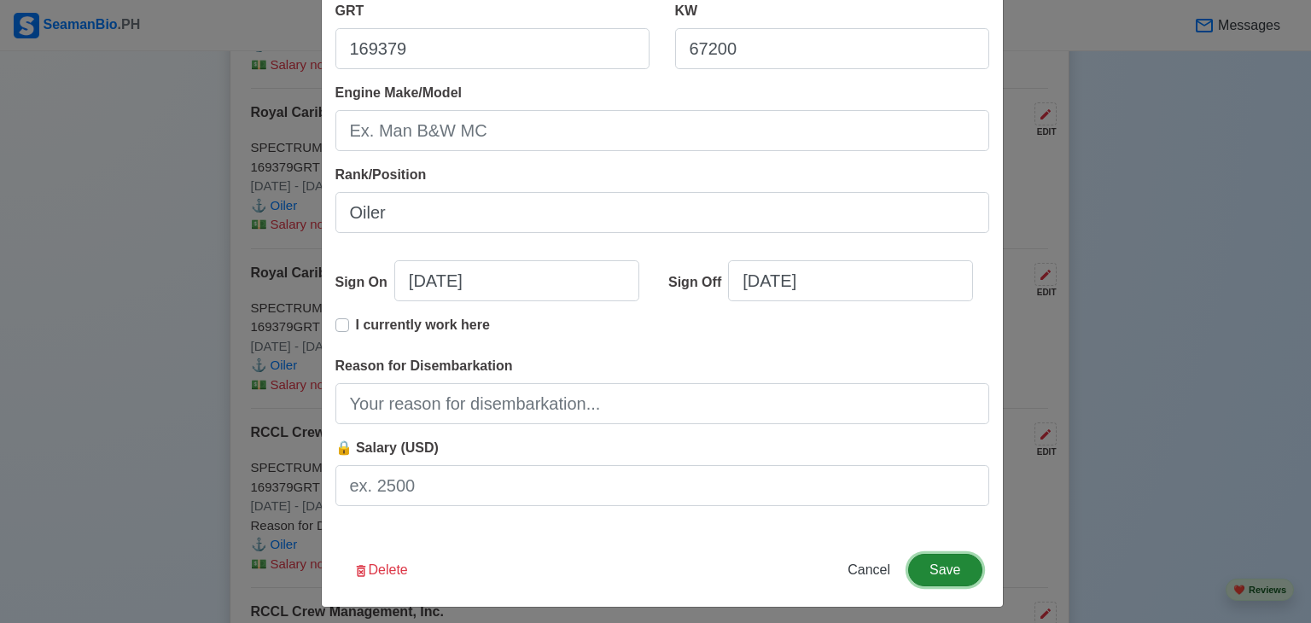
click at [957, 576] on button "Save" at bounding box center [944, 570] width 73 height 32
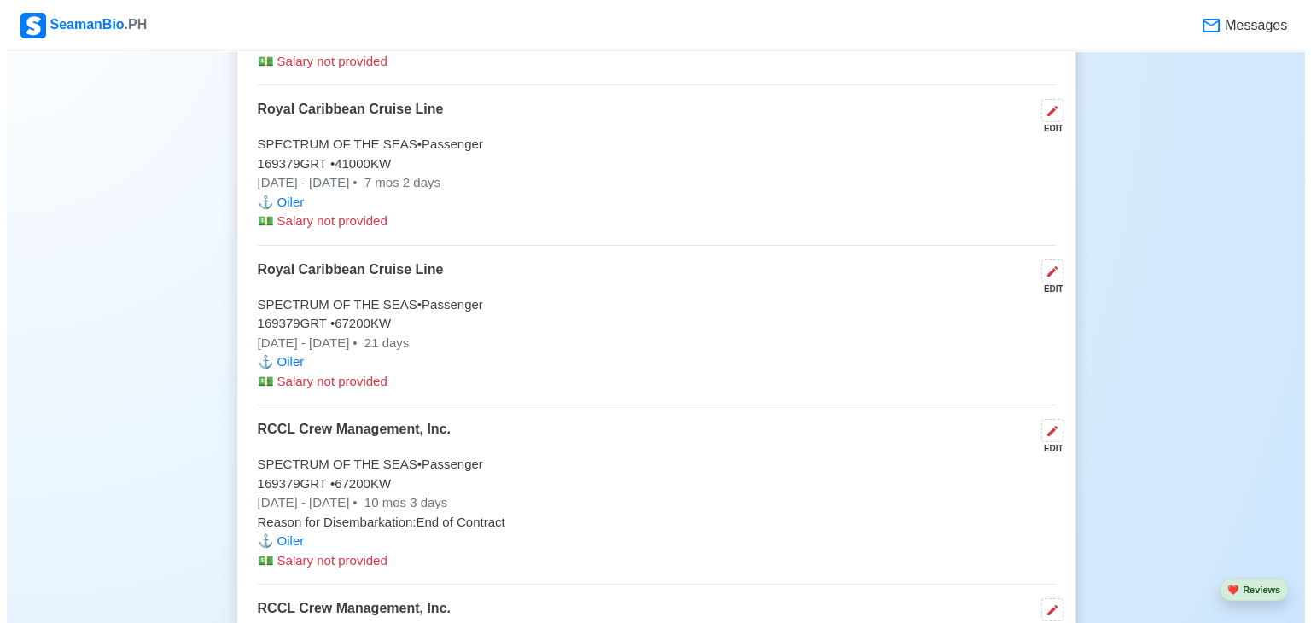
scroll to position [4098, 0]
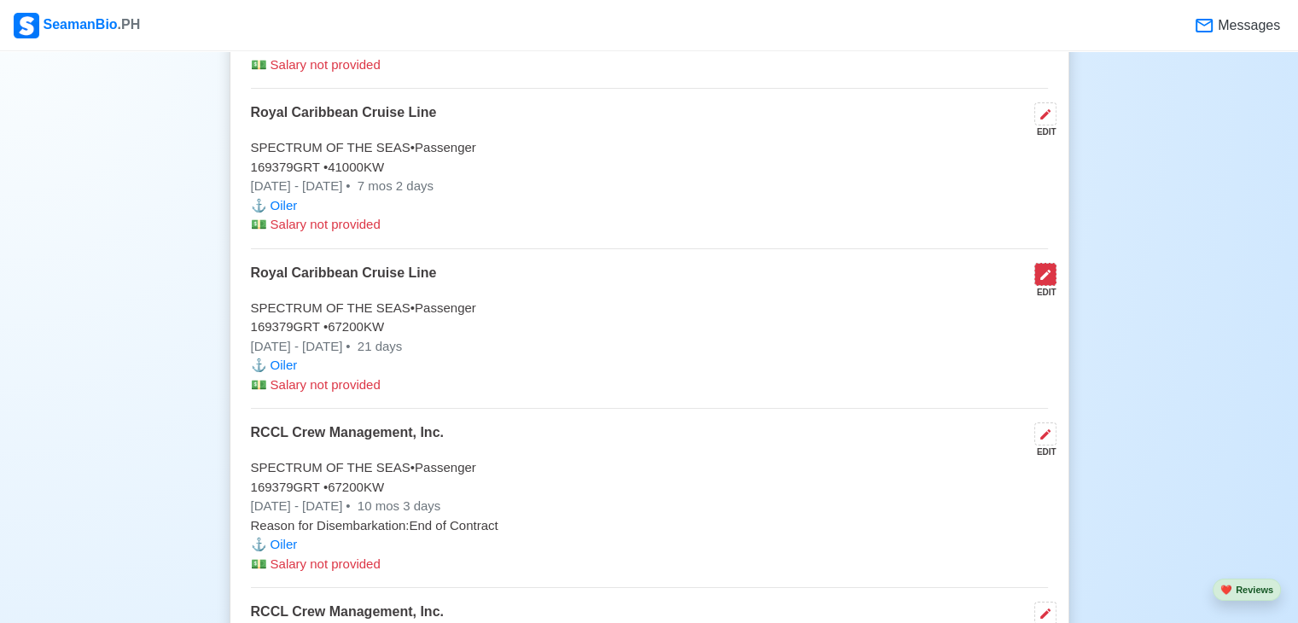
click at [1042, 268] on icon at bounding box center [1046, 275] width 14 height 14
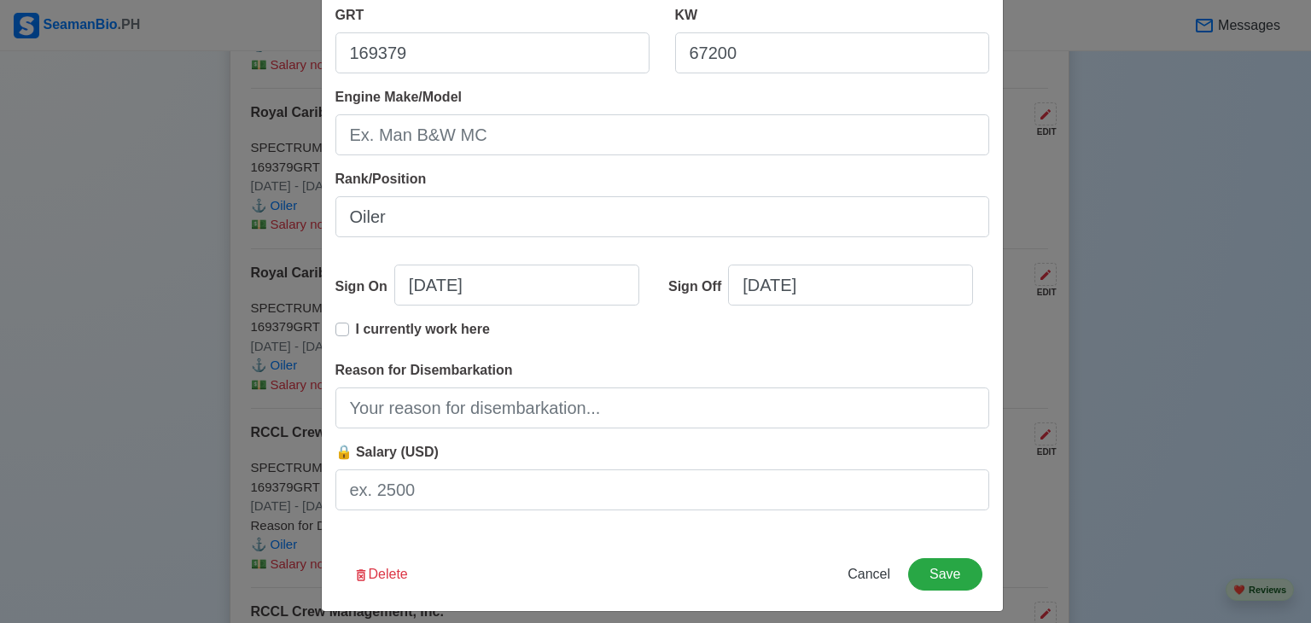
scroll to position [341, 0]
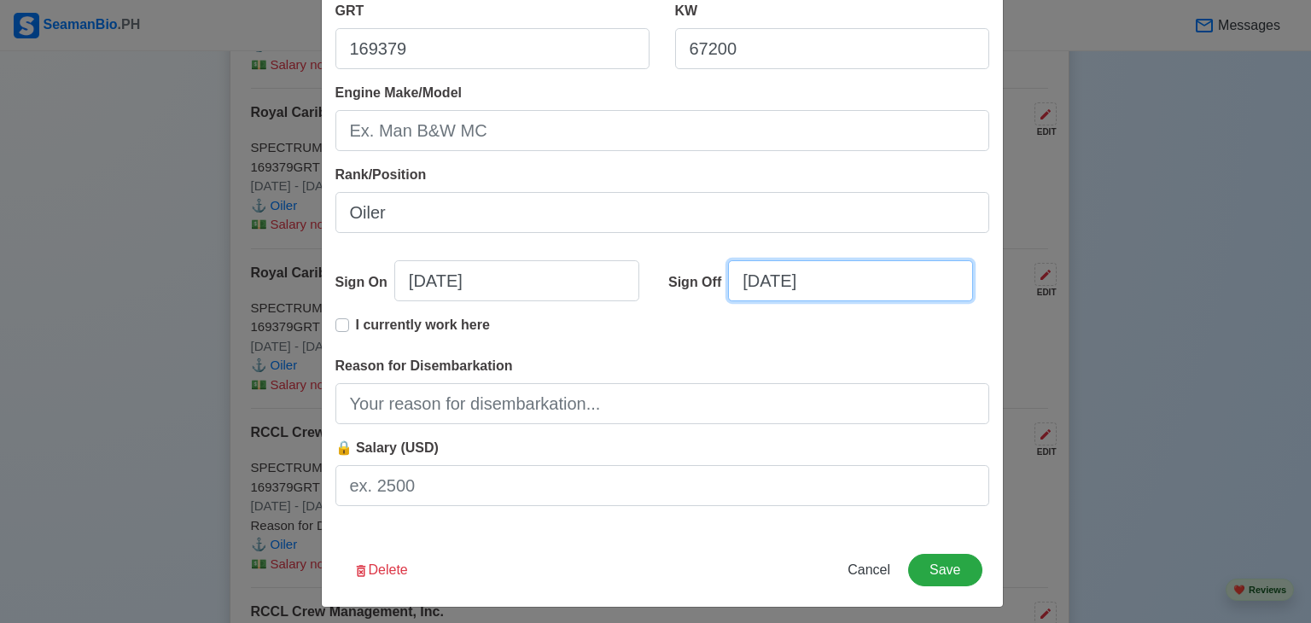
select select "****"
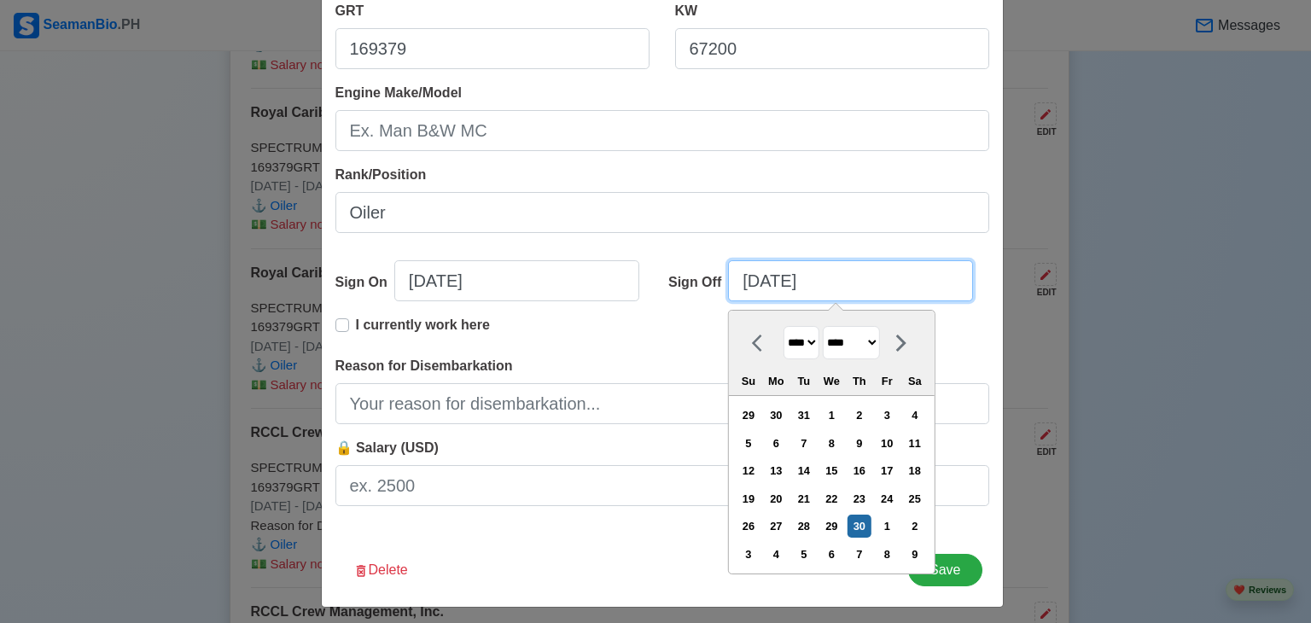
click at [806, 283] on input "06/30/2022" at bounding box center [850, 280] width 245 height 41
click at [802, 342] on select "**** **** **** **** **** **** **** **** **** **** **** **** **** **** **** ****…" at bounding box center [802, 342] width 36 height 33
click at [871, 341] on select "******* ******** ***** ***** *** **** **** ****** ********* ******* ******** **…" at bounding box center [851, 342] width 57 height 33
select select "********"
click at [823, 326] on select "******* ******** ***** ***** *** **** **** ****** ********* ******* ******** **…" at bounding box center [851, 342] width 57 height 33
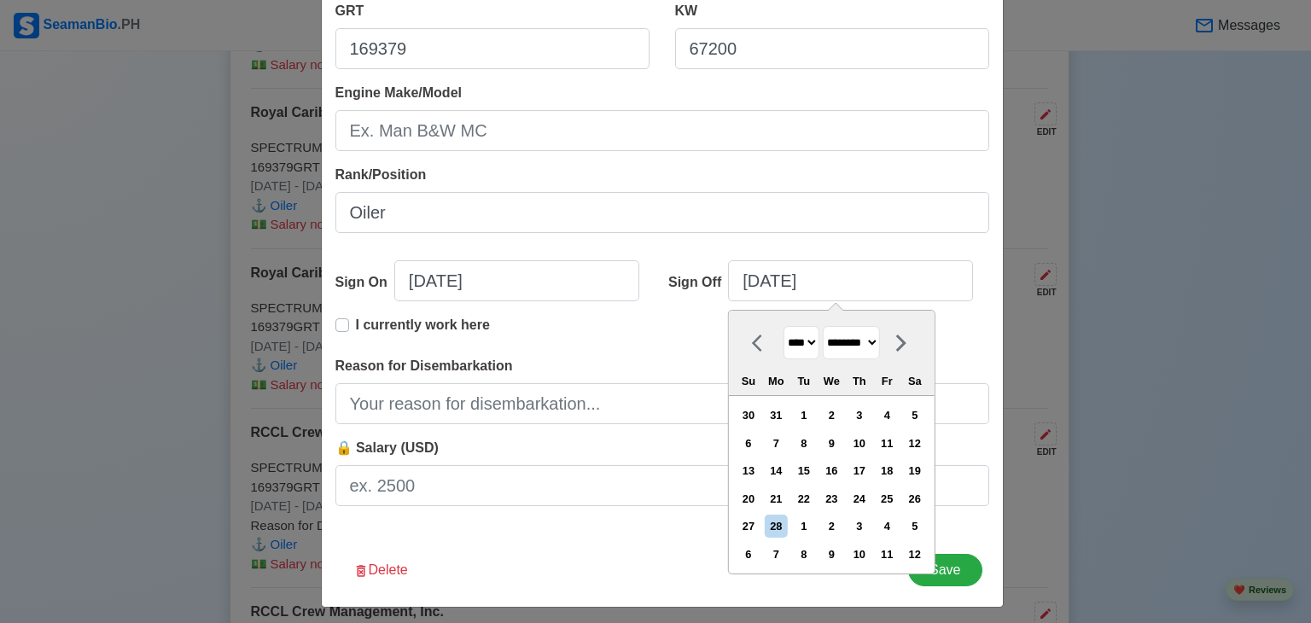
click at [784, 342] on select "**** **** **** **** **** **** **** **** **** **** **** **** **** **** **** ****…" at bounding box center [802, 342] width 36 height 33
select select "****"
click at [784, 326] on select "**** **** **** **** **** **** **** **** **** **** **** **** **** **** **** ****…" at bounding box center [802, 342] width 36 height 33
click at [776, 438] on div "6" at bounding box center [776, 443] width 23 height 23
type input "02/06/2023"
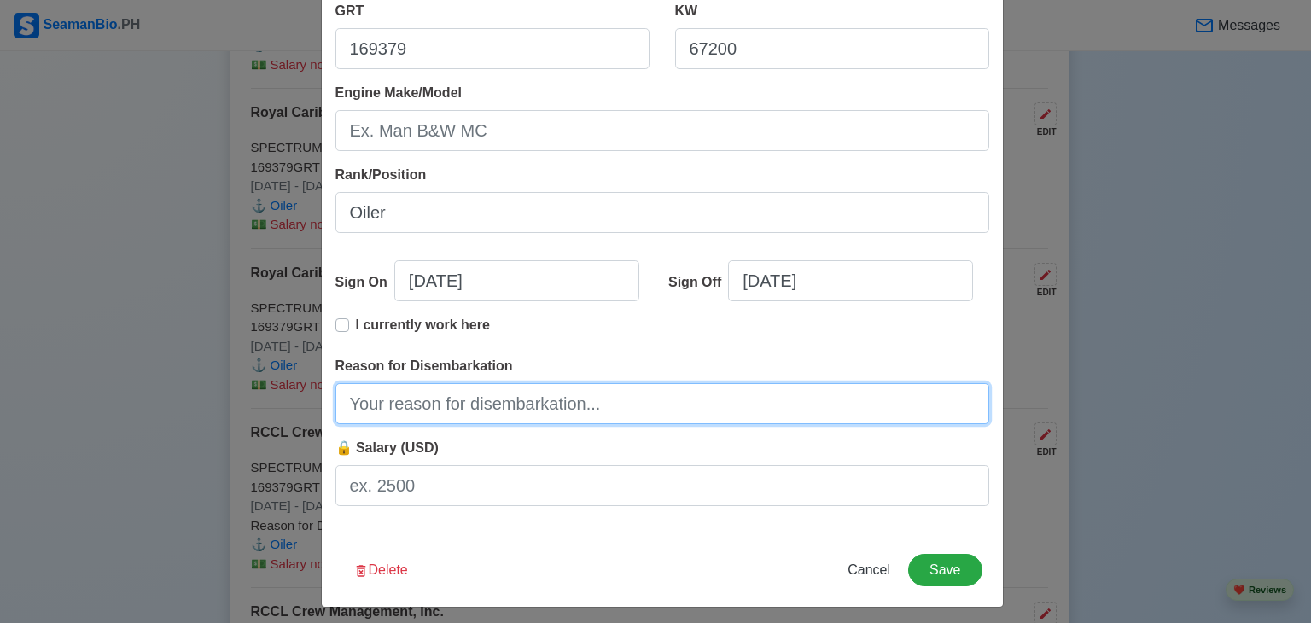
click at [469, 396] on input "Reason for Disembarkation" at bounding box center [662, 403] width 654 height 41
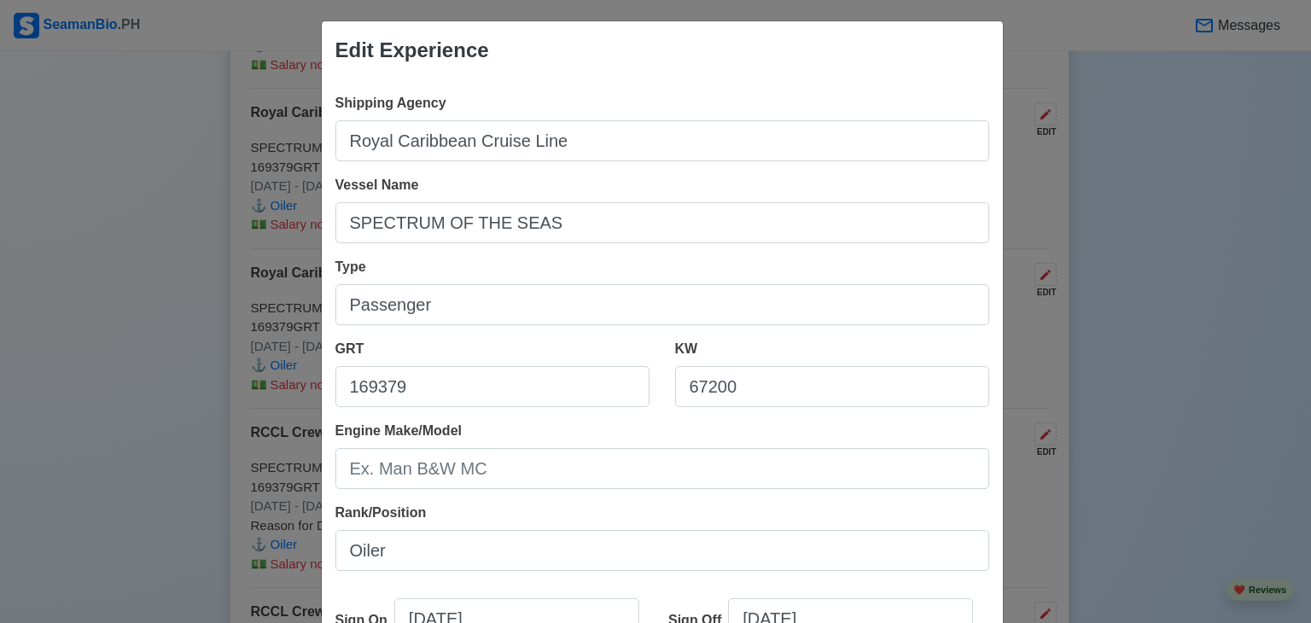
scroll to position [0, 0]
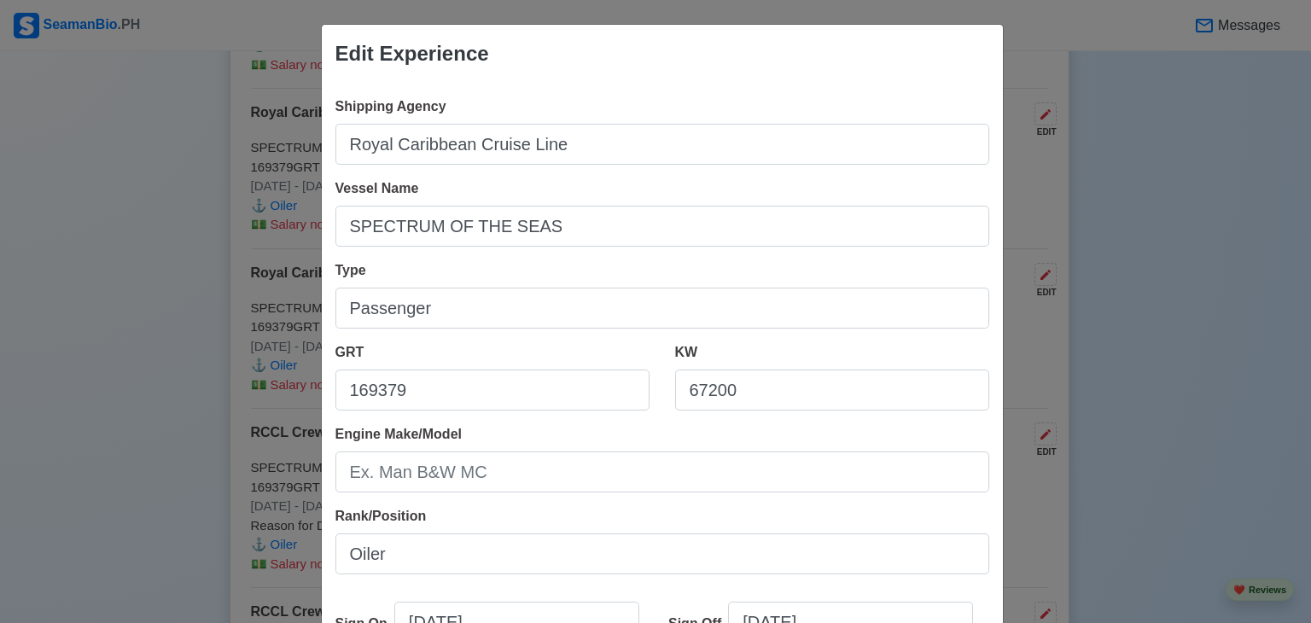
type input "End of Contract"
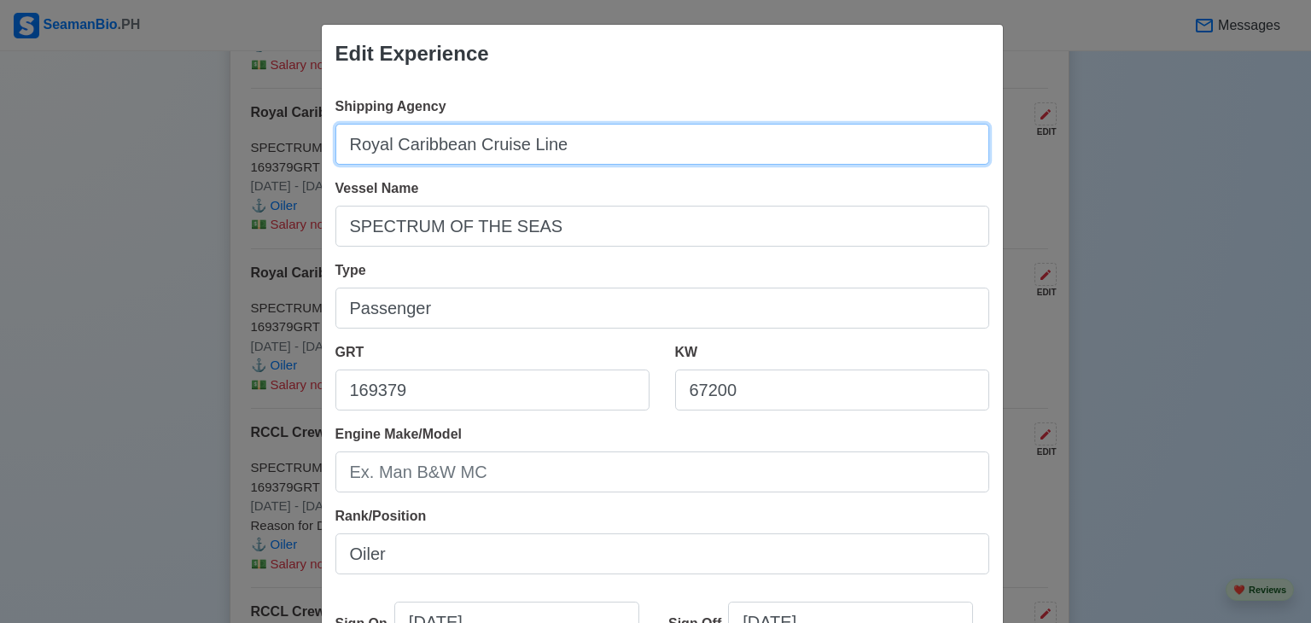
drag, startPoint x: 22, startPoint y: 106, endPoint x: 0, endPoint y: 98, distance: 23.5
click at [9, 104] on div "Edit Experience Shipping Agency Royal Caribbean Cruise Line Vessel Name SPECTRU…" at bounding box center [655, 311] width 1311 height 623
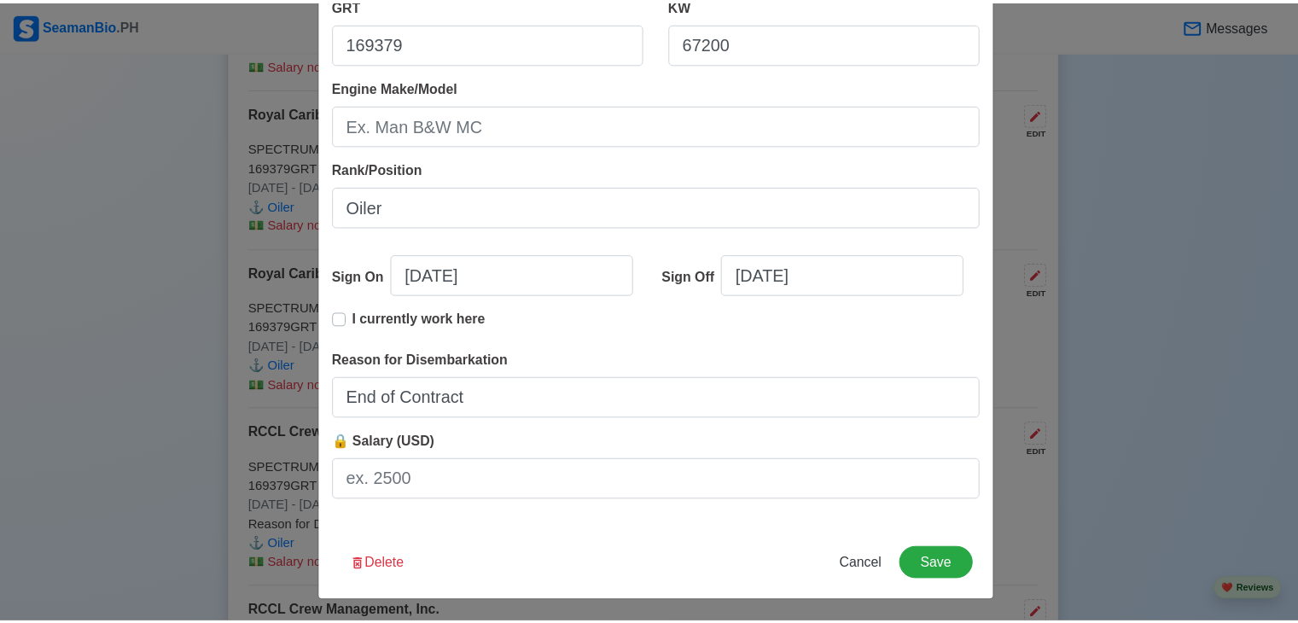
scroll to position [349, 0]
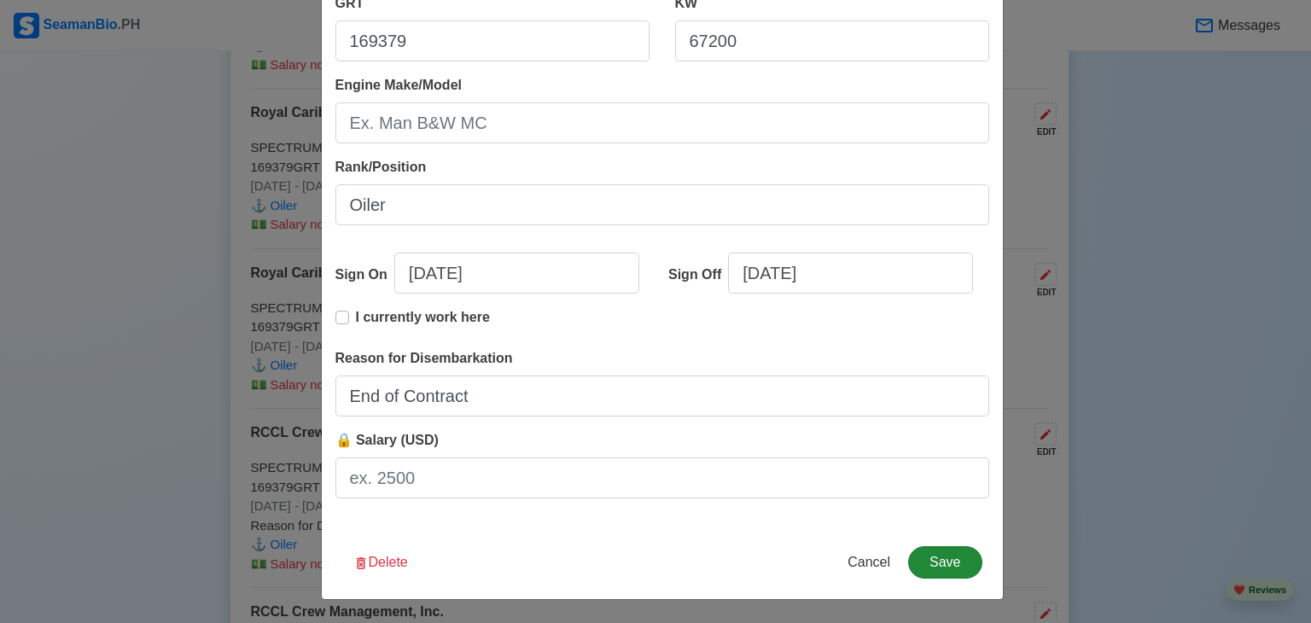
type input "RCCL Crew Management, Inc."
click at [949, 562] on button "Save" at bounding box center [944, 562] width 73 height 32
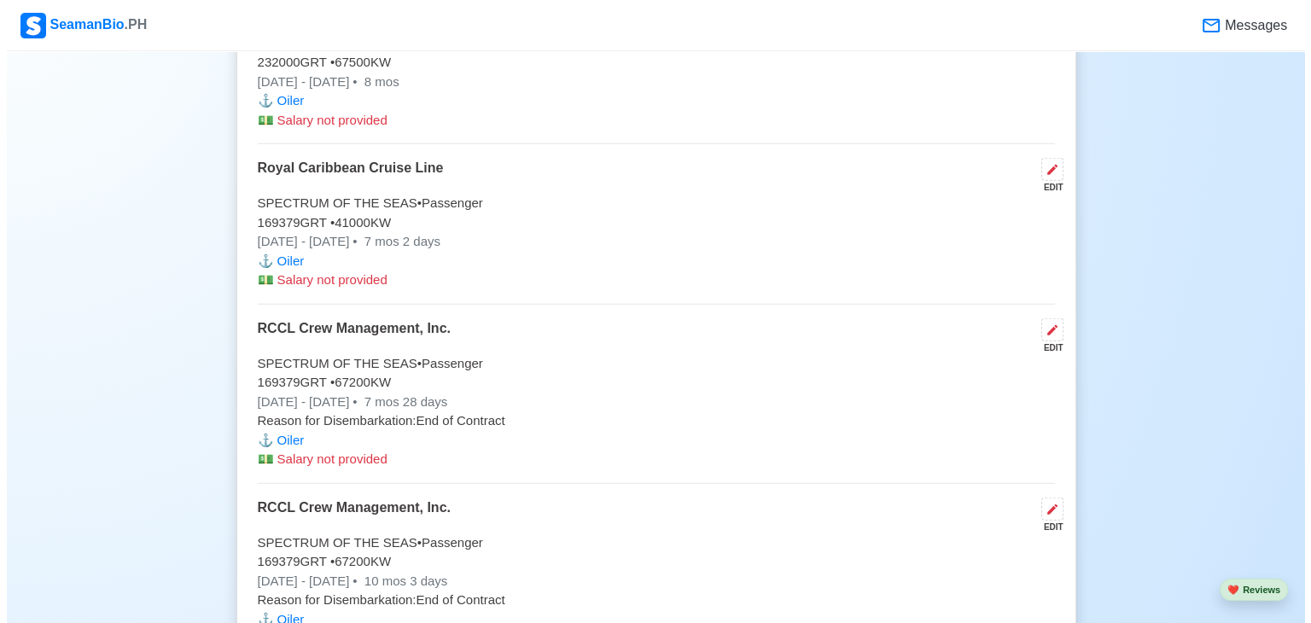
scroll to position [4012, 0]
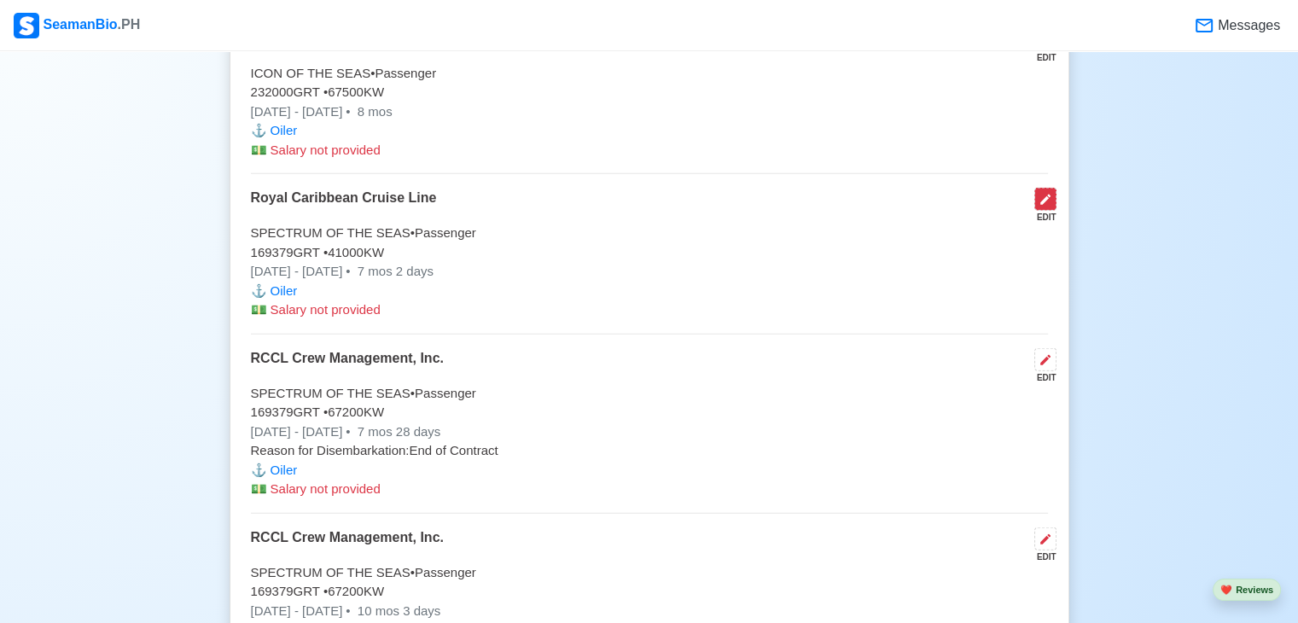
click at [1050, 194] on icon at bounding box center [1046, 200] width 14 height 14
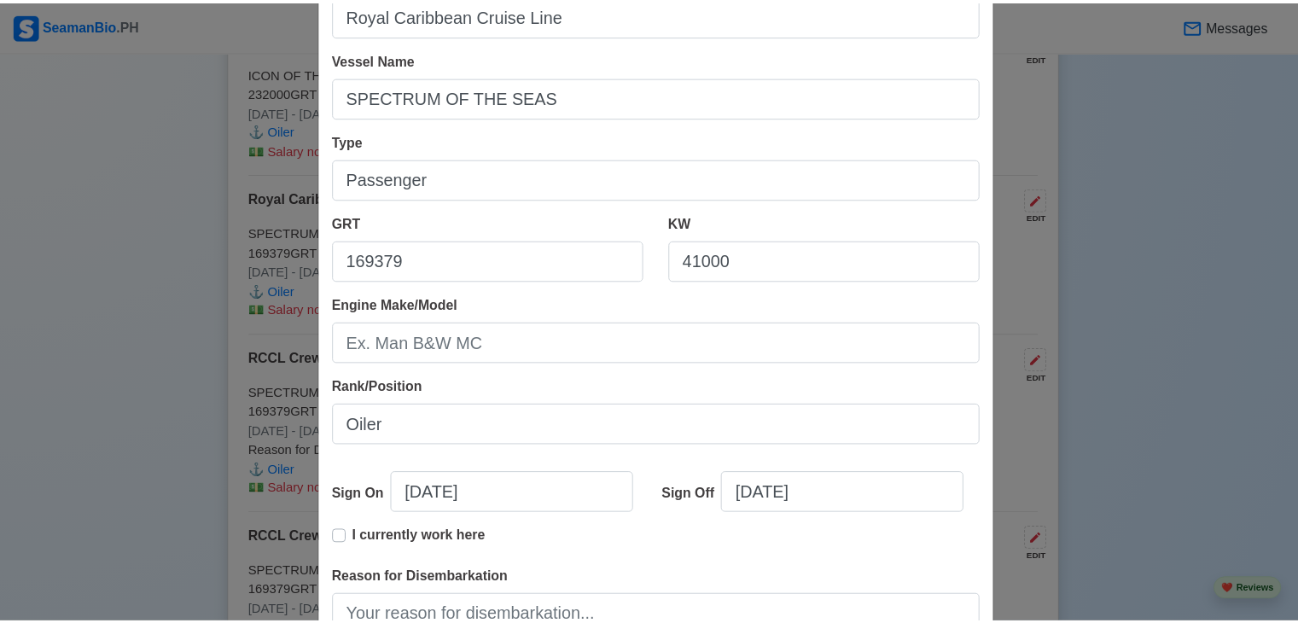
scroll to position [349, 0]
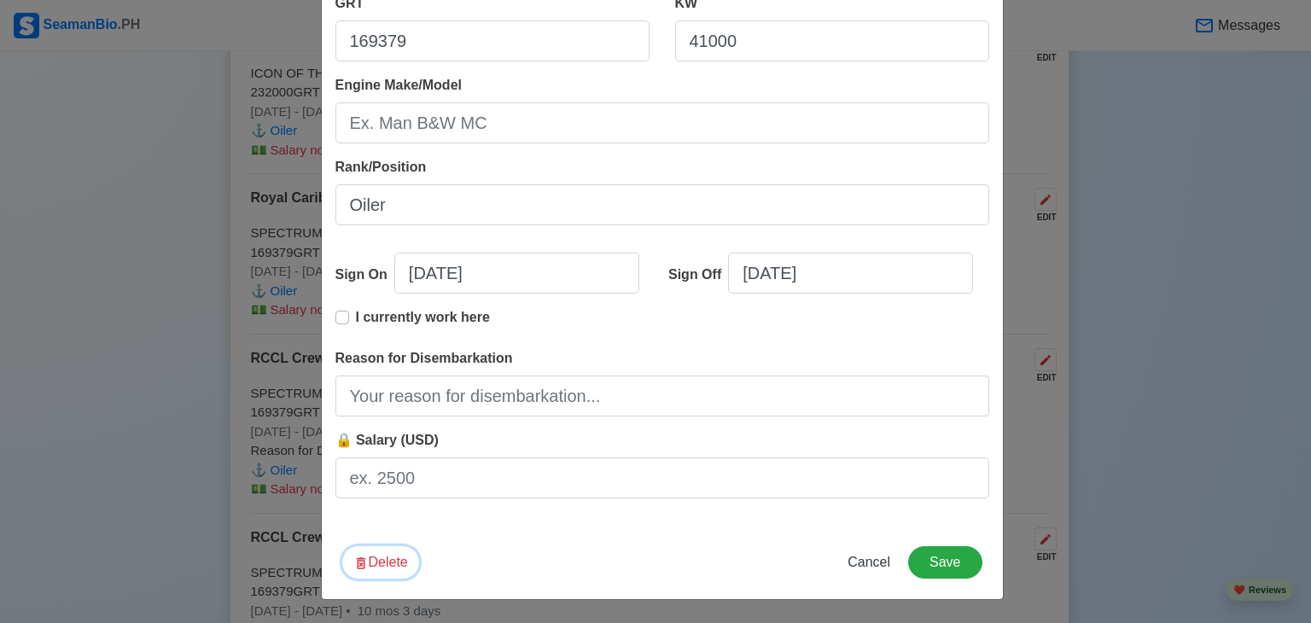
click at [392, 563] on button "Delete" at bounding box center [380, 562] width 77 height 32
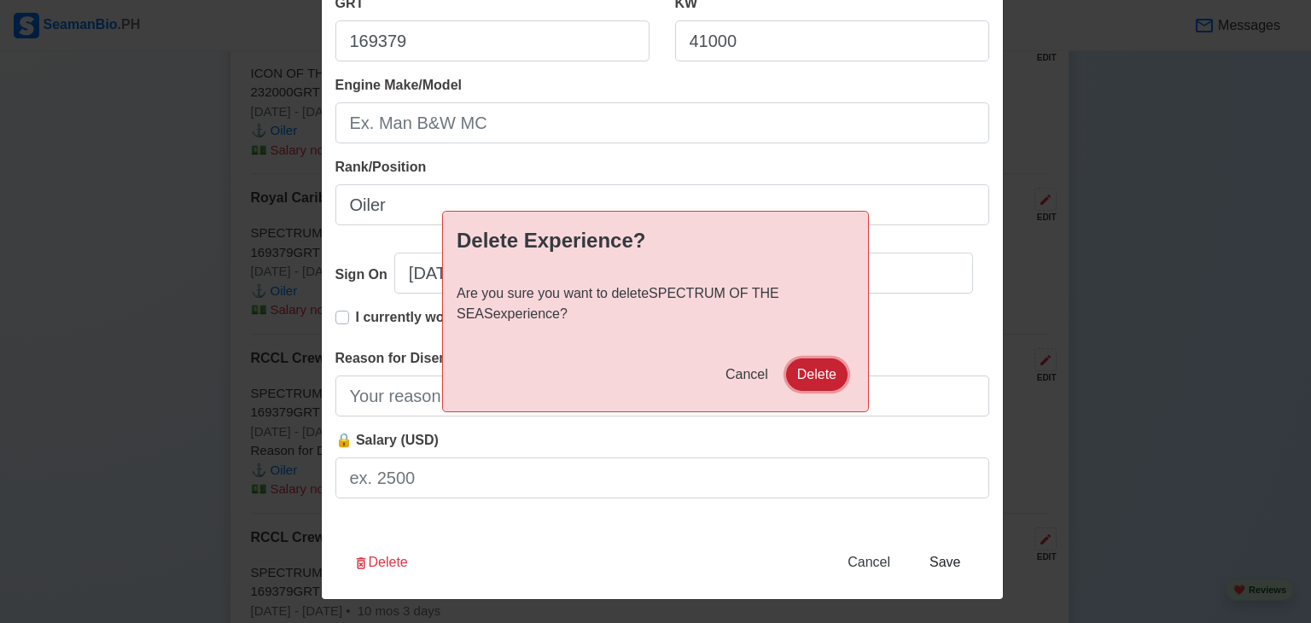
click at [799, 376] on button "Delete" at bounding box center [816, 375] width 61 height 32
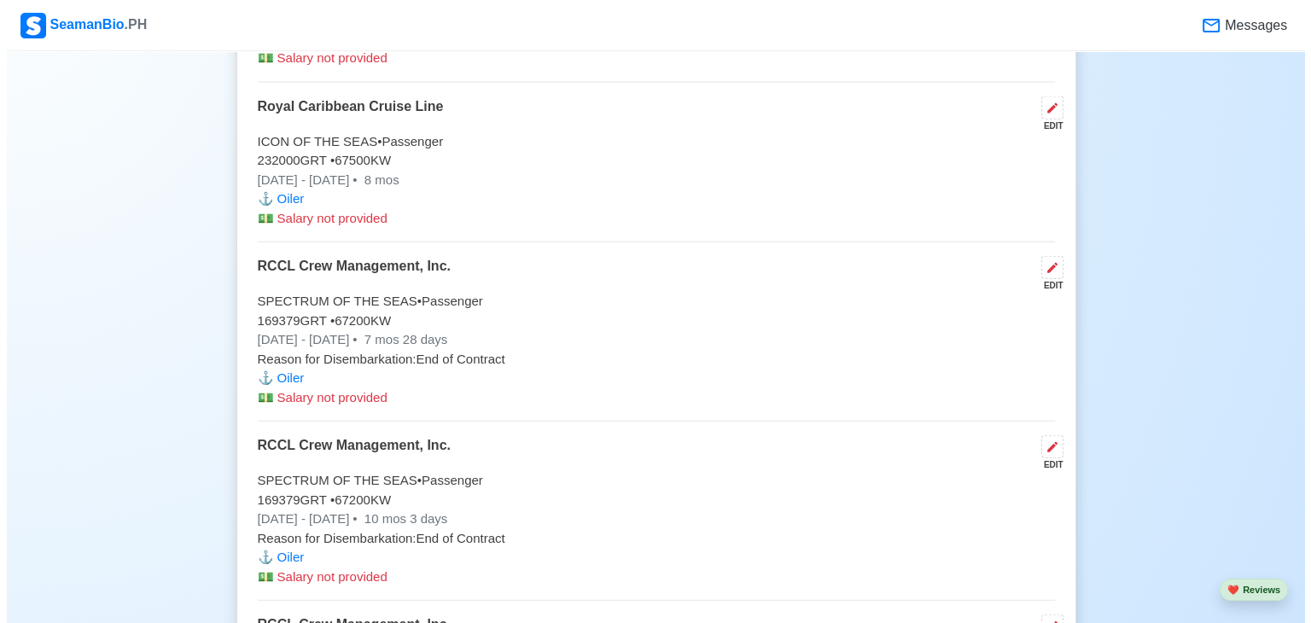
scroll to position [3842, 0]
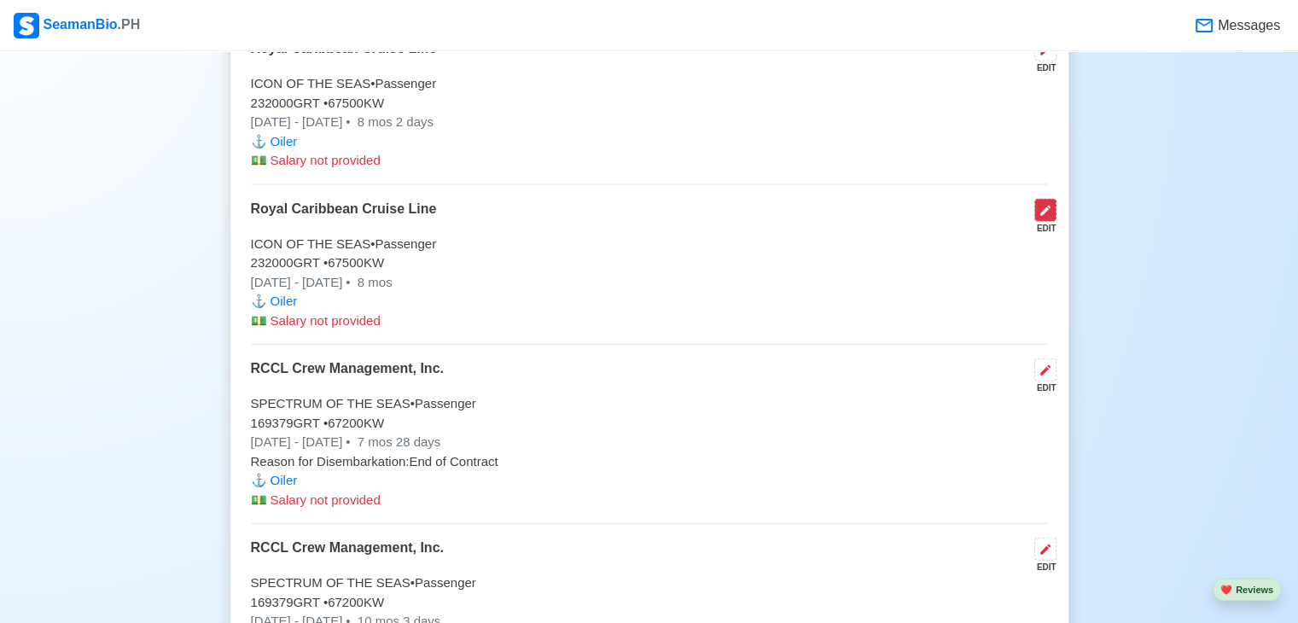
click at [1045, 206] on icon at bounding box center [1046, 211] width 10 height 10
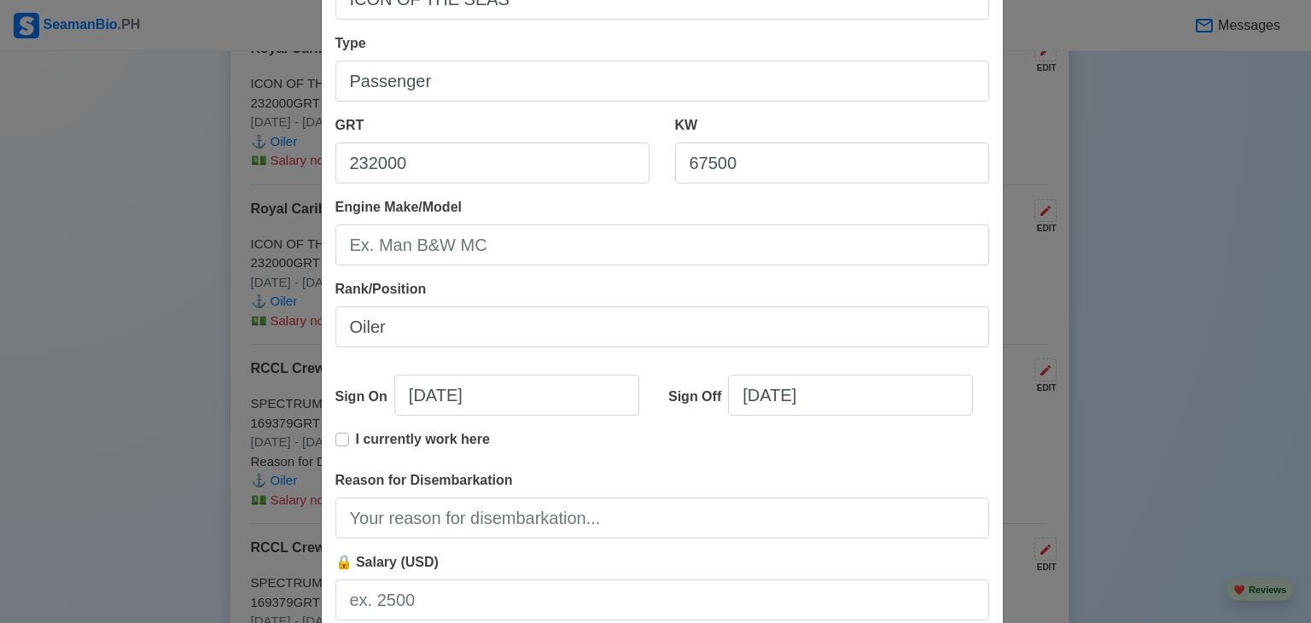
scroll to position [85, 0]
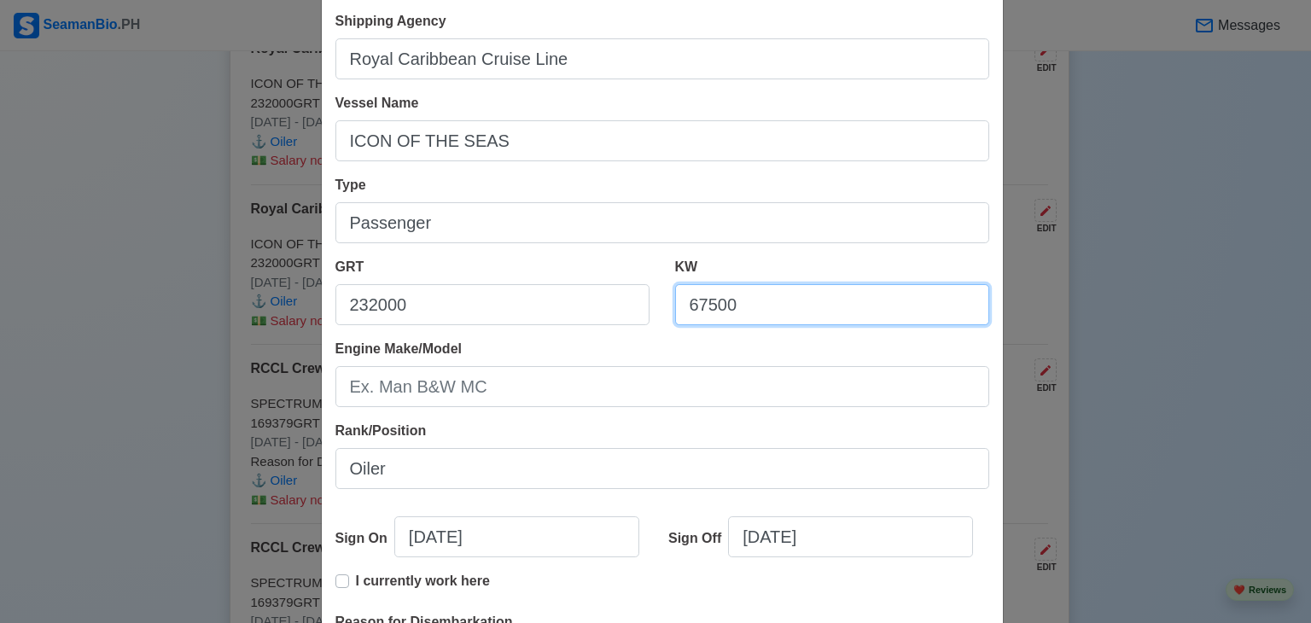
drag, startPoint x: 779, startPoint y: 312, endPoint x: 532, endPoint y: 300, distance: 247.9
click at [535, 303] on div "GRT 232000 KW 67500" at bounding box center [663, 298] width 680 height 82
type input "6"
type input "89390"
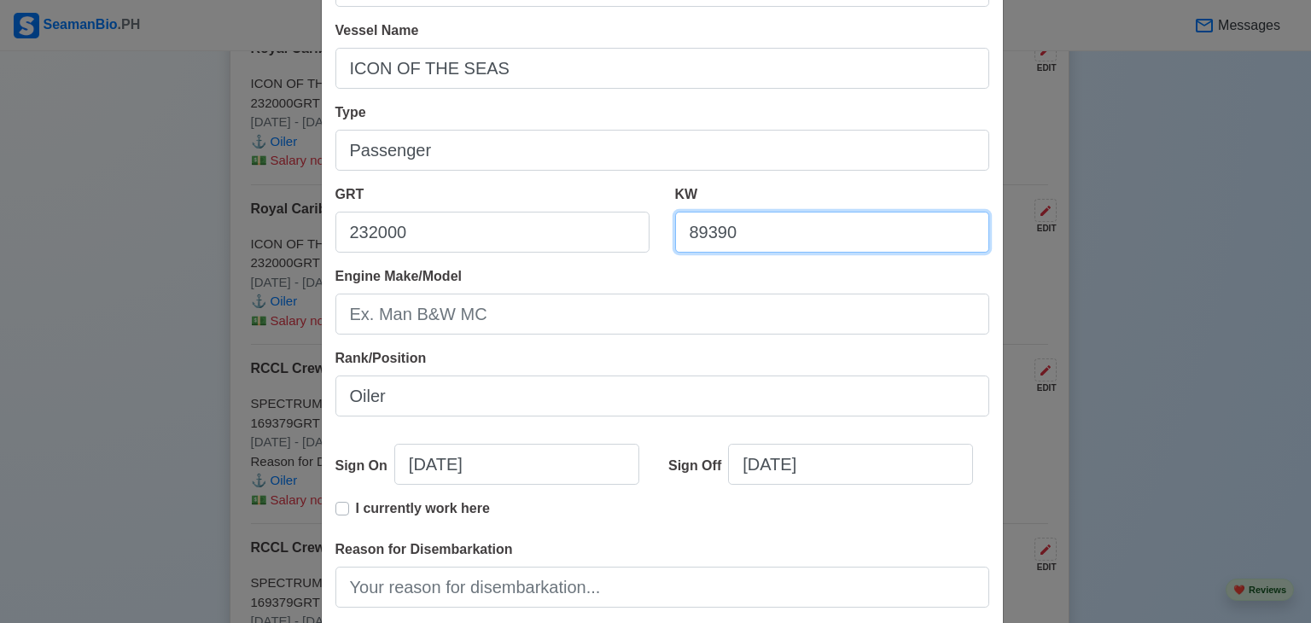
scroll to position [0, 0]
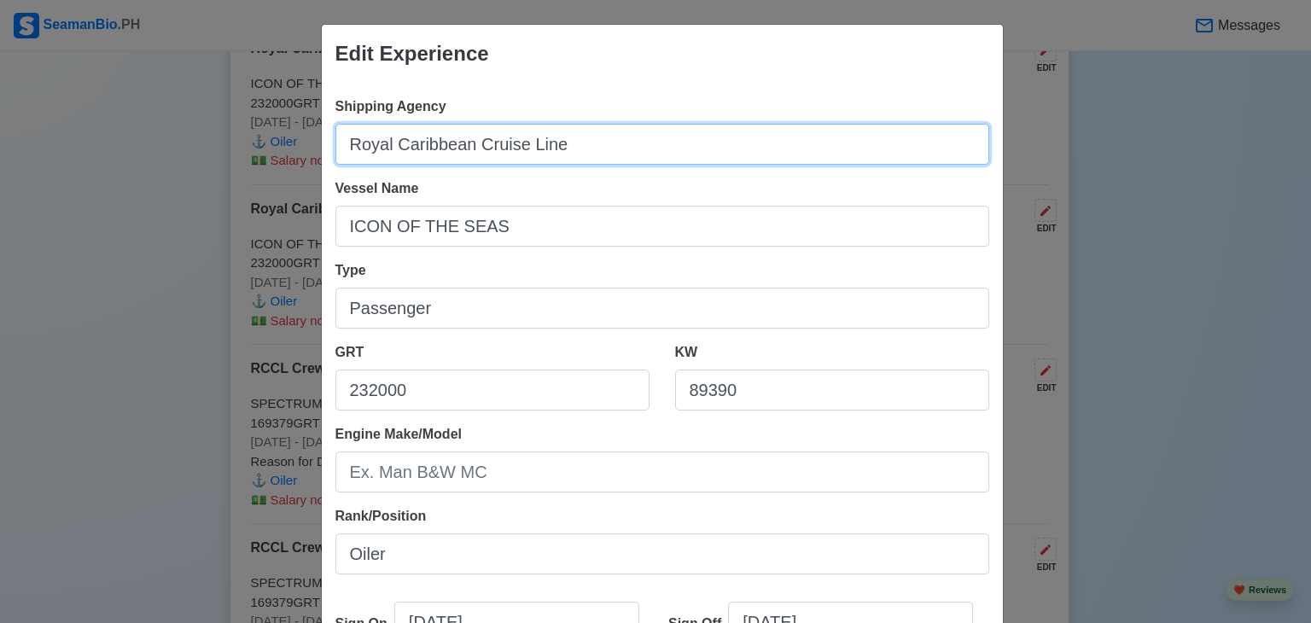
drag, startPoint x: 115, startPoint y: 124, endPoint x: 63, endPoint y: 93, distance: 60.5
click at [72, 125] on div "Edit Experience Shipping Agency Royal Caribbean Cruise Line Vessel Name ICON OF…" at bounding box center [655, 311] width 1311 height 623
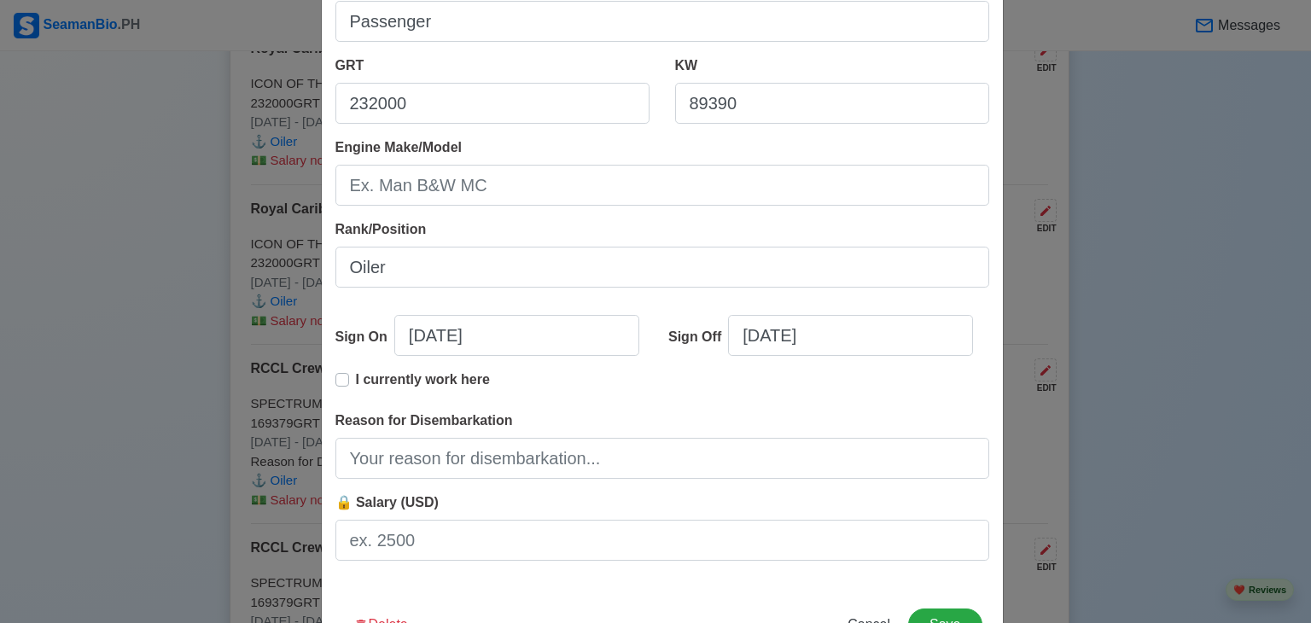
scroll to position [341, 0]
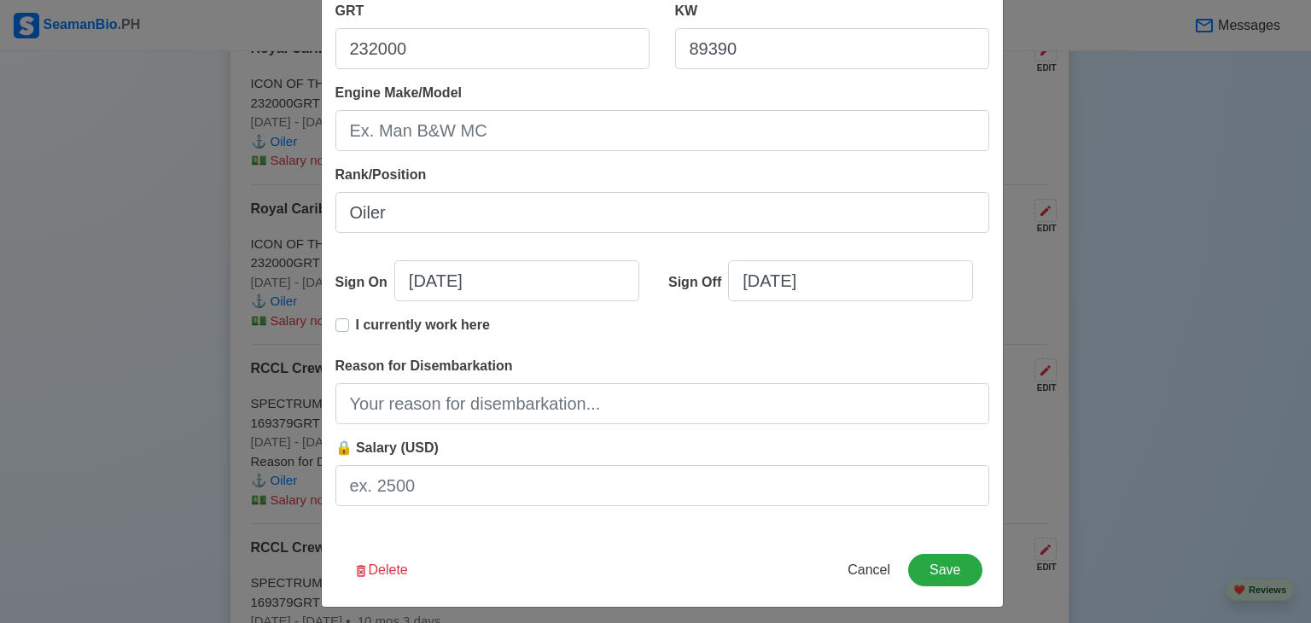
type input "RCCL Crew Management, Inc."
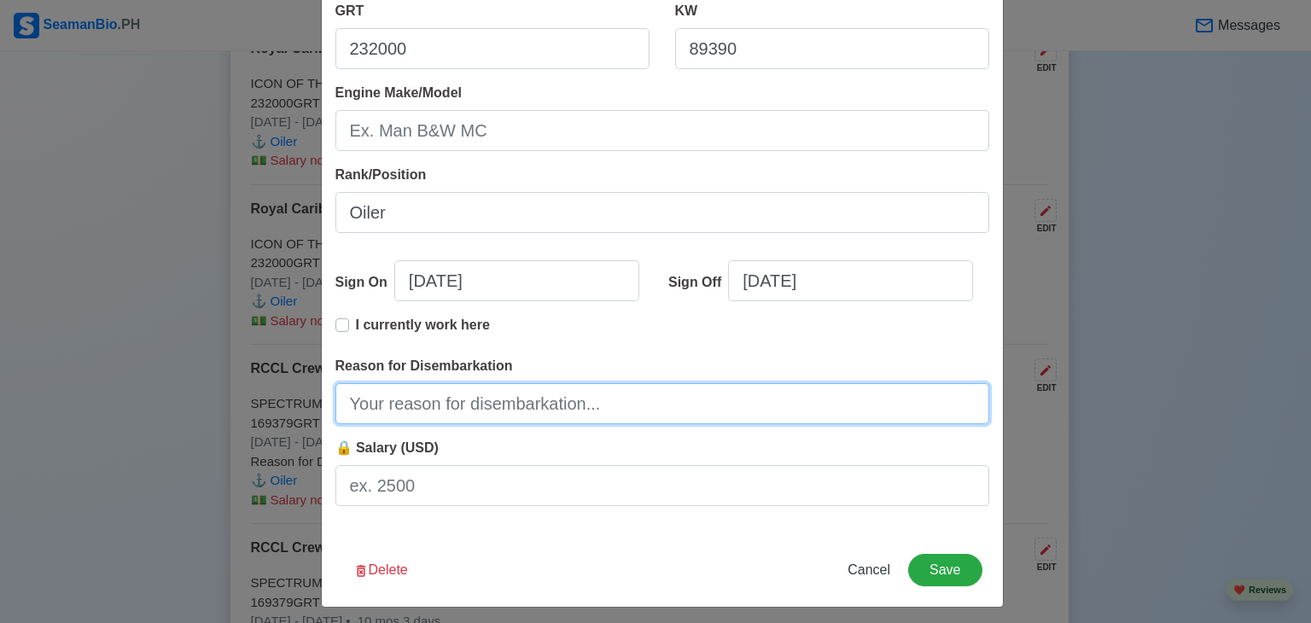
click at [505, 400] on input "Reason for Disembarkation" at bounding box center [662, 403] width 654 height 41
type input "R"
type input "End of Contract"
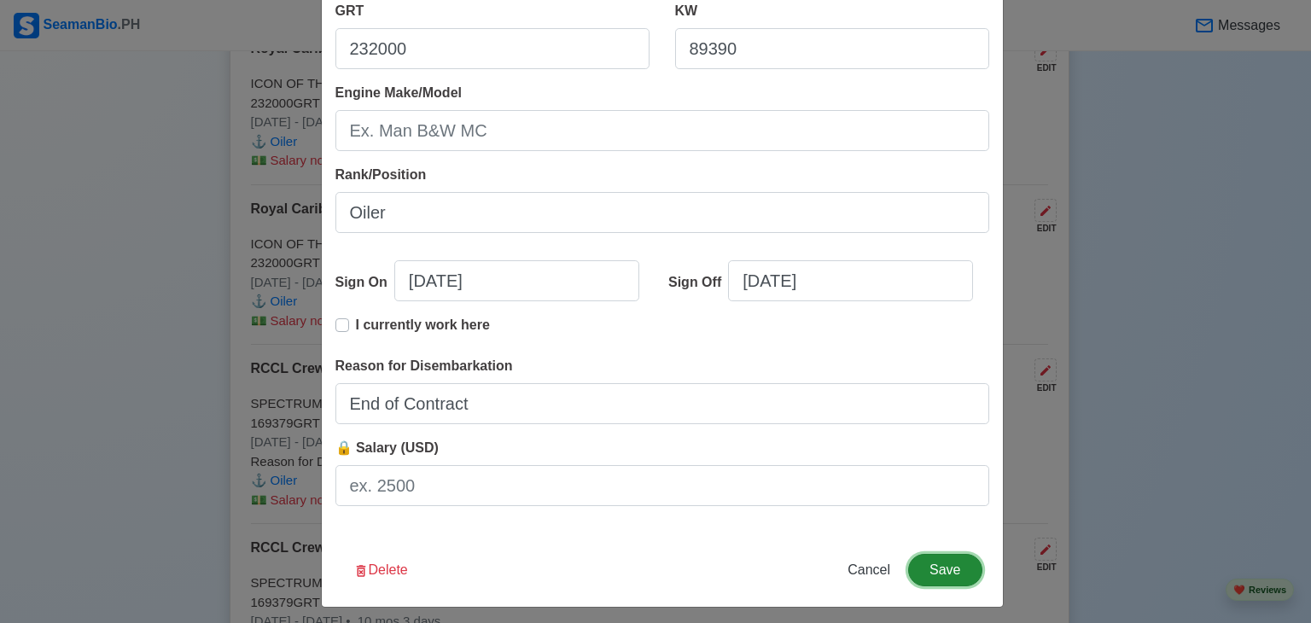
click at [949, 568] on button "Save" at bounding box center [944, 570] width 73 height 32
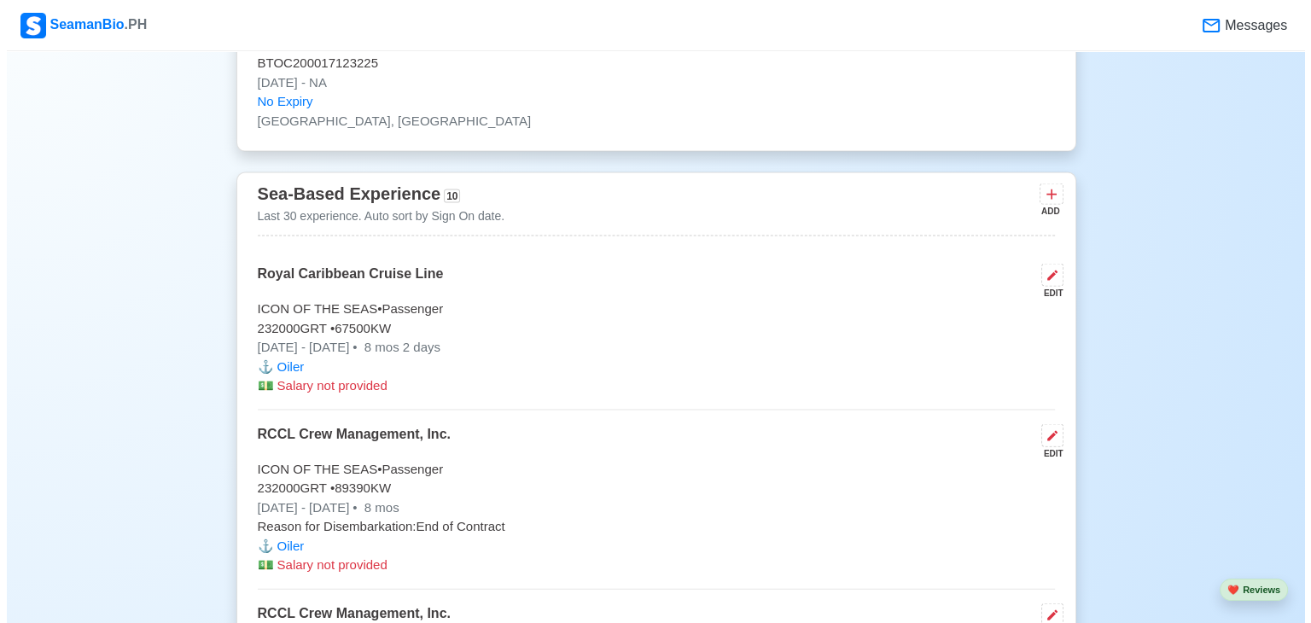
scroll to position [3671, 0]
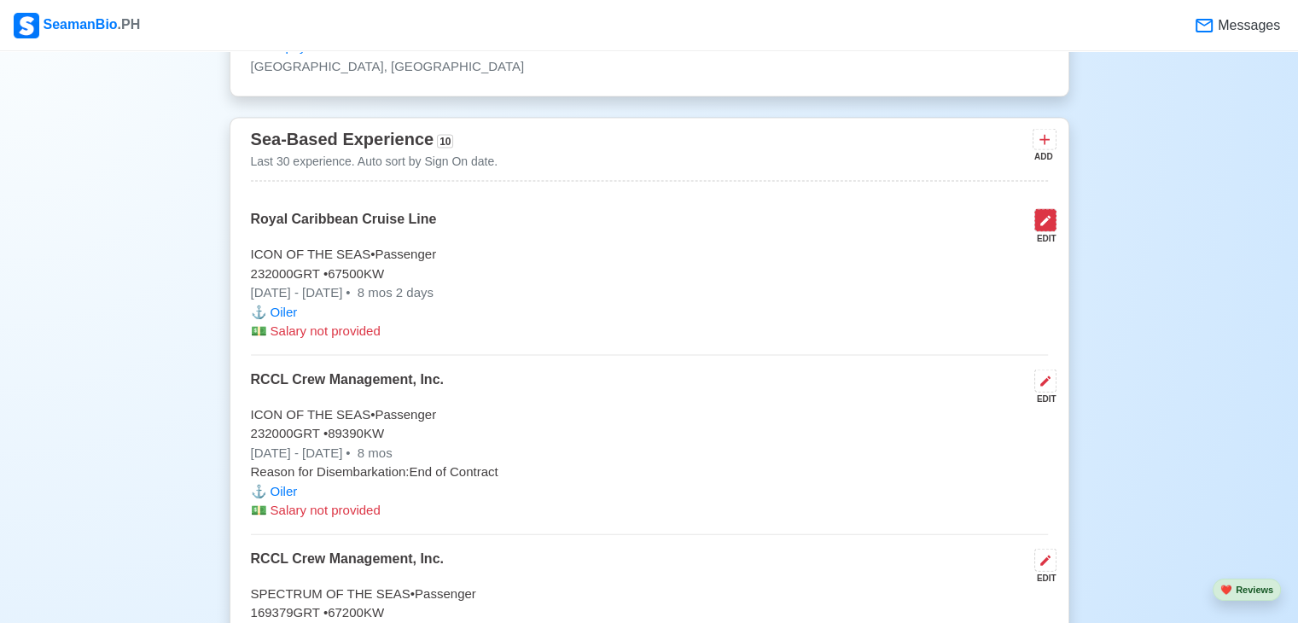
click at [1039, 219] on icon at bounding box center [1046, 221] width 14 height 14
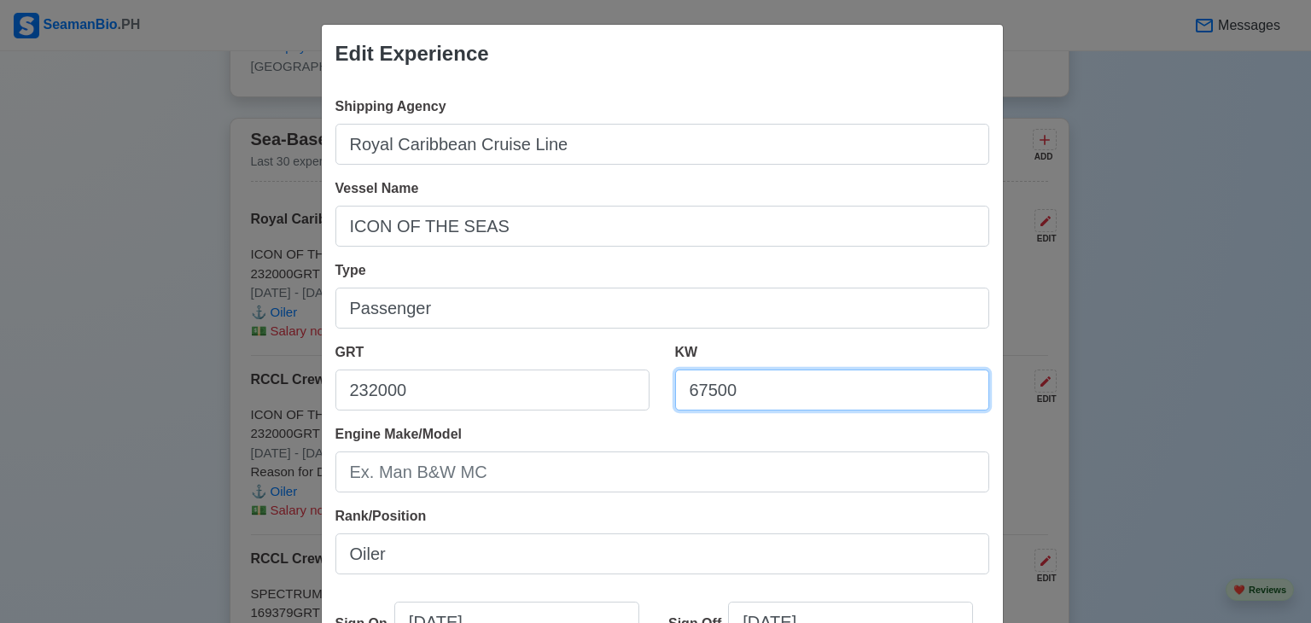
drag, startPoint x: 648, startPoint y: 388, endPoint x: 604, endPoint y: 383, distance: 43.8
click at [605, 384] on div "GRT 232000 KW 67500" at bounding box center [663, 383] width 680 height 82
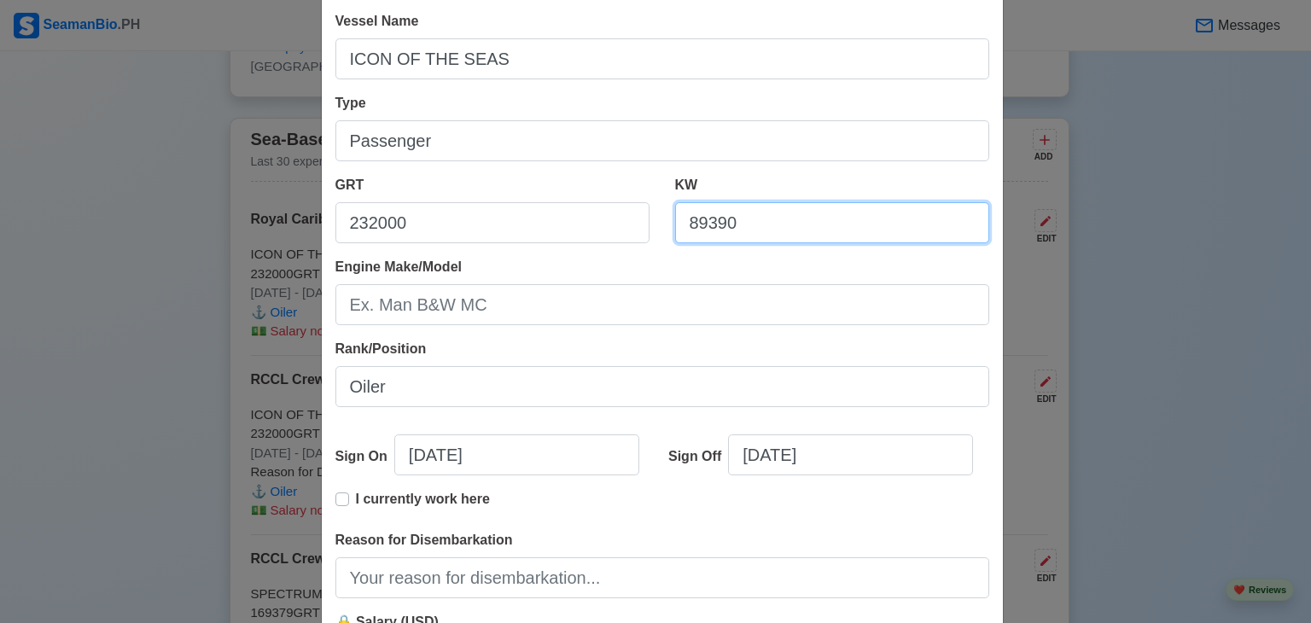
scroll to position [171, 0]
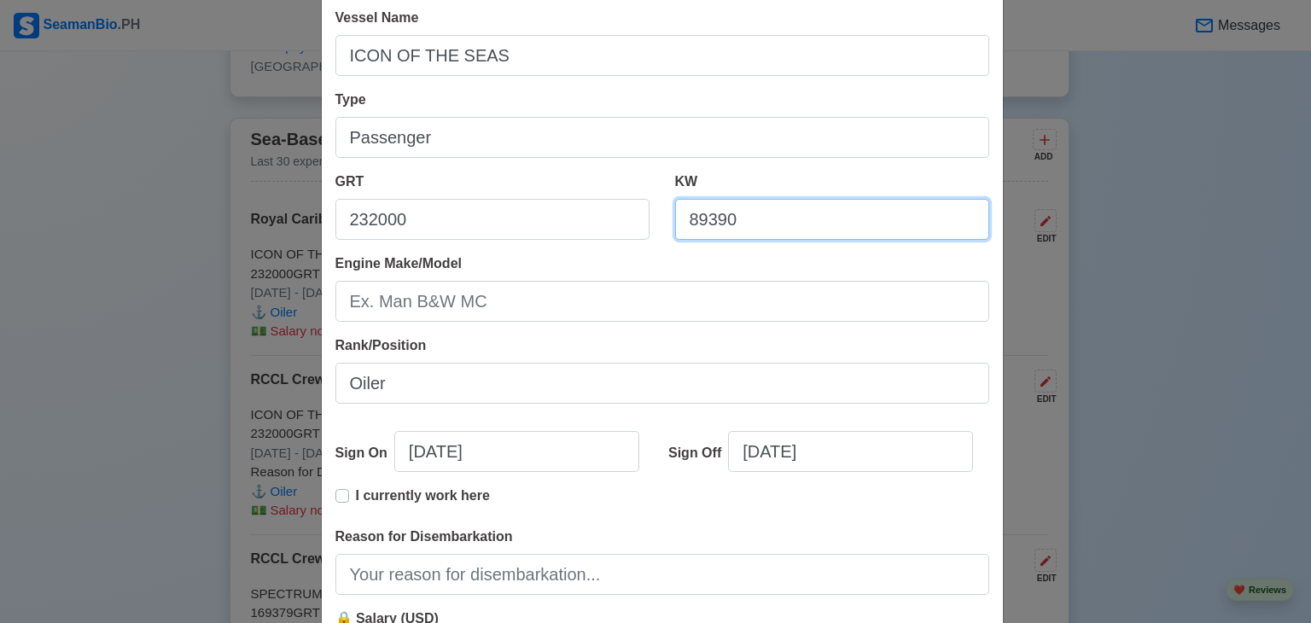
type input "89390"
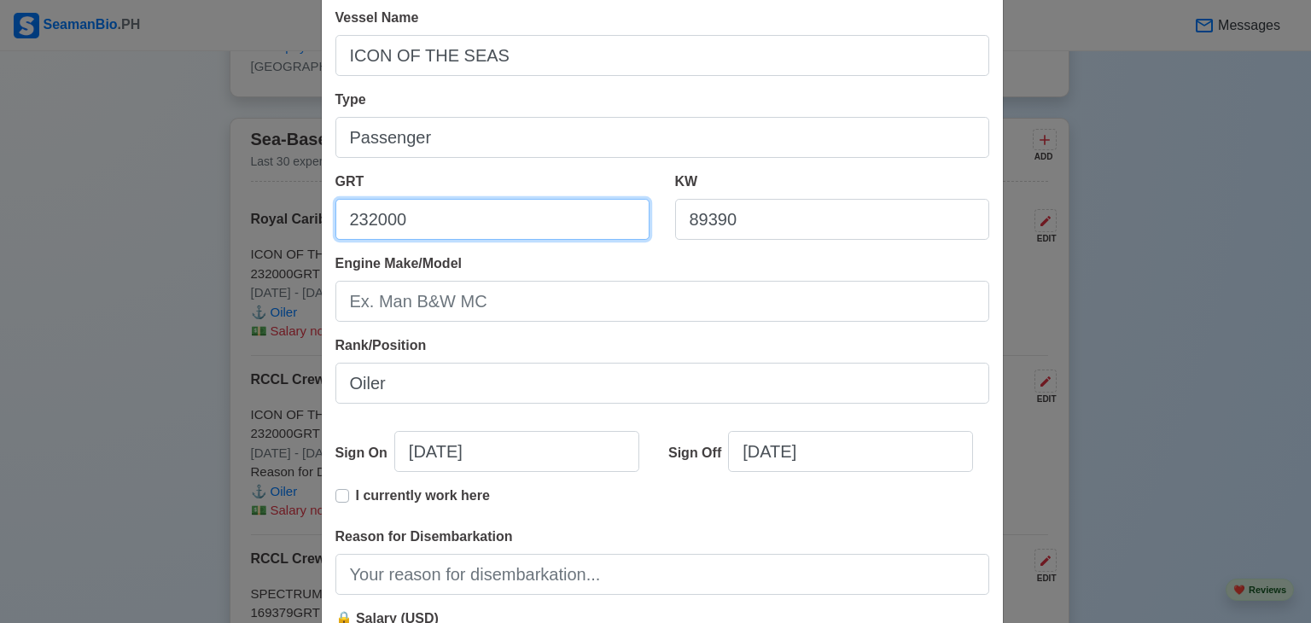
drag, startPoint x: 436, startPoint y: 220, endPoint x: 178, endPoint y: 223, distance: 257.8
click at [184, 226] on div "Edit Experience Shipping Agency Royal Caribbean Cruise Line Vessel Name ICON OF…" at bounding box center [655, 311] width 1311 height 623
click at [273, 201] on div "Edit Experience Shipping Agency Royal Caribbean Cruise Line Vessel Name ICON OF…" at bounding box center [655, 311] width 1311 height 623
drag, startPoint x: 434, startPoint y: 218, endPoint x: 427, endPoint y: 235, distance: 18.4
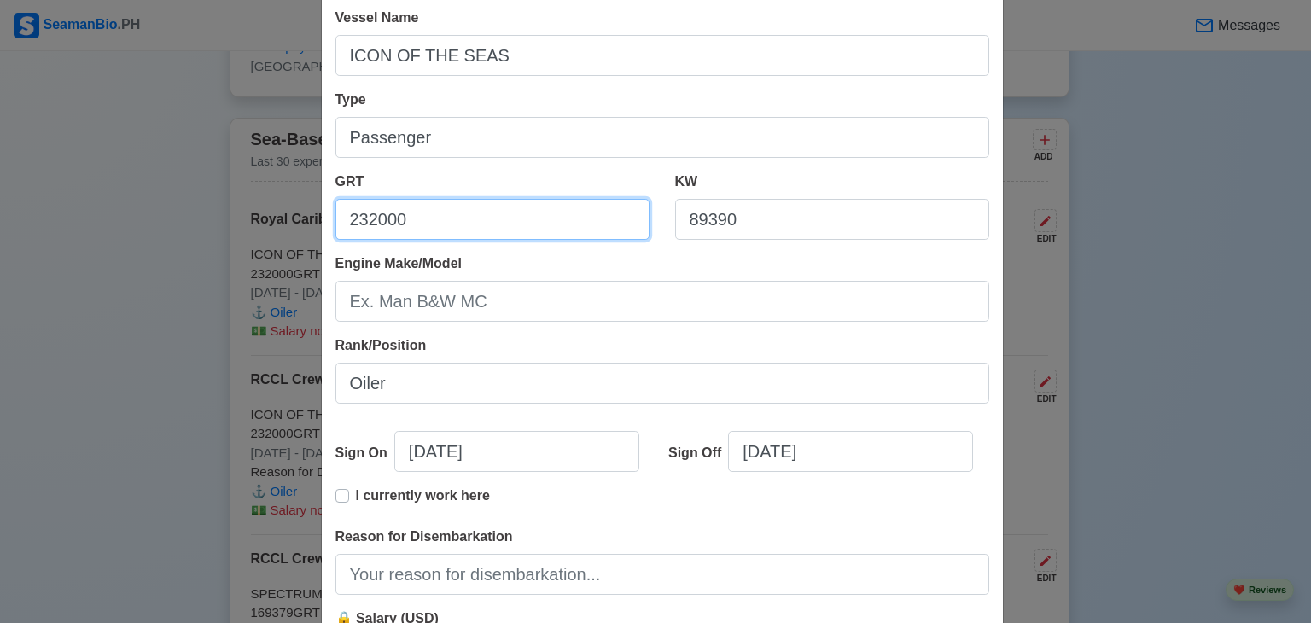
click at [427, 236] on input "232000" at bounding box center [492, 219] width 314 height 41
drag, startPoint x: 428, startPoint y: 228, endPoint x: 251, endPoint y: 217, distance: 177.1
click at [259, 219] on div "Edit Experience Shipping Agency Royal Caribbean Cruise Line Vessel Name ICON OF…" at bounding box center [655, 311] width 1311 height 623
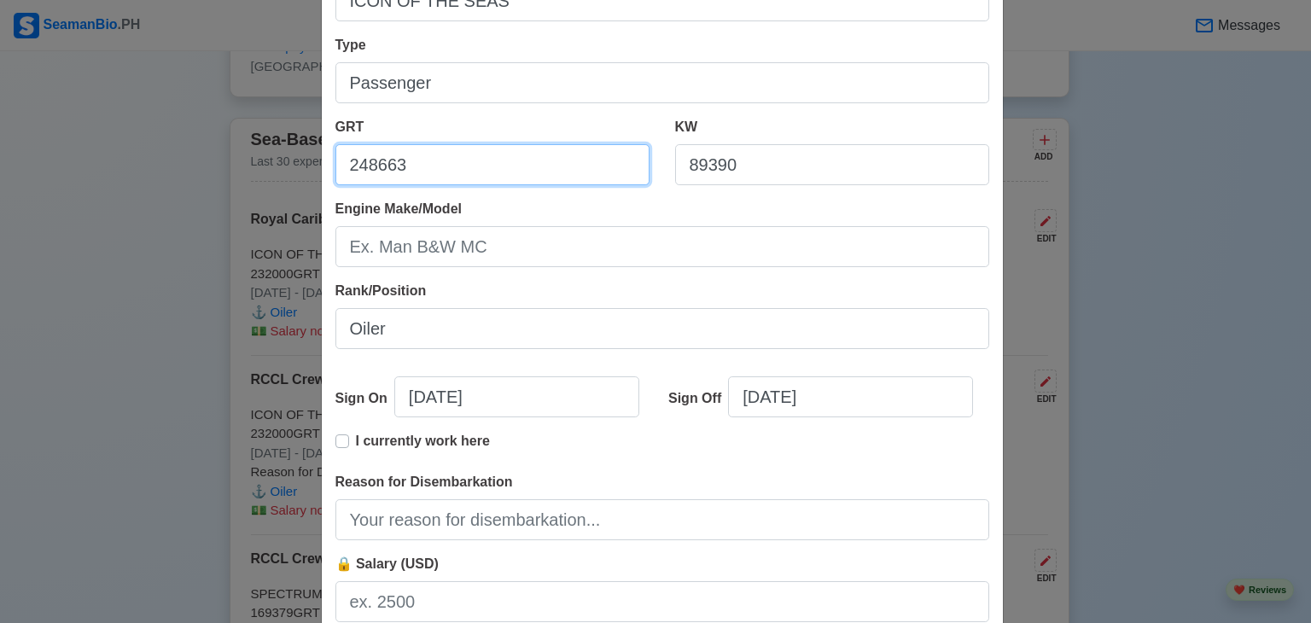
scroll to position [341, 0]
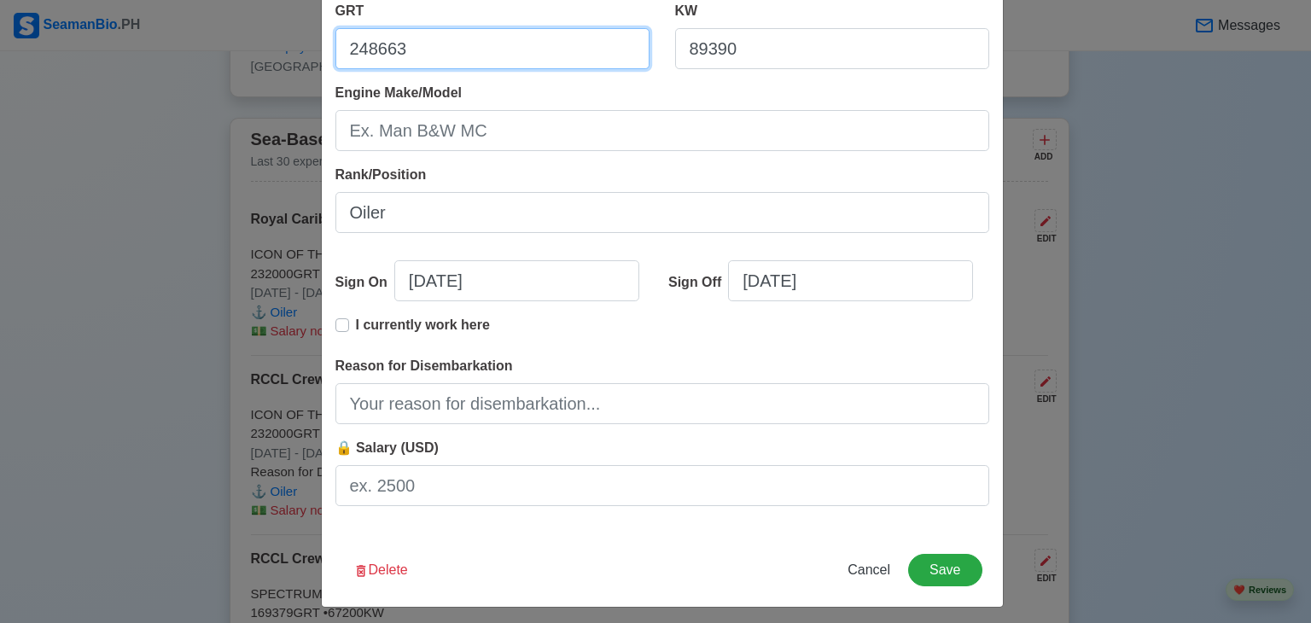
type input "248663"
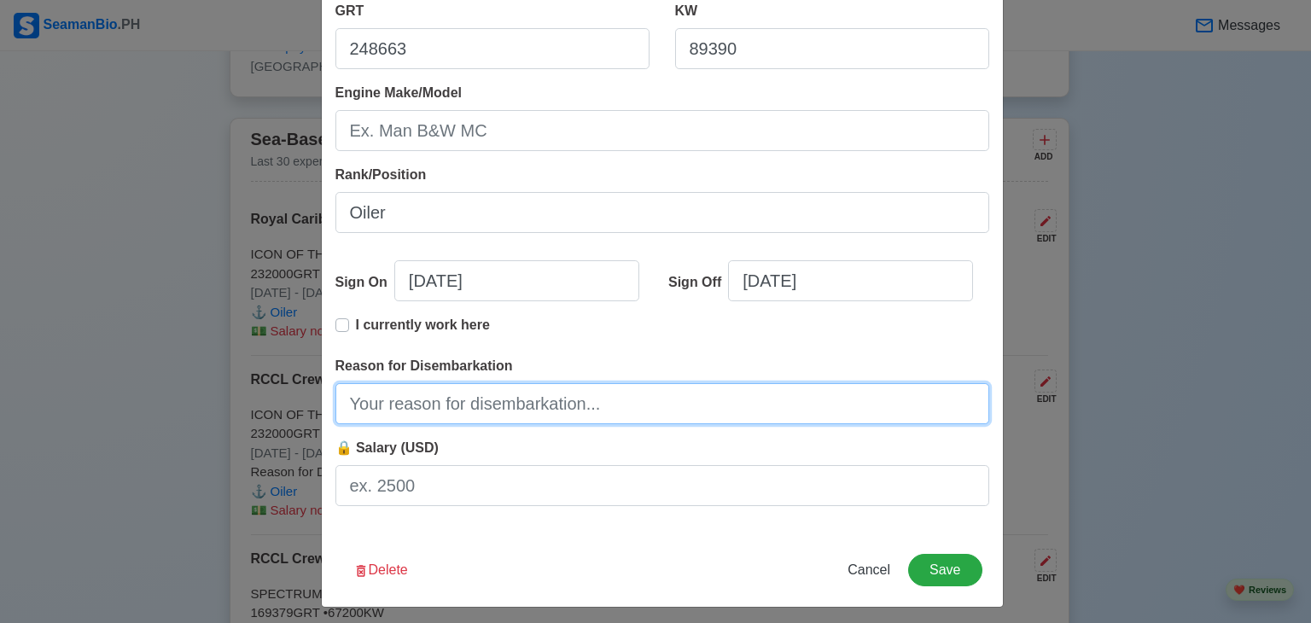
click at [408, 411] on input "Reason for Disembarkation" at bounding box center [662, 403] width 654 height 41
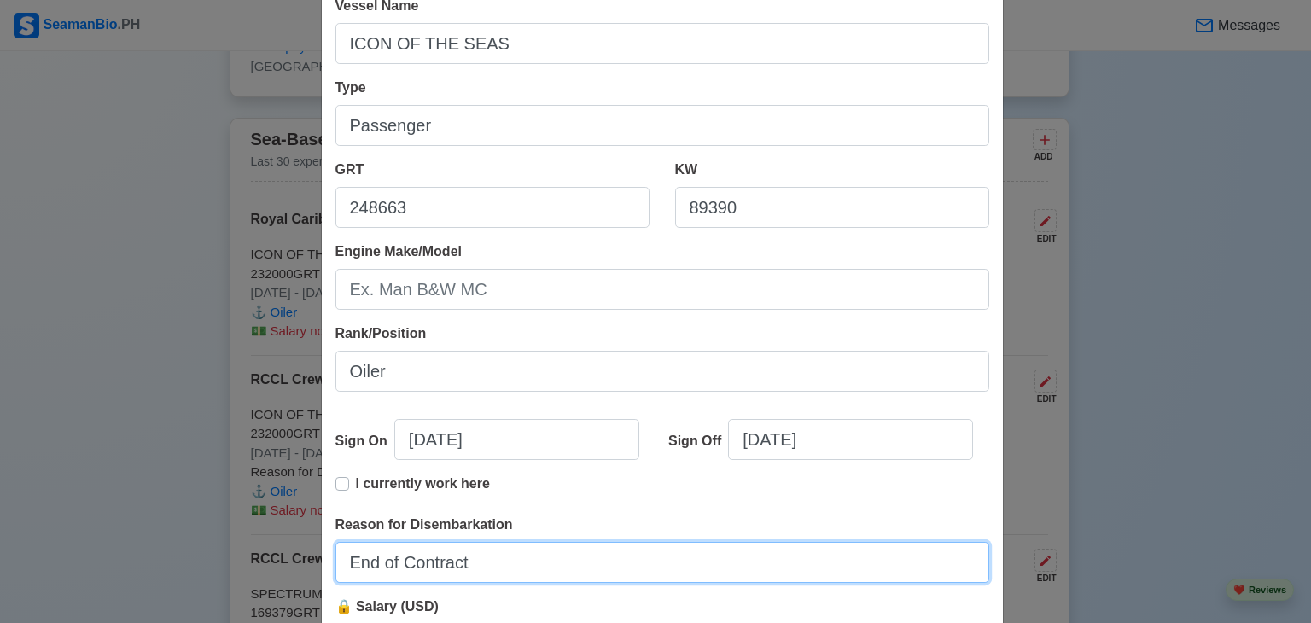
scroll to position [0, 0]
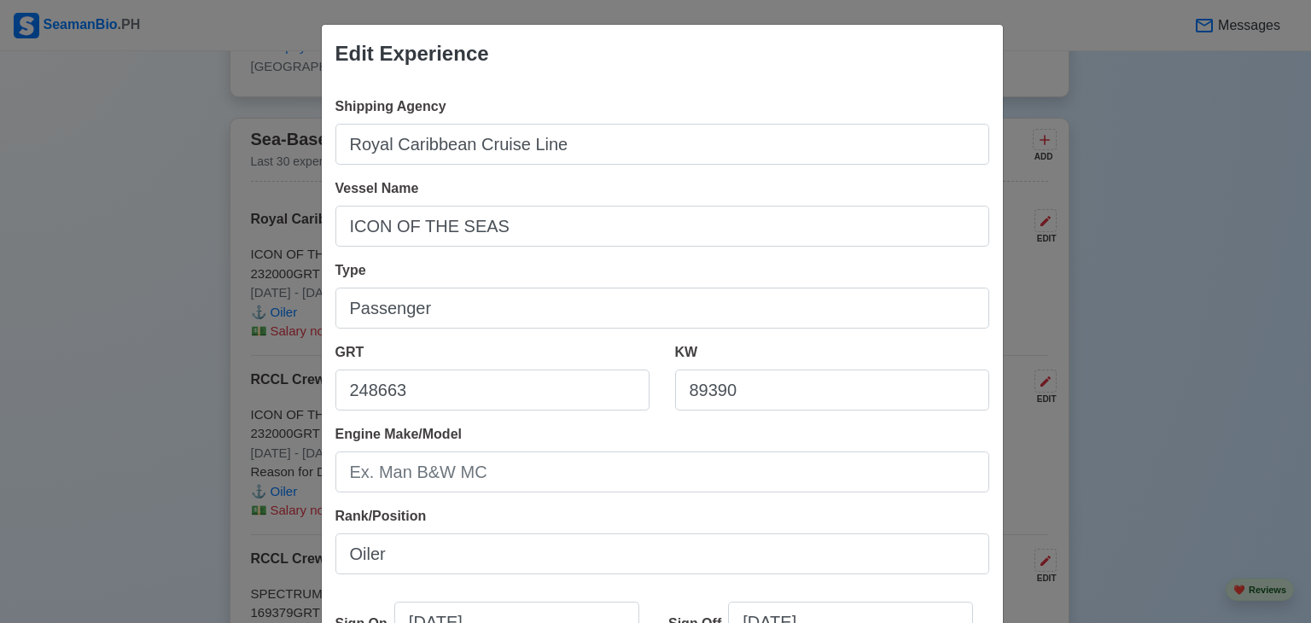
type input "End of Contract"
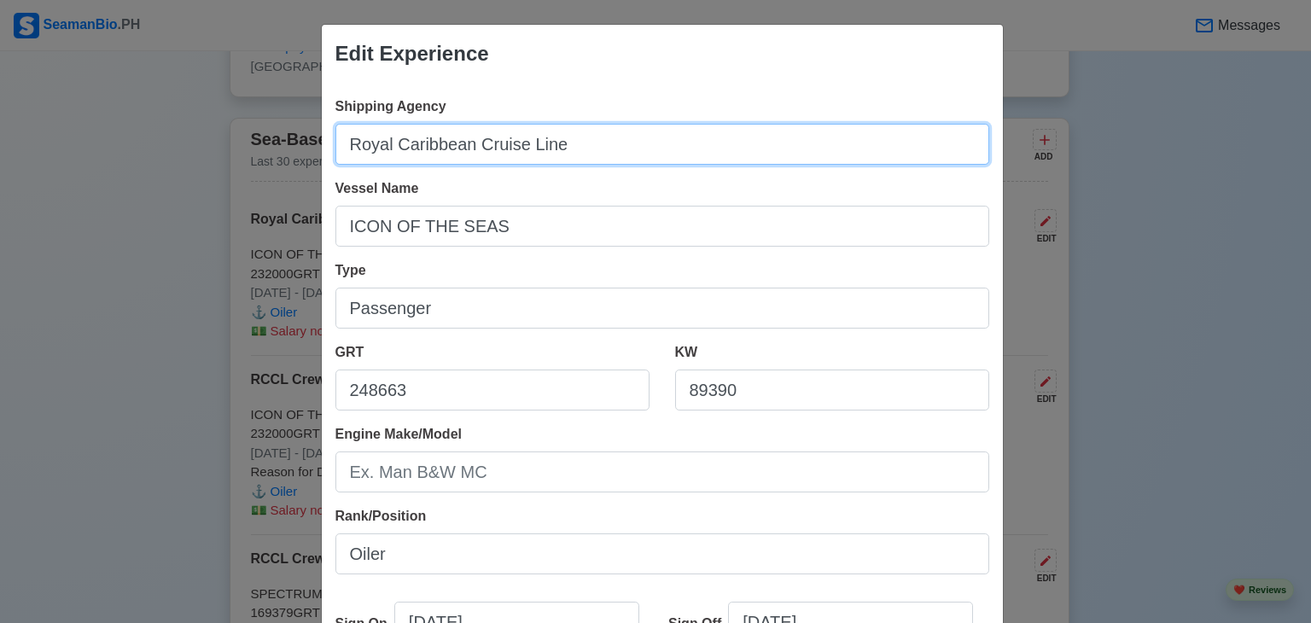
drag, startPoint x: 598, startPoint y: 149, endPoint x: 281, endPoint y: 144, distance: 316.7
click at [281, 144] on div "Edit Experience Shipping Agency Royal Caribbean Cruise Line Vessel Name ICON OF…" at bounding box center [655, 311] width 1311 height 623
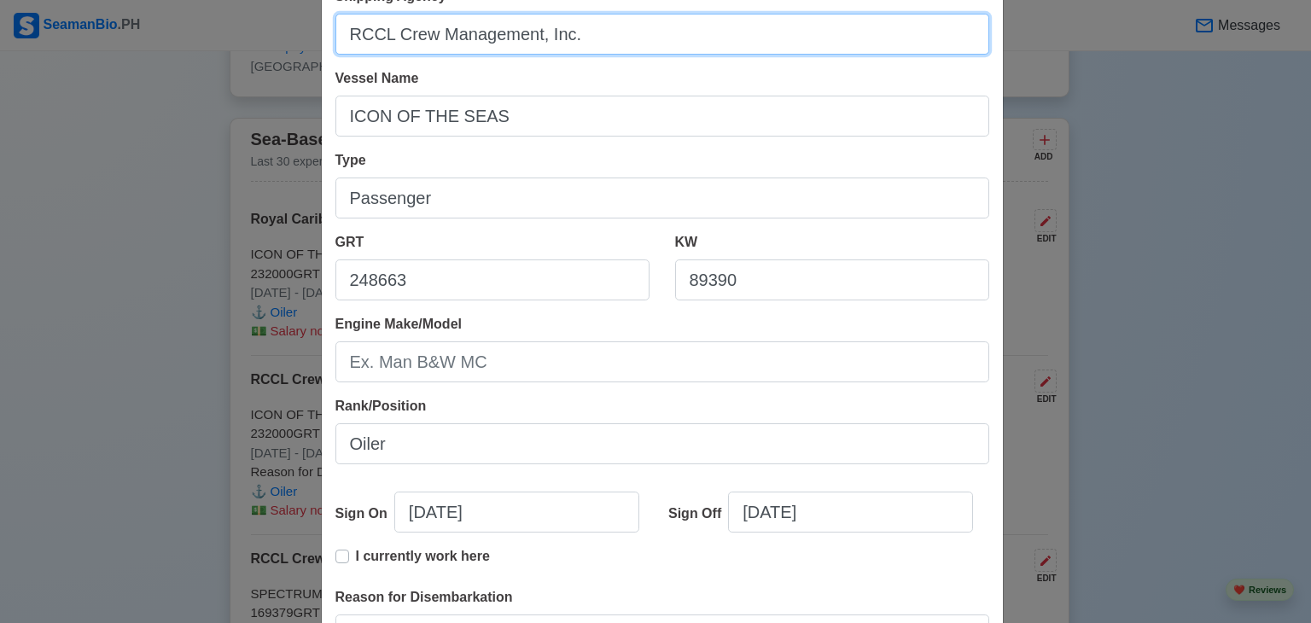
scroll to position [349, 0]
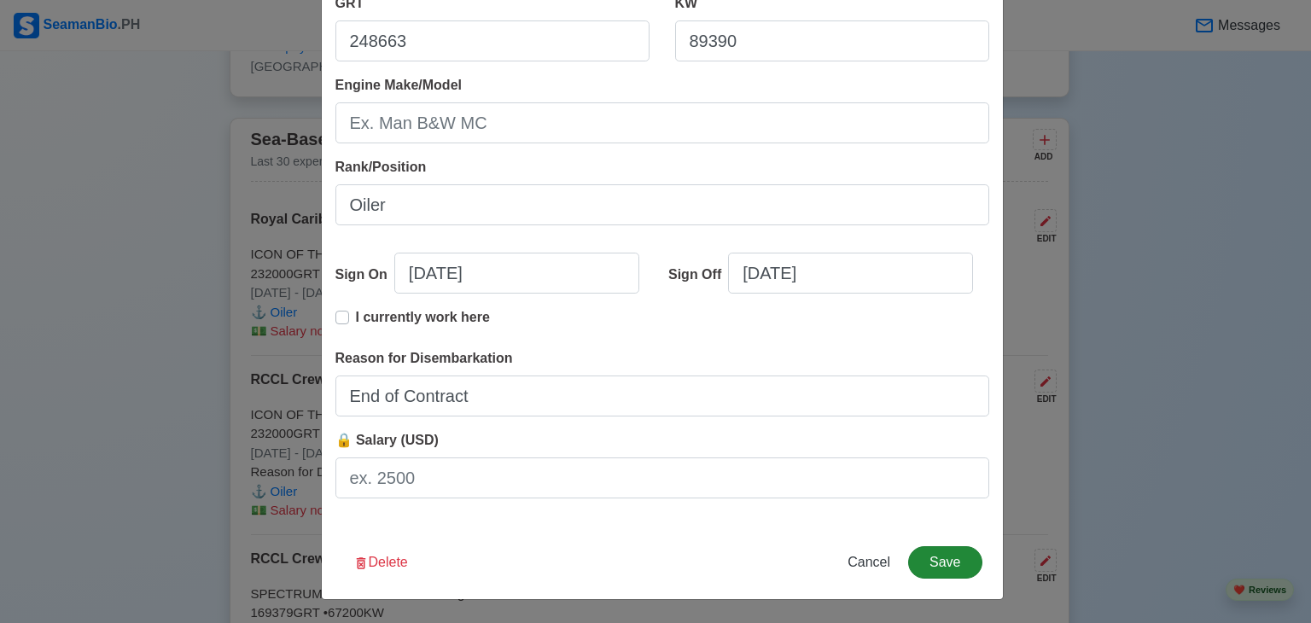
type input "RCCL Crew Management, Inc."
click at [949, 561] on button "Save" at bounding box center [944, 562] width 73 height 32
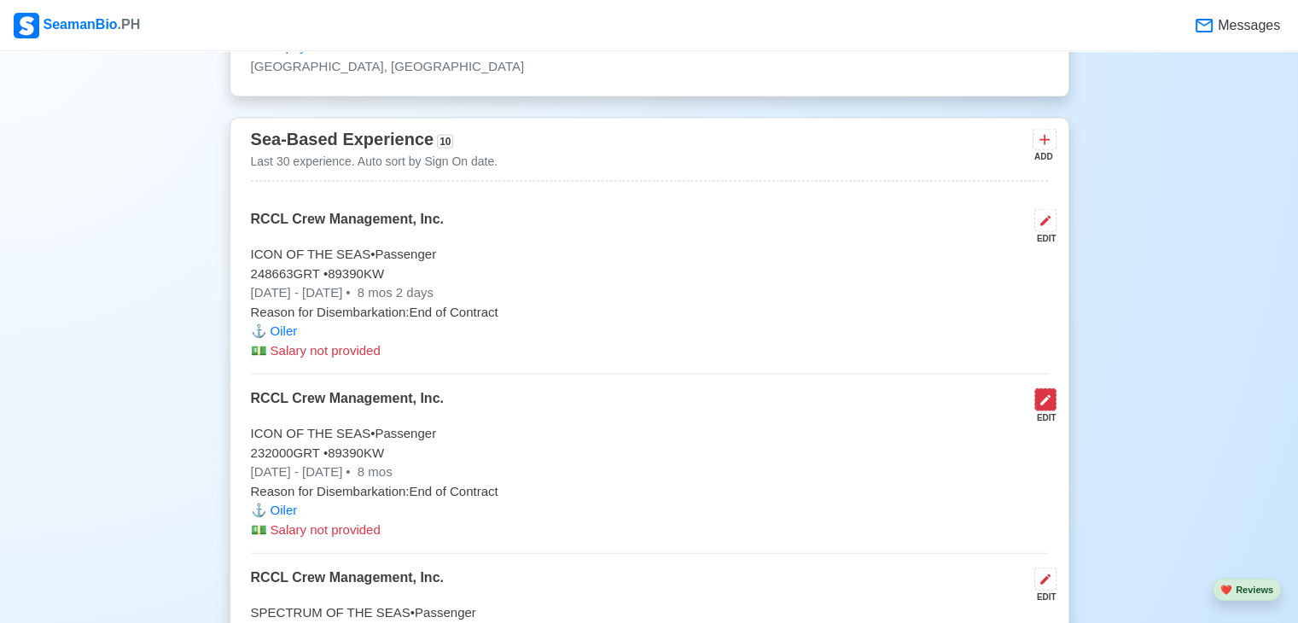
click at [1043, 394] on icon at bounding box center [1046, 401] width 14 height 14
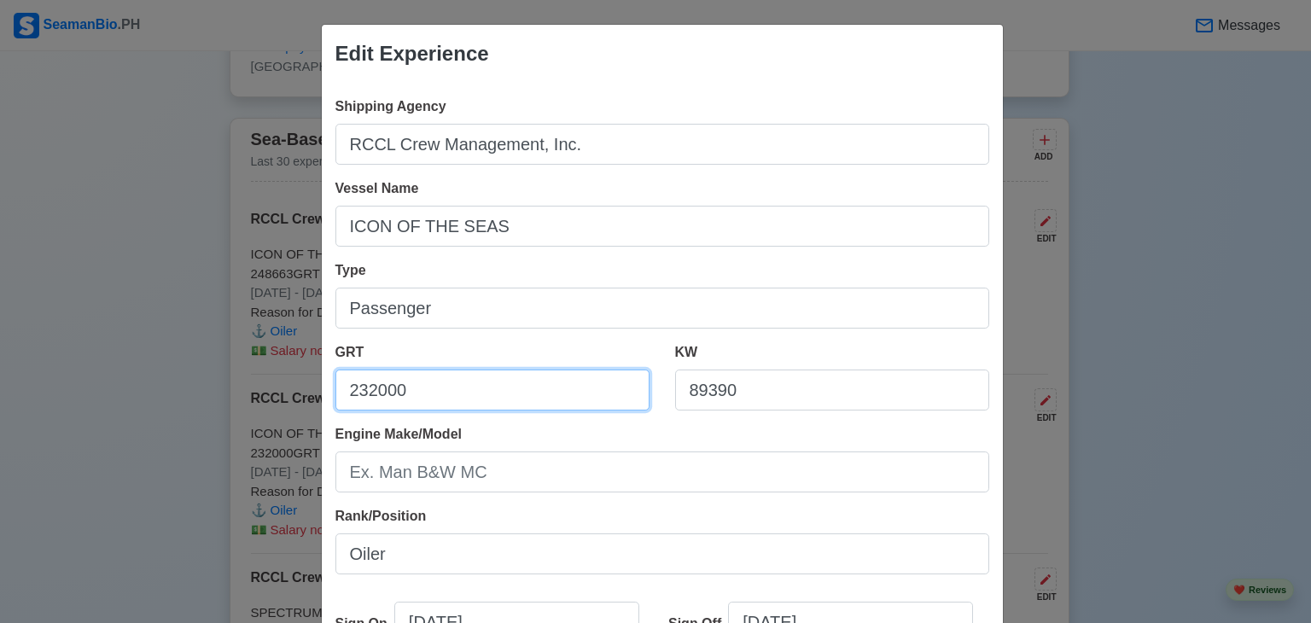
drag, startPoint x: 421, startPoint y: 394, endPoint x: 241, endPoint y: 386, distance: 180.3
click at [241, 386] on div "Edit Experience Shipping Agency RCCL Crew Management, Inc. Vessel Name ICON OF …" at bounding box center [655, 311] width 1311 height 623
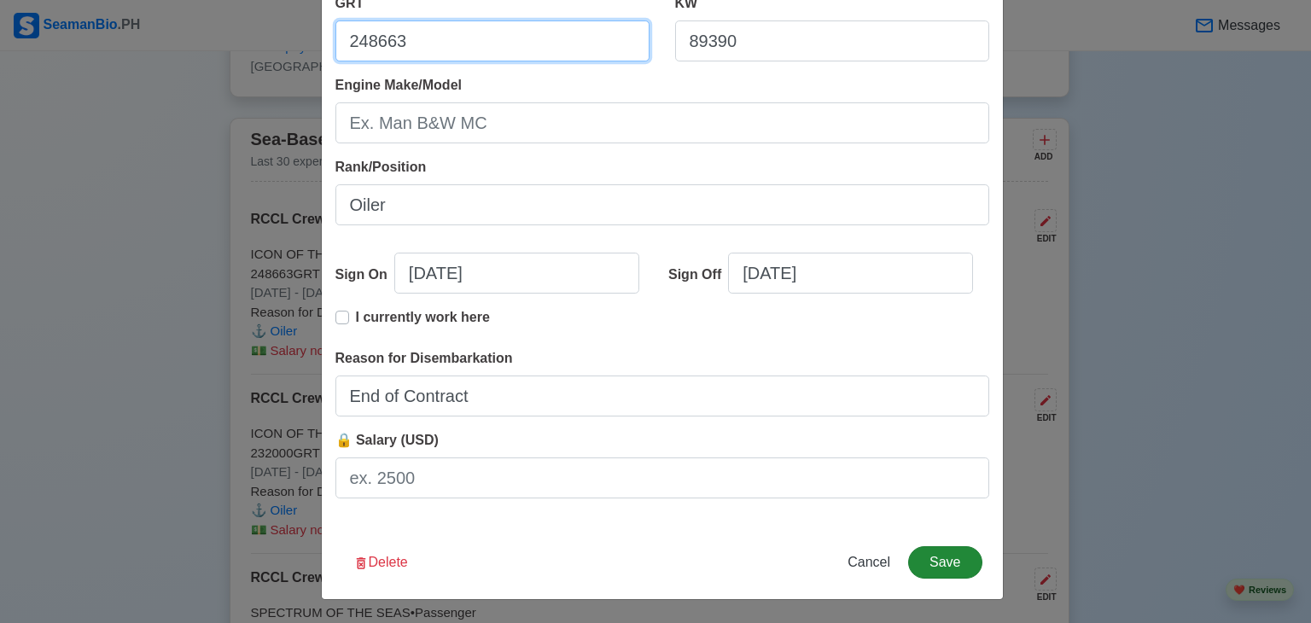
type input "248663"
click at [933, 563] on button "Save" at bounding box center [944, 562] width 73 height 32
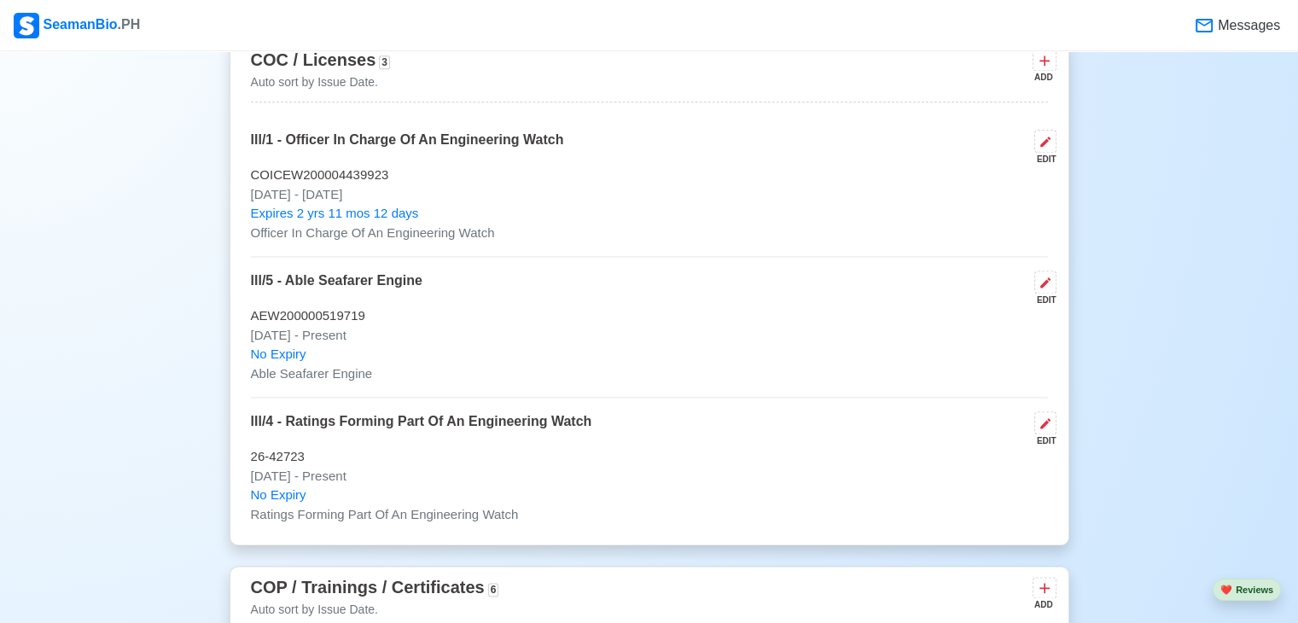
scroll to position [2134, 0]
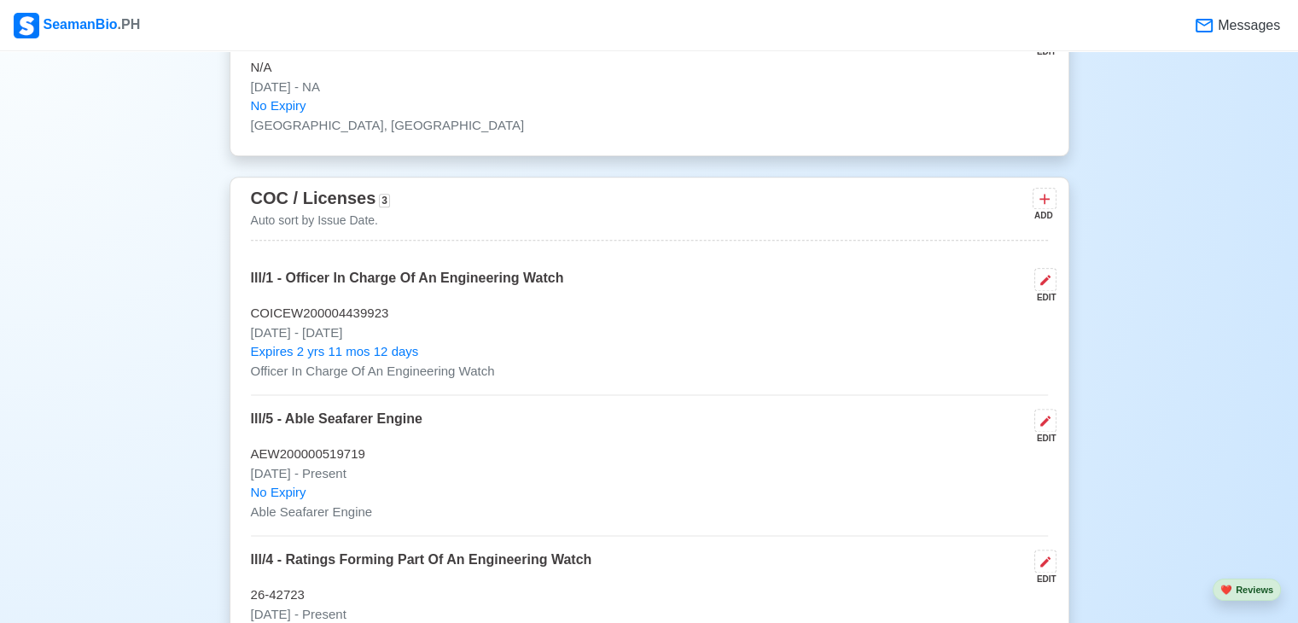
drag, startPoint x: 394, startPoint y: 330, endPoint x: 265, endPoint y: 340, distance: 130.1
click at [265, 340] on div "lll/1 - Officer In Charge Of An Engineering Watch EDIT COICEW200004439923 Jul 2…" at bounding box center [649, 331] width 797 height 127
click at [478, 339] on p "[DATE] - [DATE]" at bounding box center [649, 334] width 797 height 20
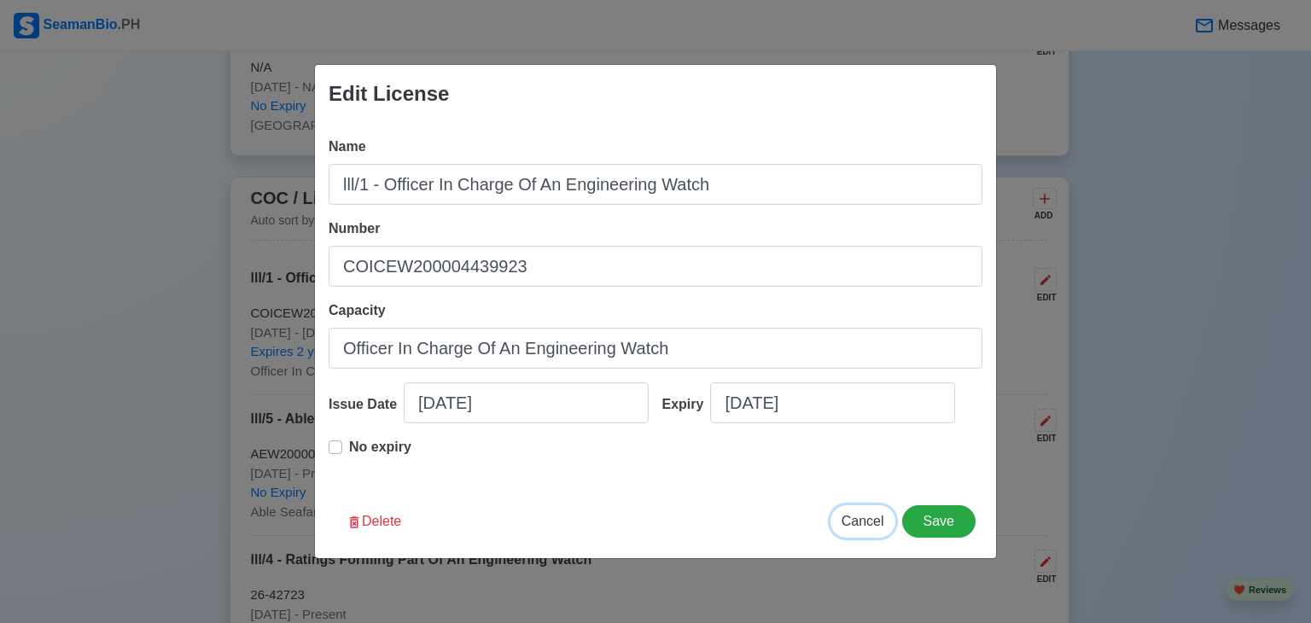
click at [861, 525] on span "Cancel" at bounding box center [863, 521] width 43 height 15
type input "08/16/2025"
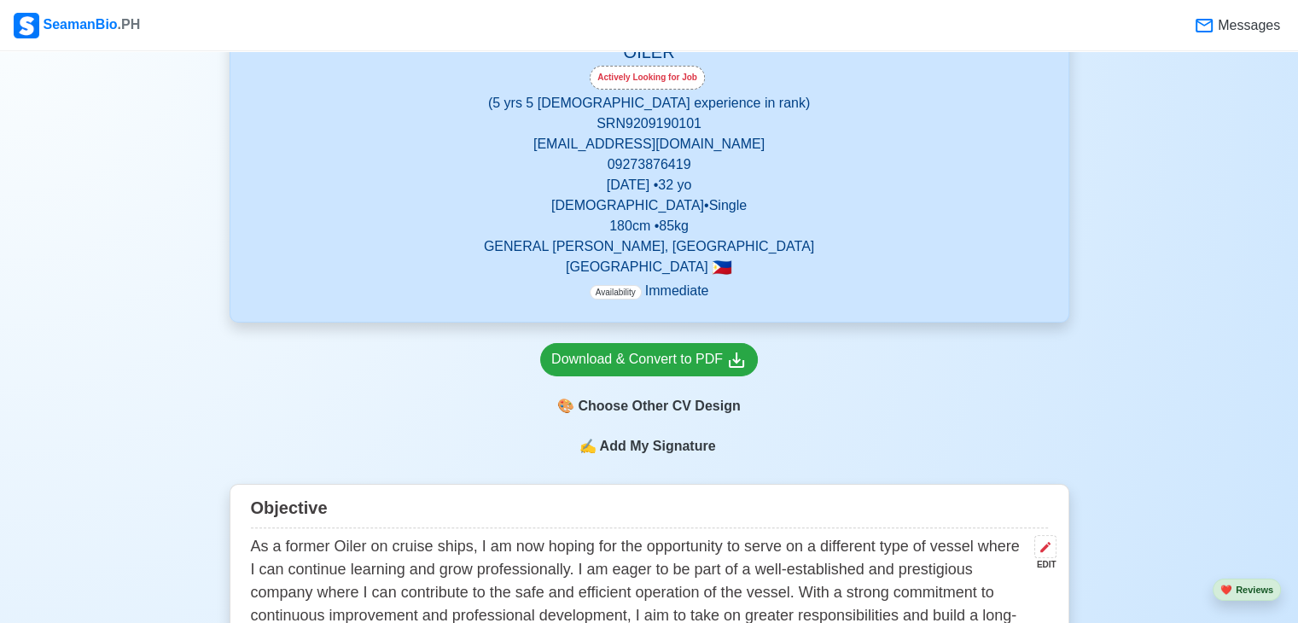
scroll to position [256, 0]
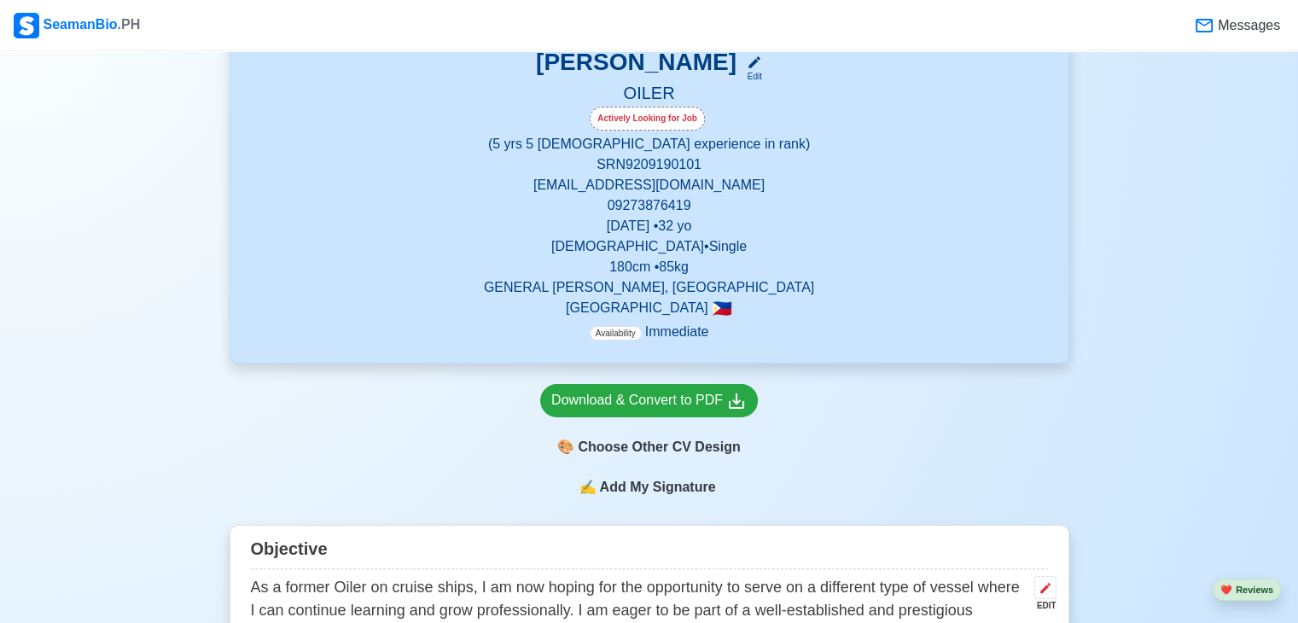
click at [1240, 21] on span "Messages" at bounding box center [1248, 25] width 66 height 20
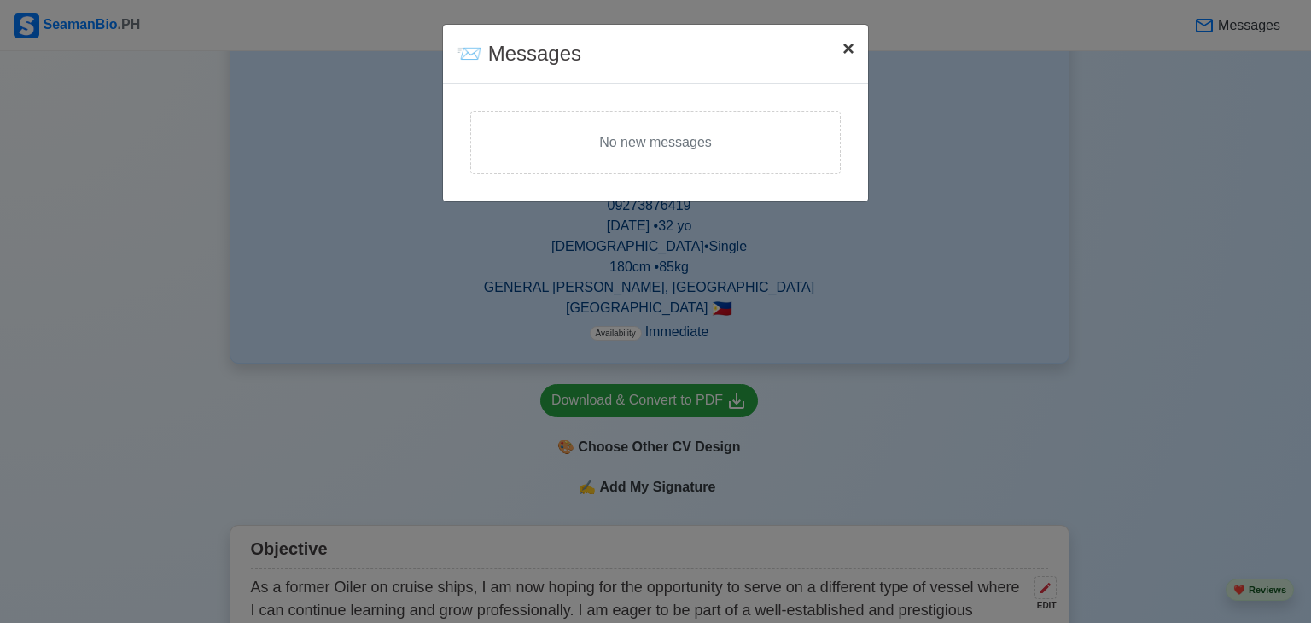
click at [843, 45] on span "×" at bounding box center [849, 48] width 12 height 23
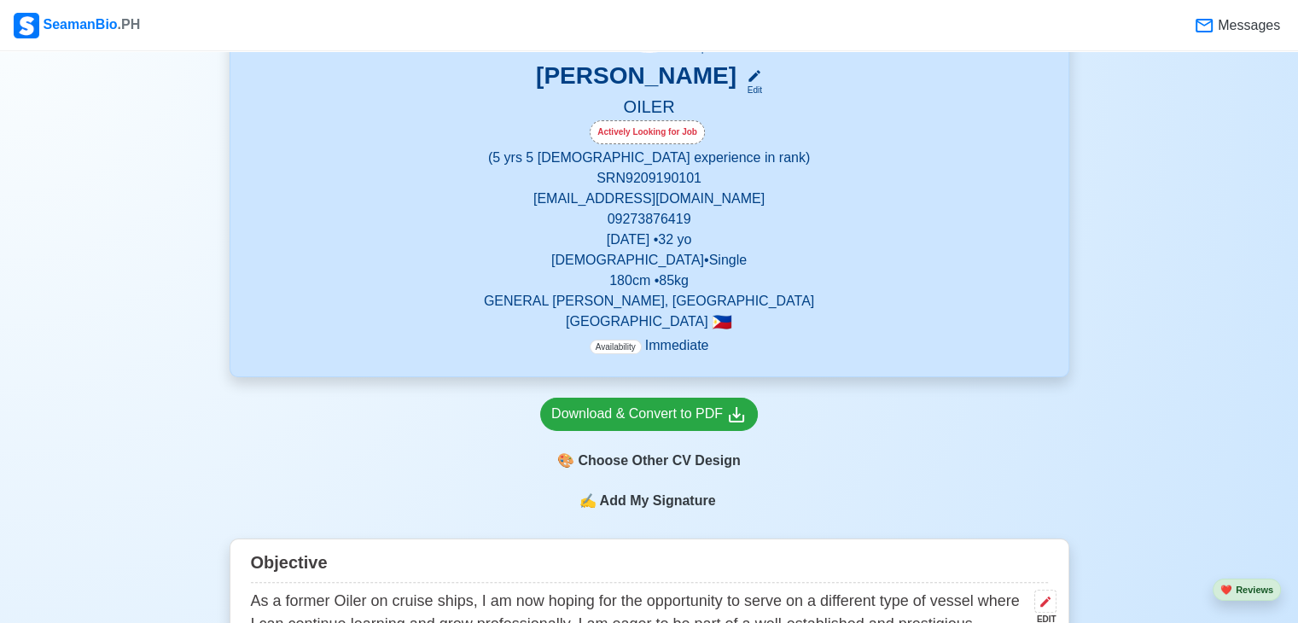
scroll to position [0, 0]
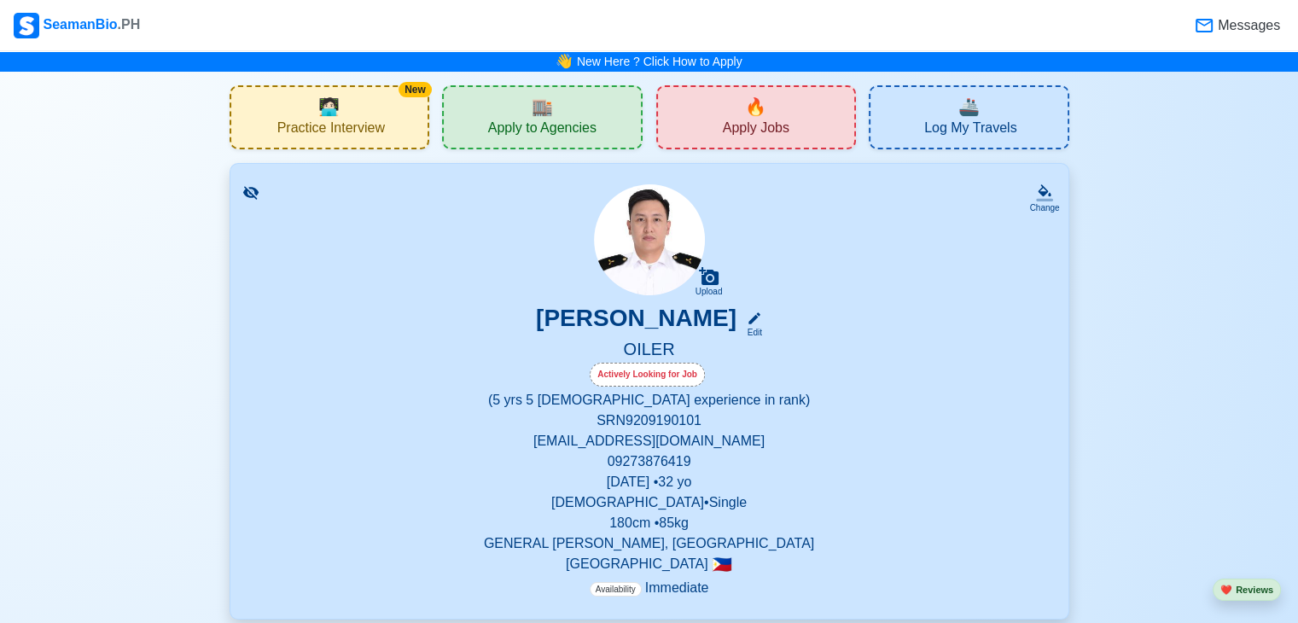
click at [32, 20] on img at bounding box center [27, 26] width 26 height 26
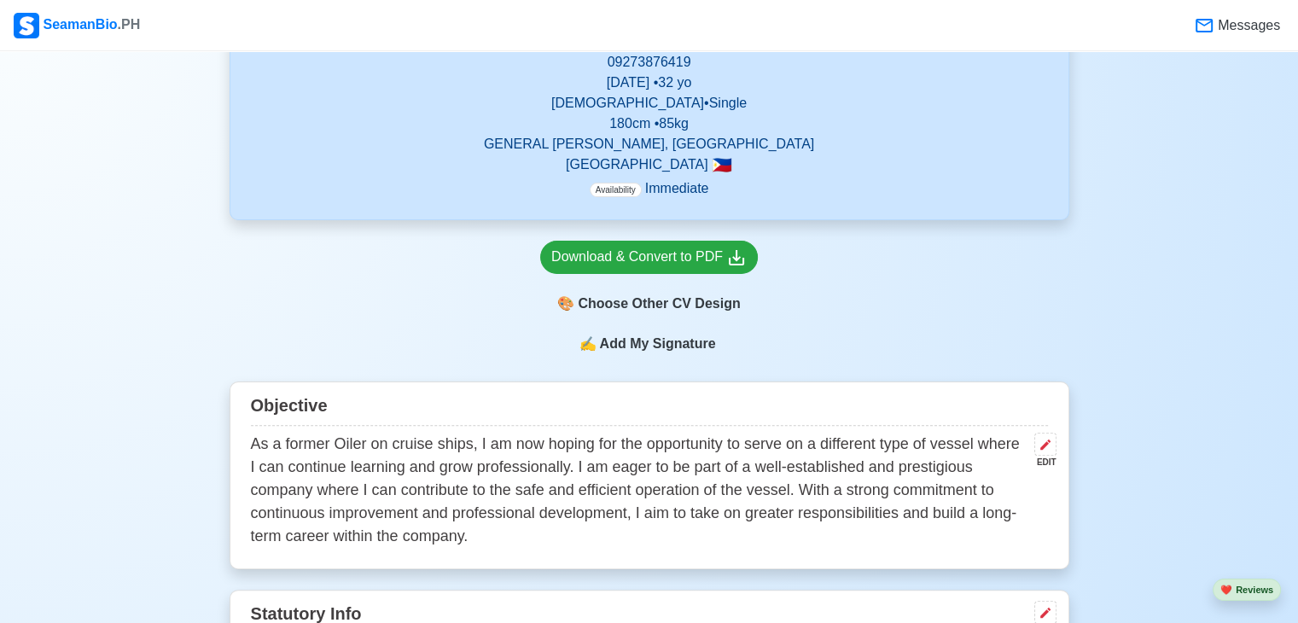
scroll to position [512, 0]
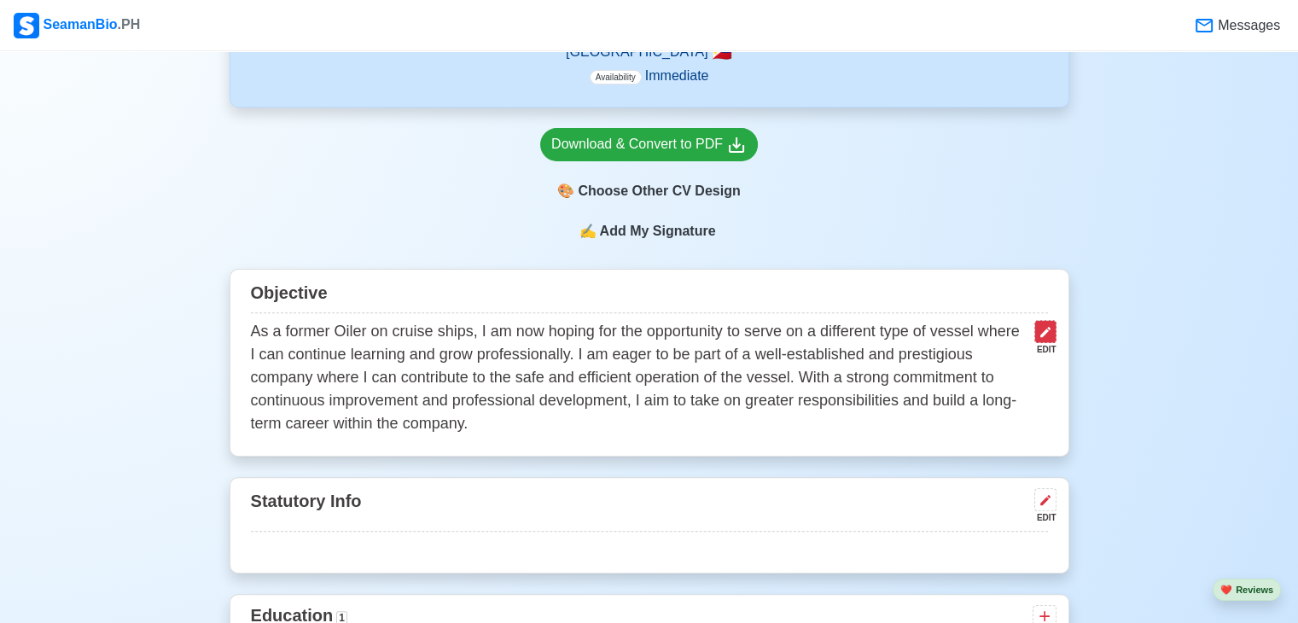
click at [1048, 334] on icon at bounding box center [1046, 332] width 14 height 14
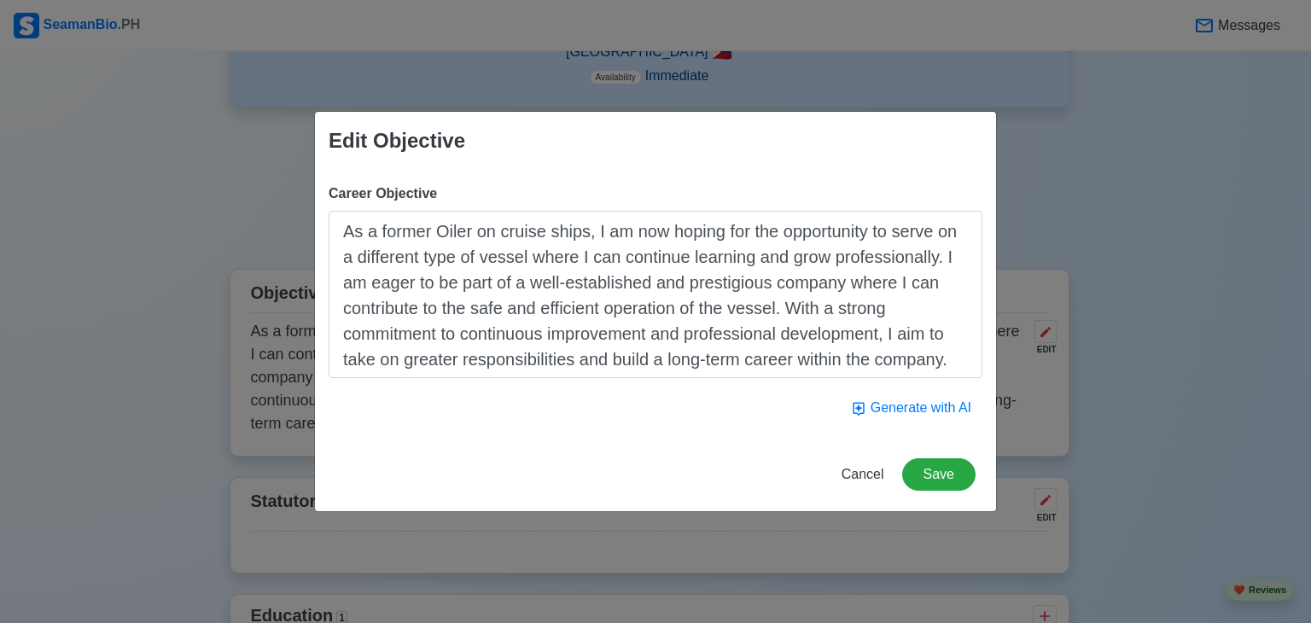
click at [574, 256] on textarea "As a former Oiler on cruise ships, I am now hoping for the opportunity to serve…" at bounding box center [656, 294] width 654 height 167
click at [863, 472] on span "Cancel" at bounding box center [863, 474] width 43 height 15
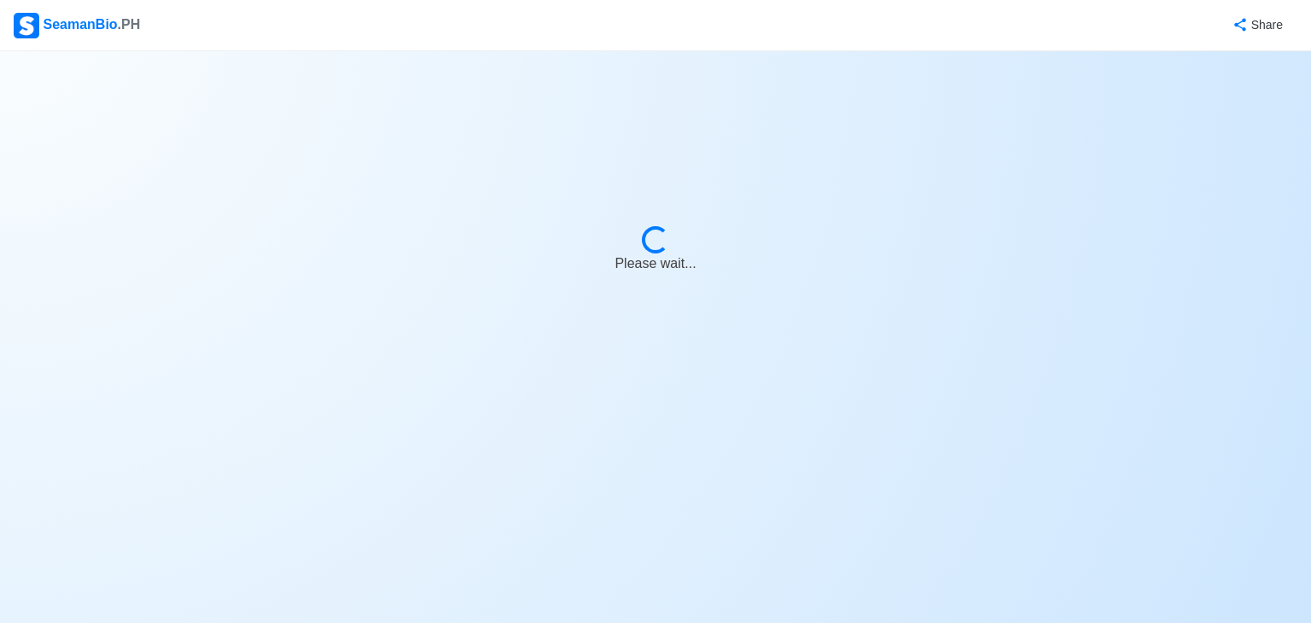
select select "Oiler"
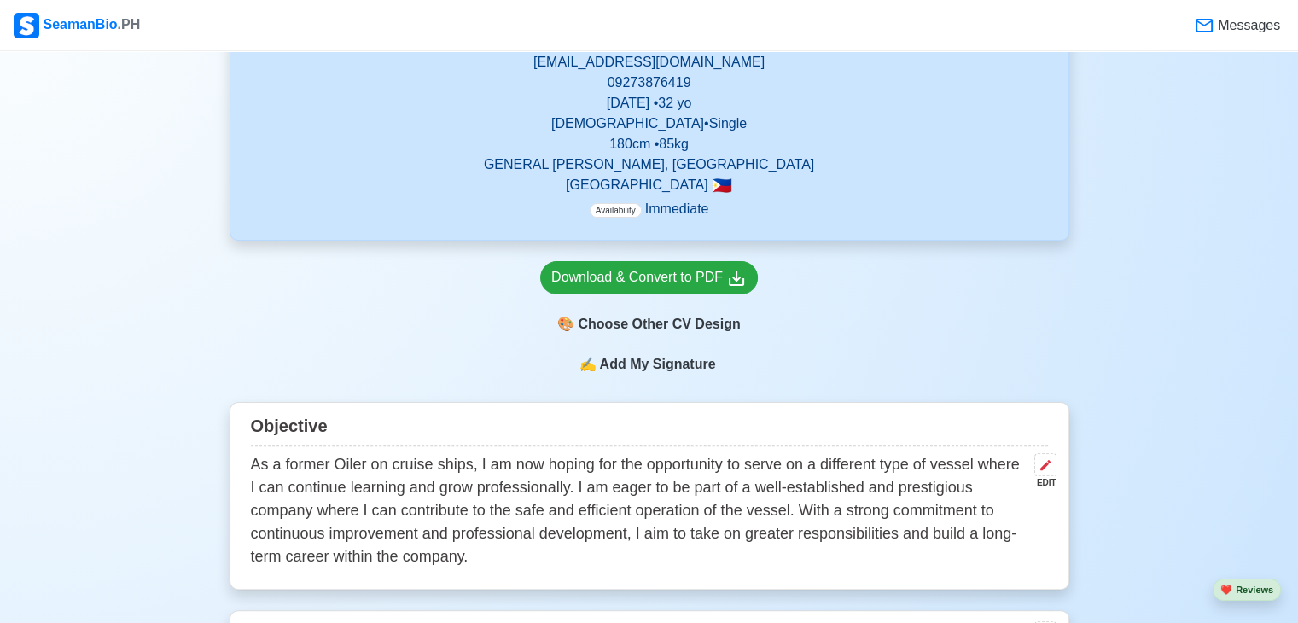
scroll to position [427, 0]
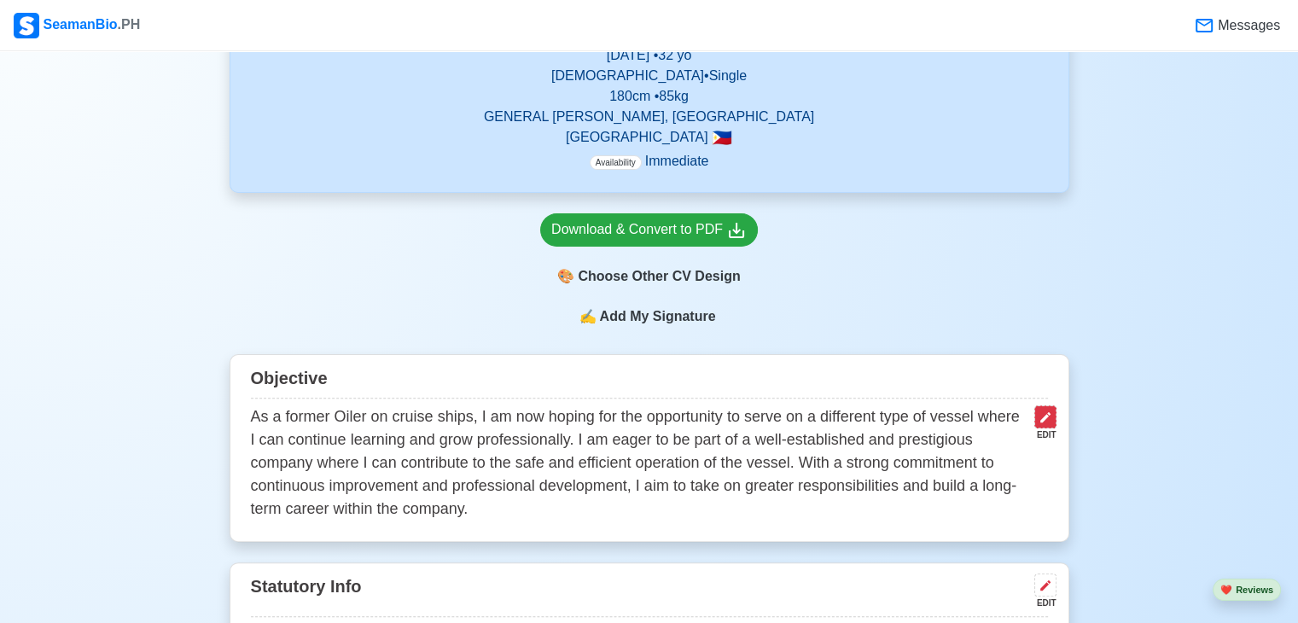
click at [1052, 417] on button at bounding box center [1046, 416] width 22 height 23
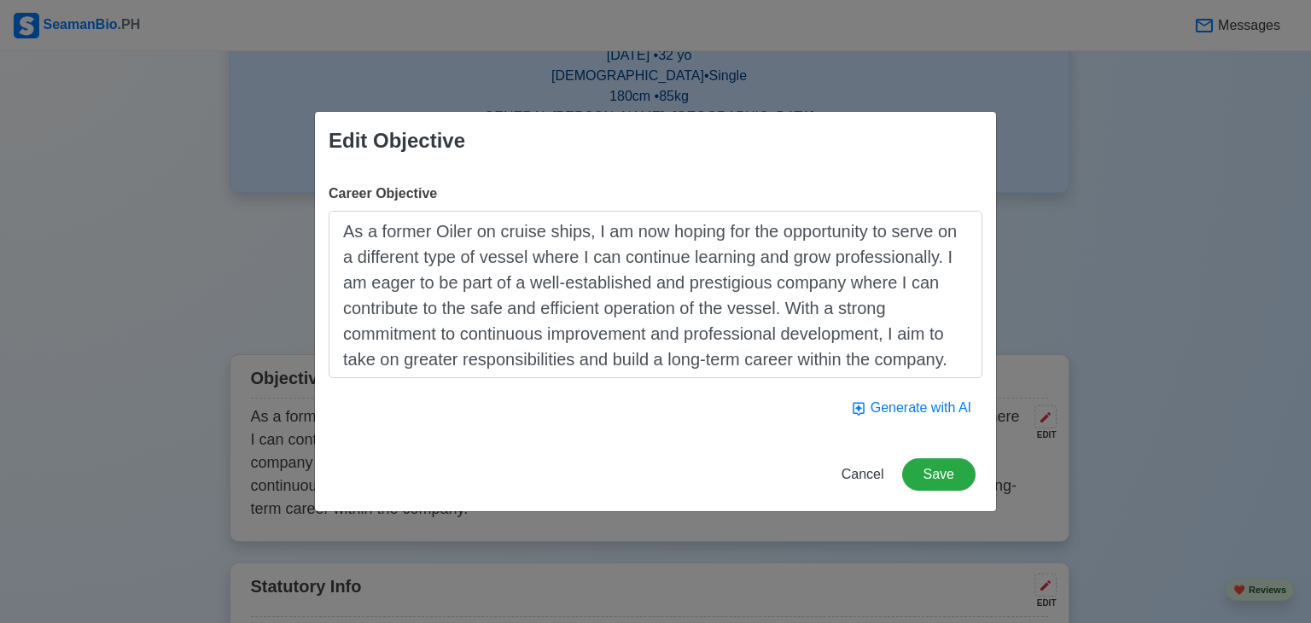
click at [623, 226] on textarea "As a former Oiler on cruise ships, I am now hoping for the opportunity to serve…" at bounding box center [656, 294] width 654 height 167
click at [861, 472] on span "Cancel" at bounding box center [863, 474] width 43 height 15
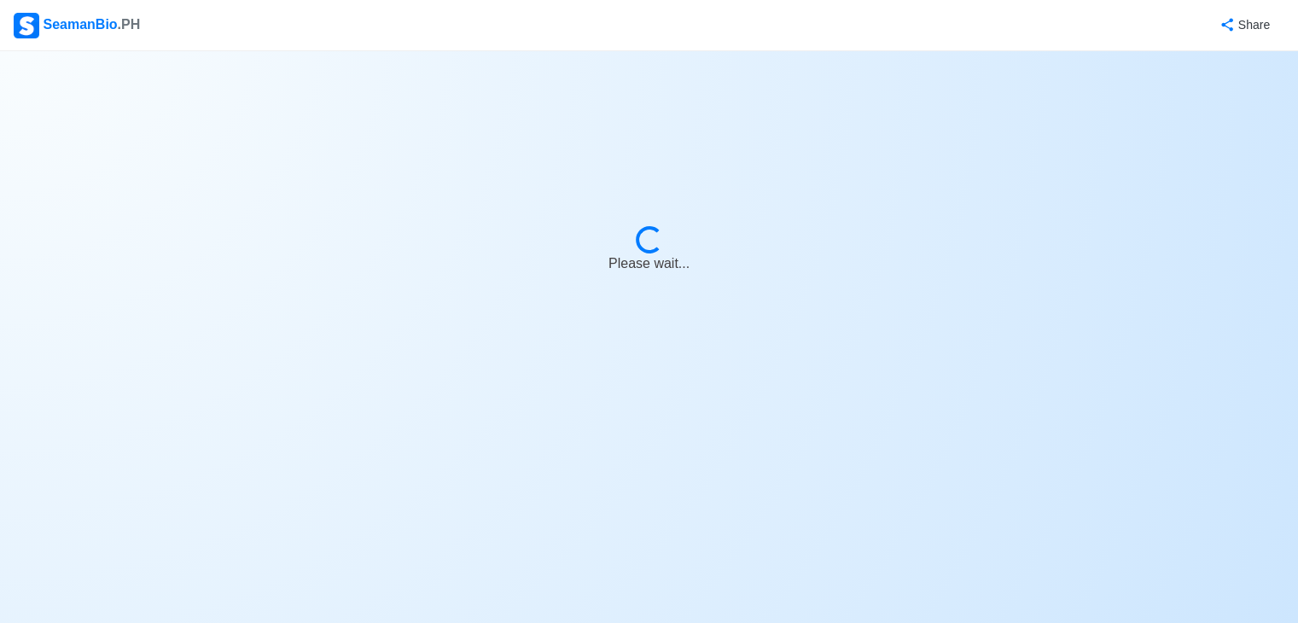
select select "Oiler"
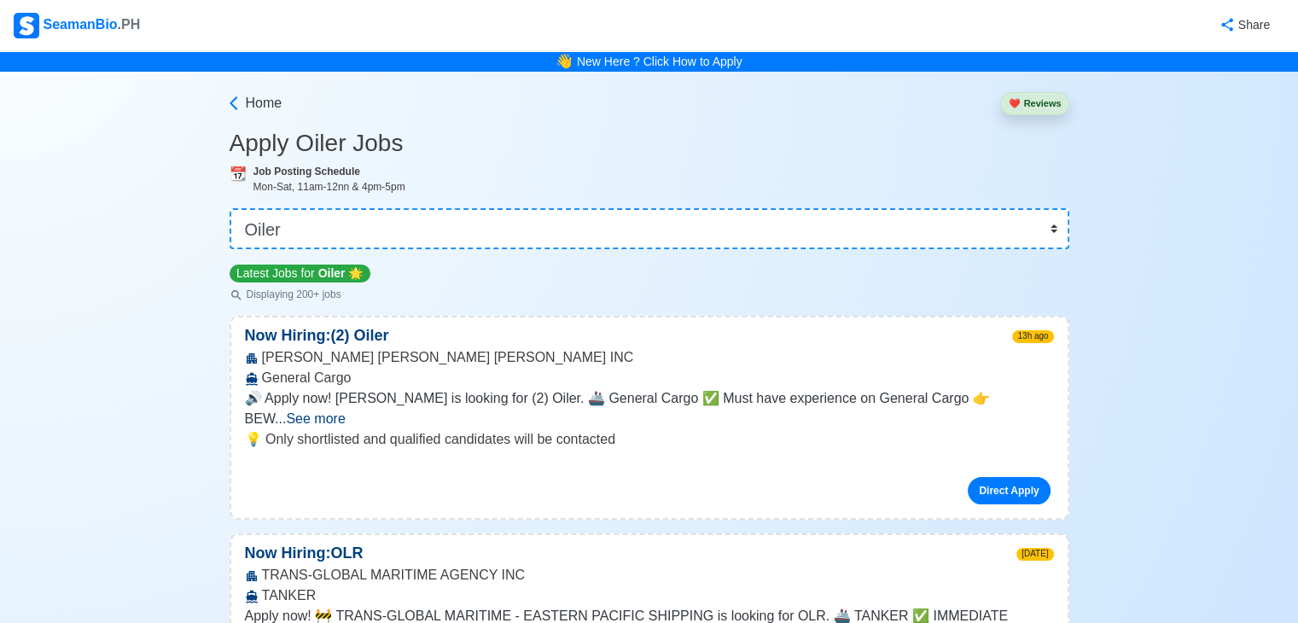
click at [79, 23] on div "SeamanBio .PH" at bounding box center [77, 26] width 126 height 26
